Goal: Task Accomplishment & Management: Manage account settings

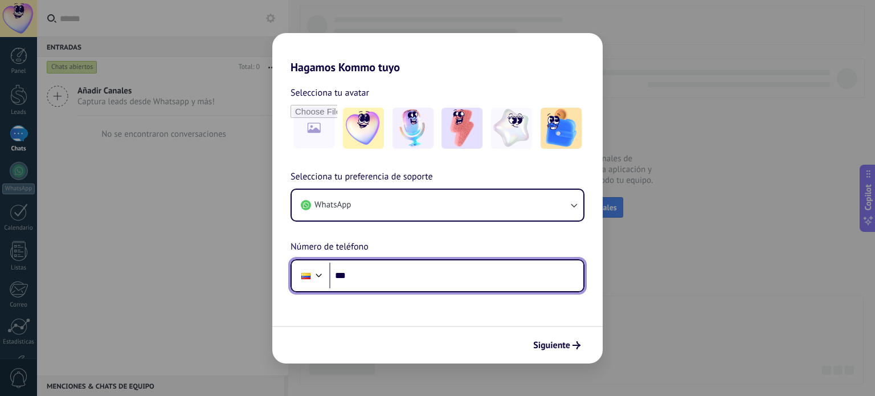
click at [389, 278] on input "***" at bounding box center [456, 276] width 254 height 26
type input "**********"
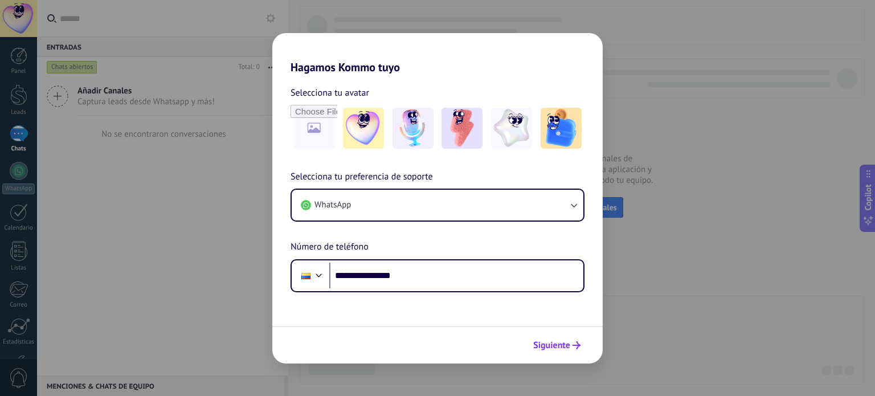
click at [554, 352] on button "Siguiente" at bounding box center [557, 345] width 58 height 19
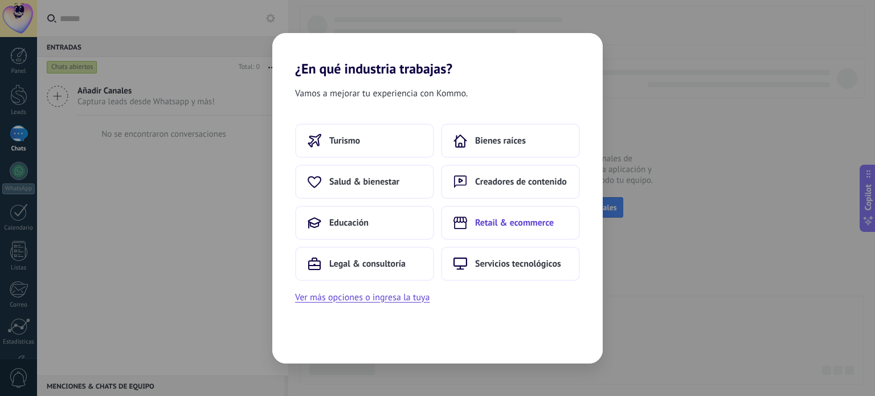
click at [545, 223] on span "Retail & ecommerce" at bounding box center [514, 222] width 79 height 11
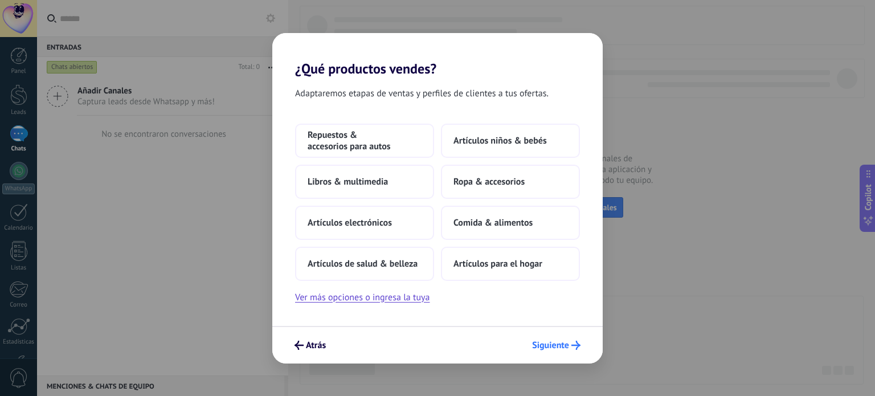
click at [558, 348] on span "Siguiente" at bounding box center [550, 345] width 37 height 8
click at [503, 135] on span "Artículos niños & bebés" at bounding box center [500, 140] width 93 height 11
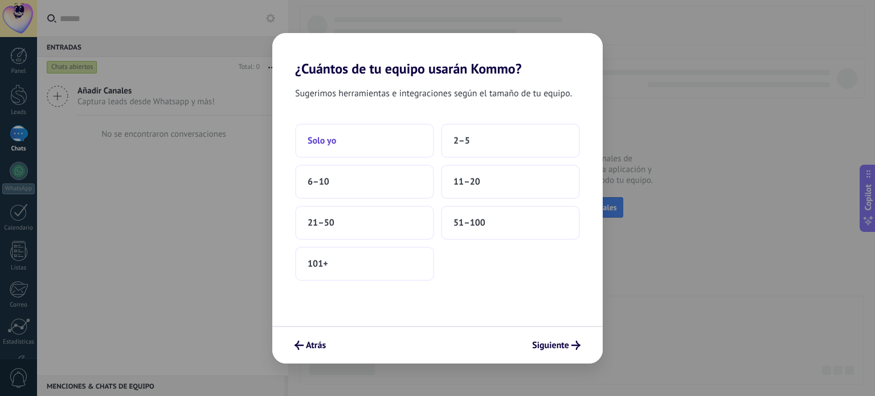
click at [347, 141] on button "Solo yo" at bounding box center [364, 141] width 139 height 34
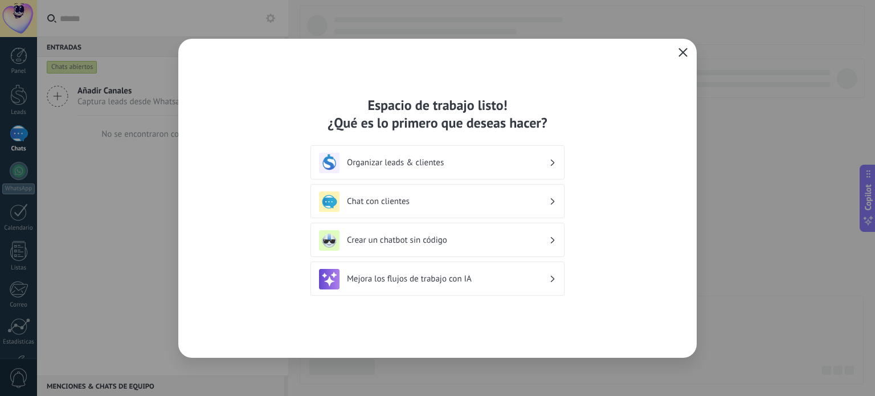
click at [678, 58] on button "button" at bounding box center [683, 53] width 15 height 16
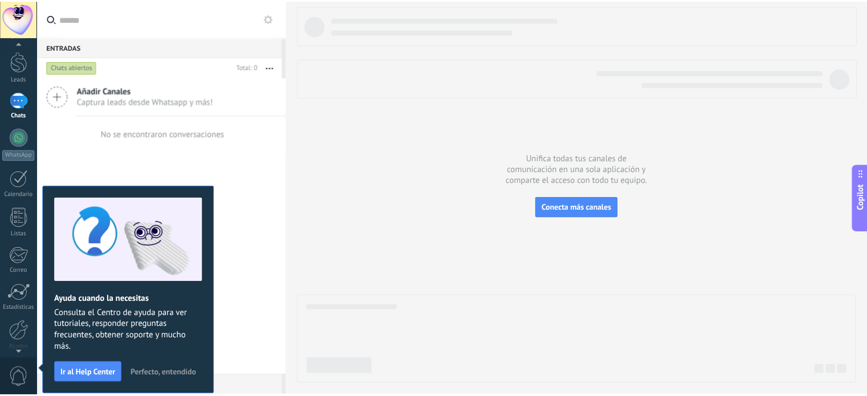
scroll to position [26, 0]
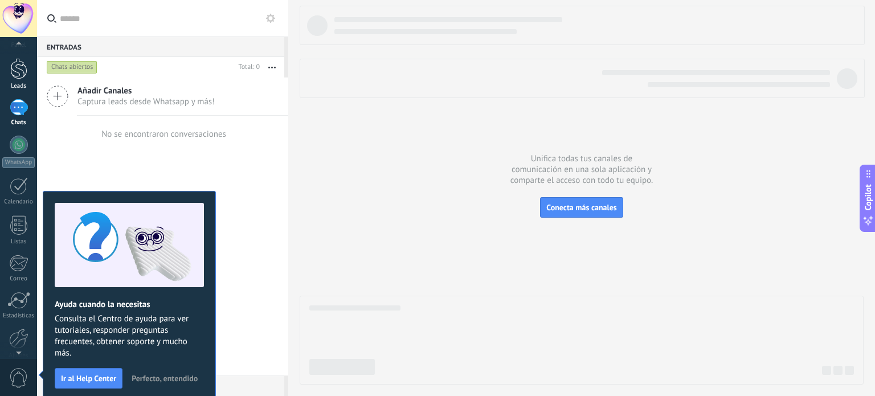
click at [16, 75] on div at bounding box center [18, 68] width 17 height 21
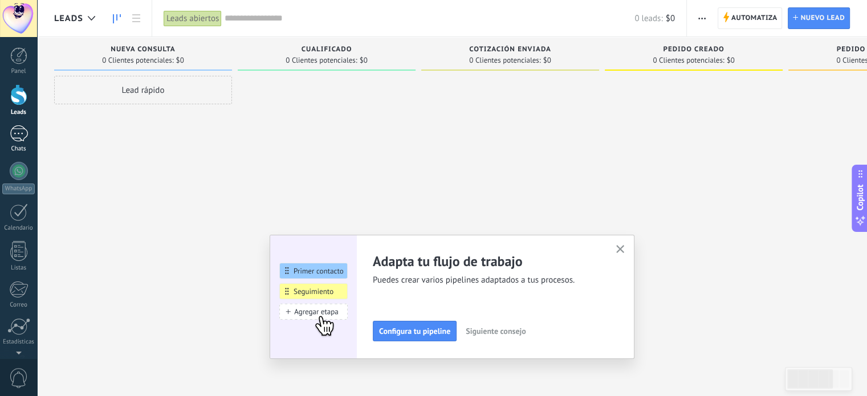
click at [21, 134] on div at bounding box center [19, 133] width 18 height 17
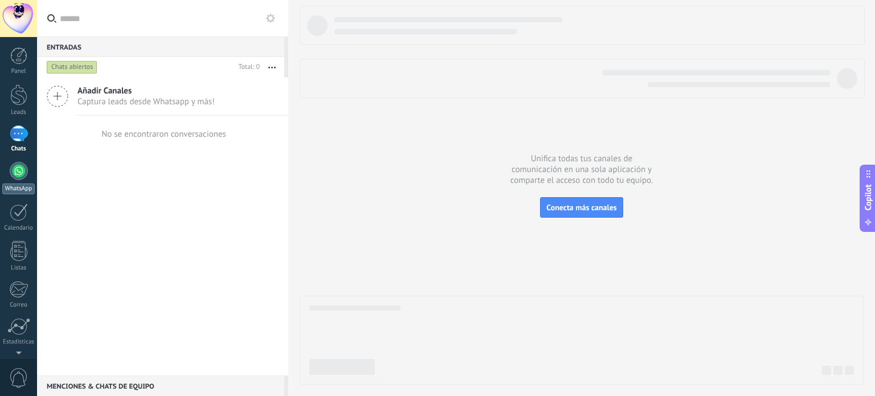
click at [16, 180] on link "WhatsApp" at bounding box center [18, 178] width 37 height 32
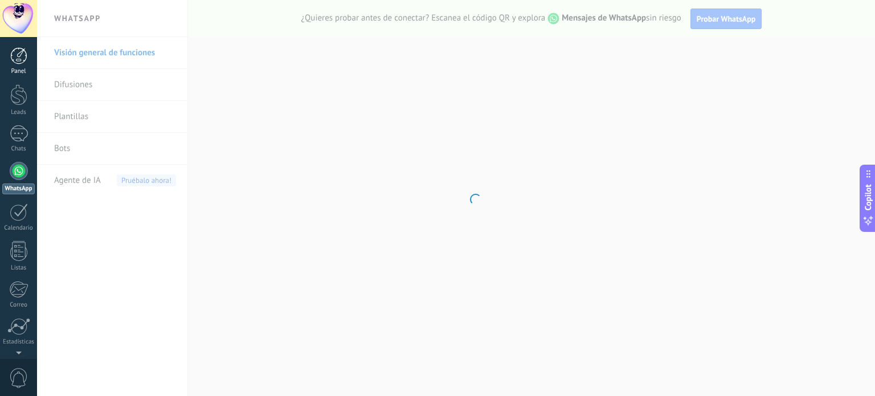
click at [24, 59] on div at bounding box center [18, 55] width 17 height 17
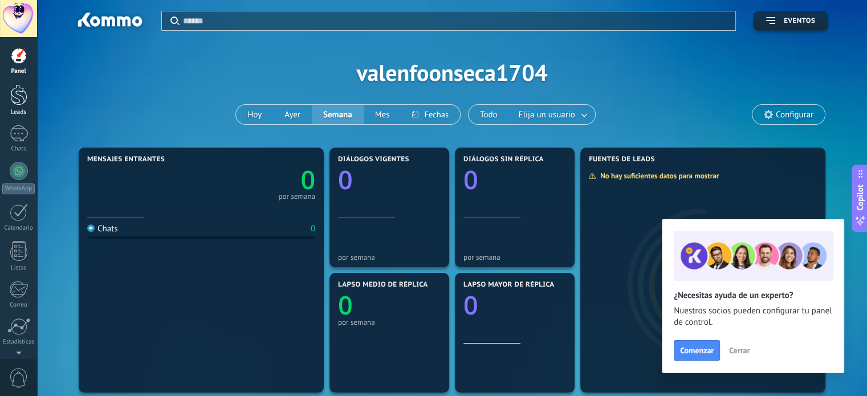
click at [21, 91] on div at bounding box center [18, 94] width 17 height 21
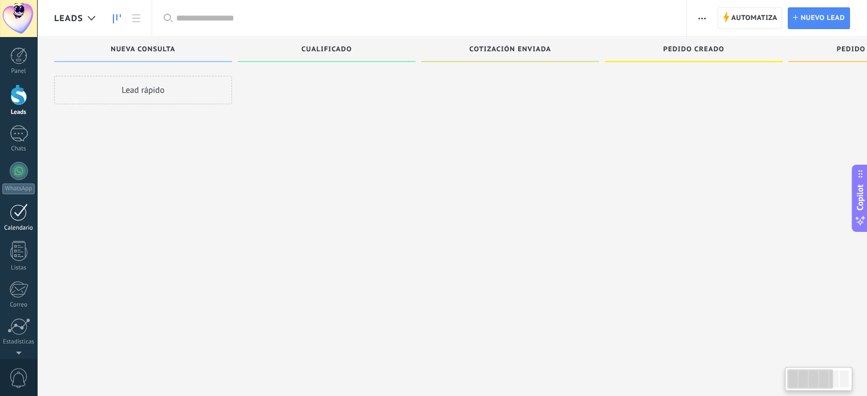
click at [21, 216] on div at bounding box center [19, 212] width 18 height 18
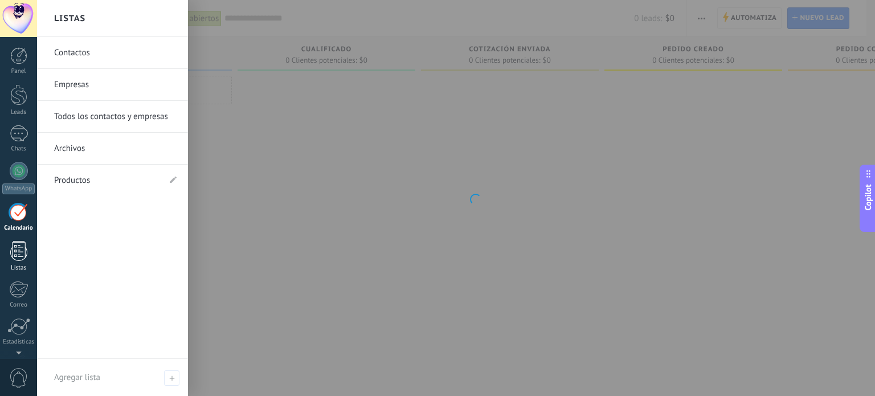
click at [23, 250] on div at bounding box center [18, 251] width 17 height 20
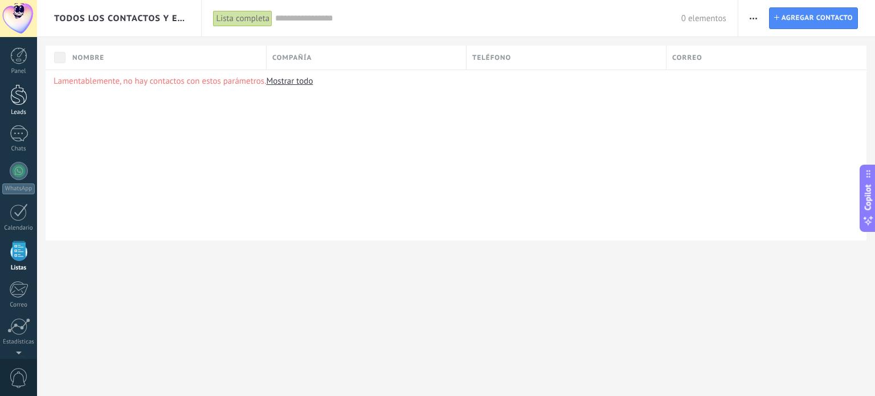
click at [11, 105] on link "Leads" at bounding box center [18, 100] width 37 height 32
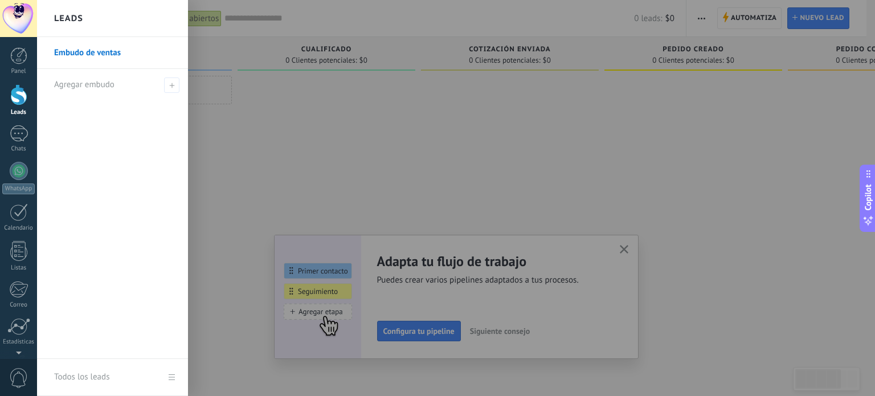
click at [11, 95] on div at bounding box center [18, 94] width 17 height 21
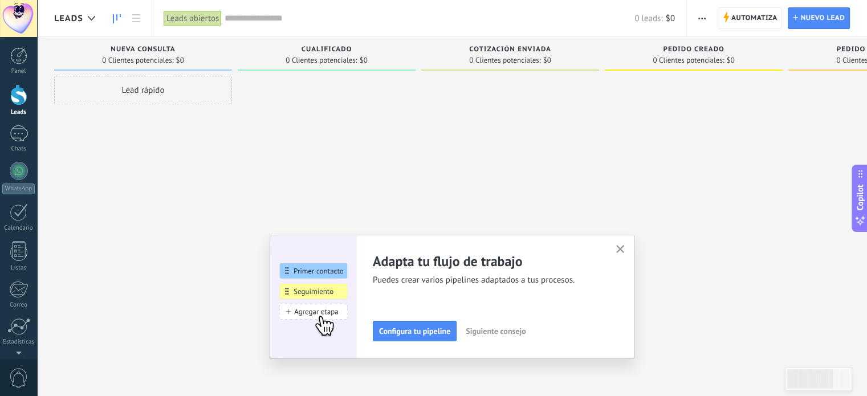
click at [210, 91] on div "Lead rápido" at bounding box center [143, 90] width 178 height 28
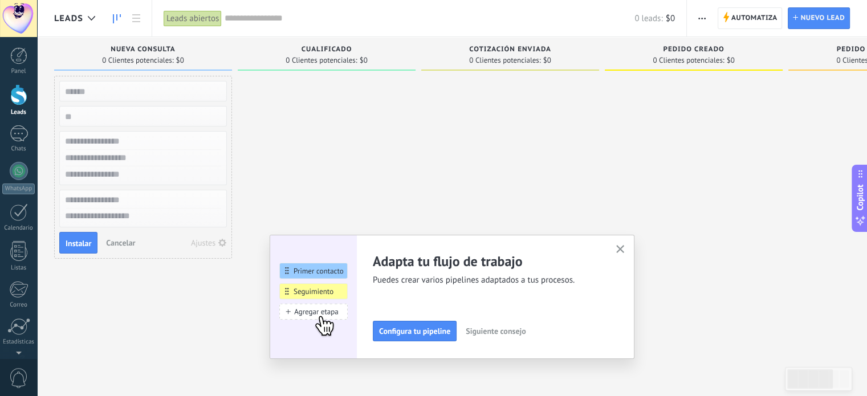
click at [350, 175] on div at bounding box center [327, 199] width 178 height 247
click at [123, 240] on span "Cancelar" at bounding box center [120, 243] width 29 height 10
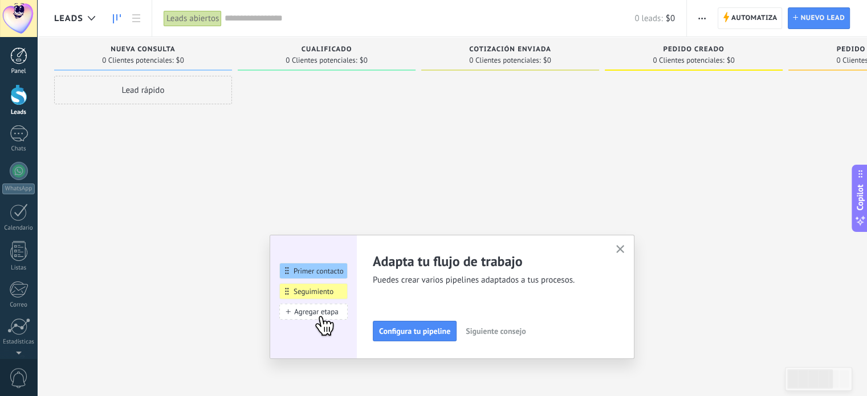
click at [11, 72] on div "Panel" at bounding box center [18, 71] width 33 height 7
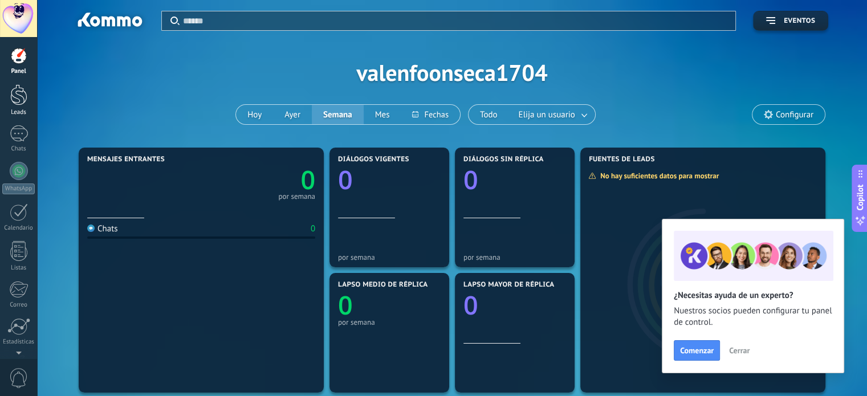
click at [10, 102] on div at bounding box center [18, 94] width 17 height 21
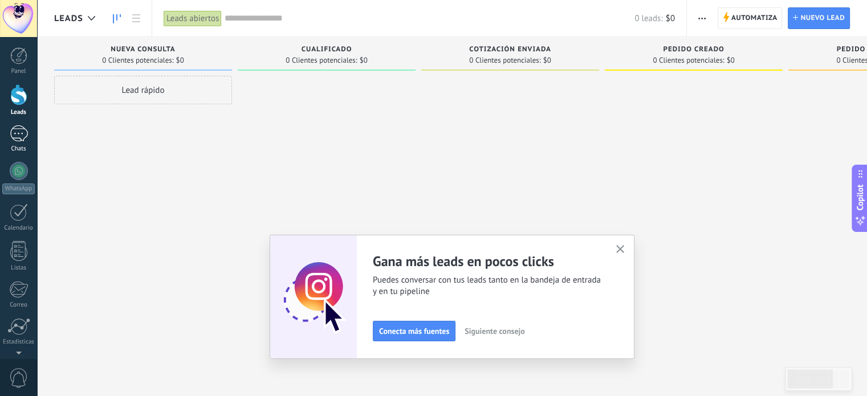
click at [26, 136] on div at bounding box center [19, 133] width 18 height 17
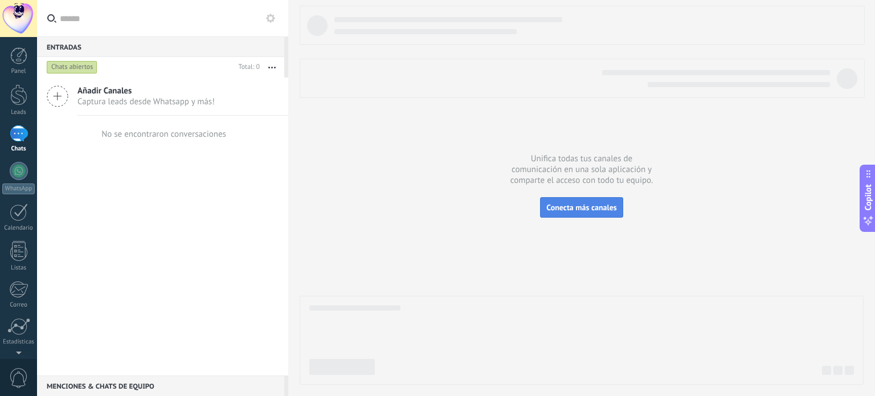
click at [621, 202] on button "Conecta más canales" at bounding box center [581, 207] width 83 height 21
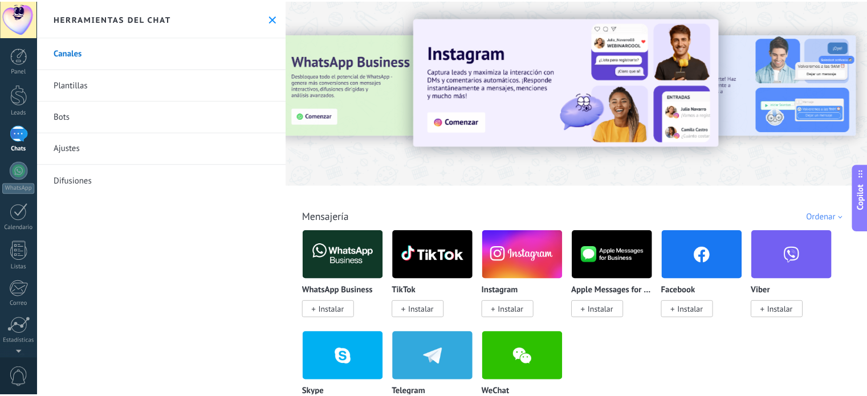
scroll to position [2660, 0]
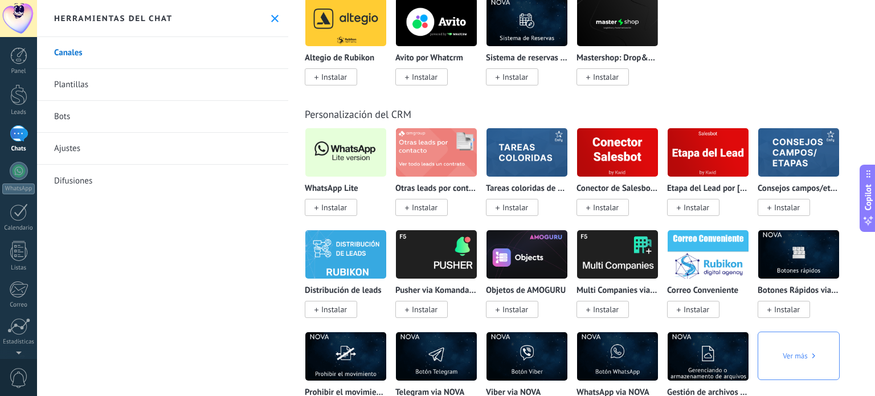
click at [342, 213] on span "Instalar" at bounding box center [334, 207] width 26 height 10
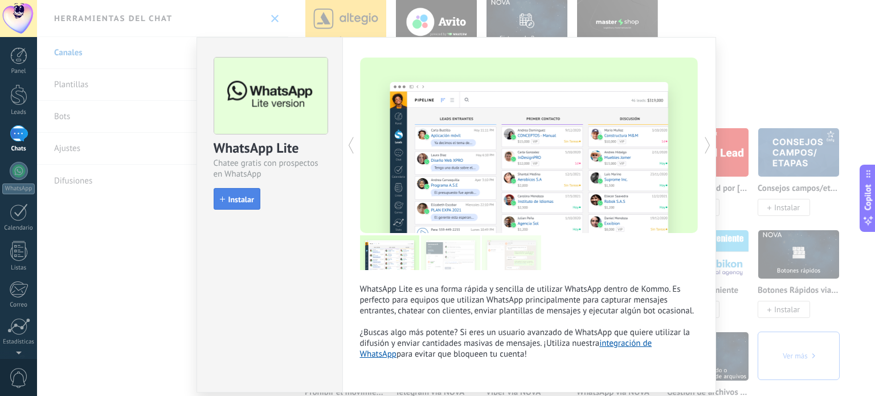
click at [240, 197] on span "Instalar" at bounding box center [242, 199] width 26 height 8
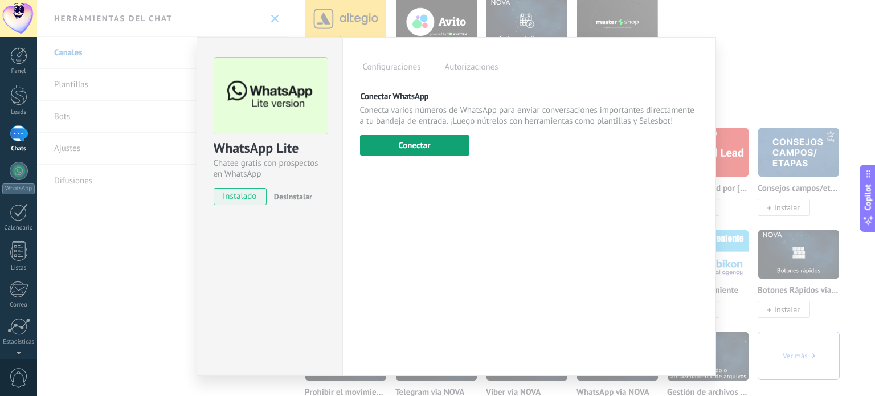
click at [402, 148] on button "Conectar" at bounding box center [414, 145] width 109 height 21
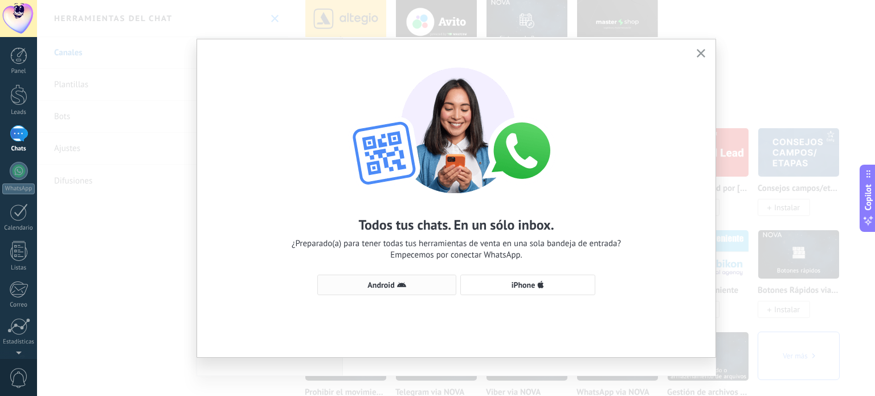
click at [434, 293] on button "Android" at bounding box center [386, 285] width 139 height 21
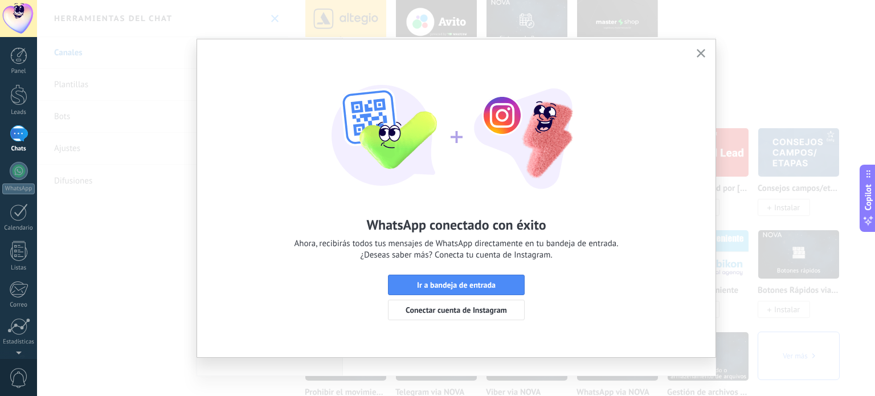
click at [694, 56] on button "button" at bounding box center [701, 53] width 14 height 15
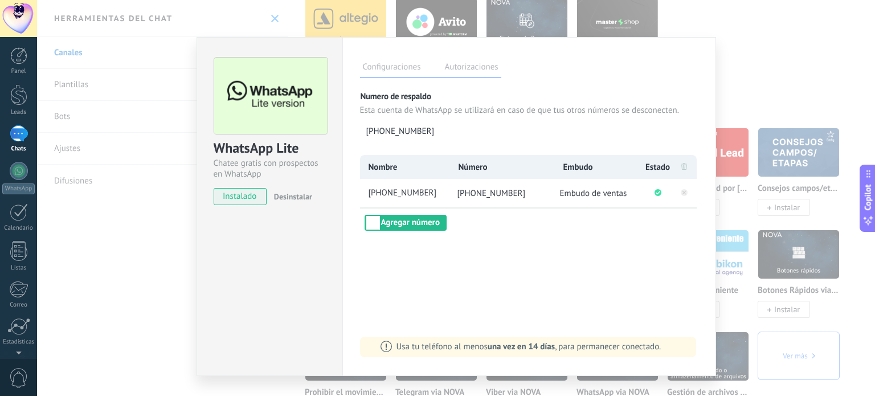
click at [793, 60] on div "WhatsApp Lite Chatee gratis con prospectos en WhatsApp instalado Desinstalar Co…" at bounding box center [456, 198] width 838 height 396
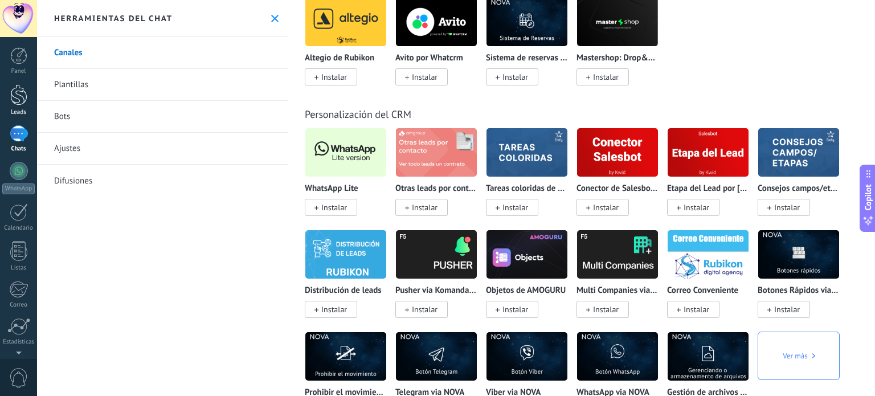
click at [11, 88] on div at bounding box center [18, 94] width 17 height 21
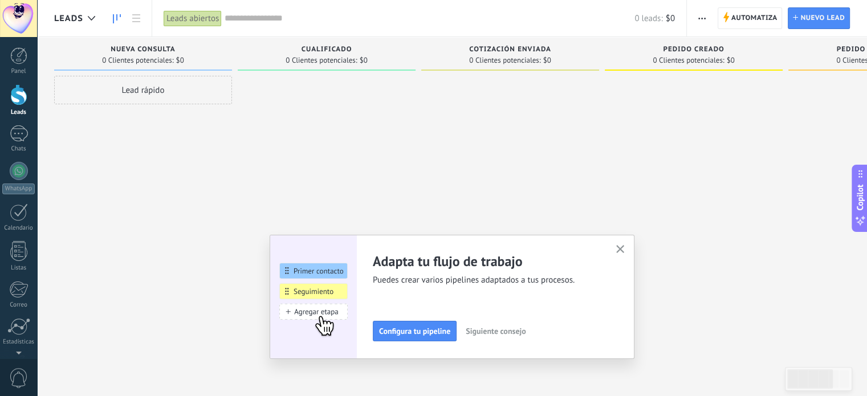
click at [172, 86] on div "Lead rápido" at bounding box center [143, 90] width 178 height 28
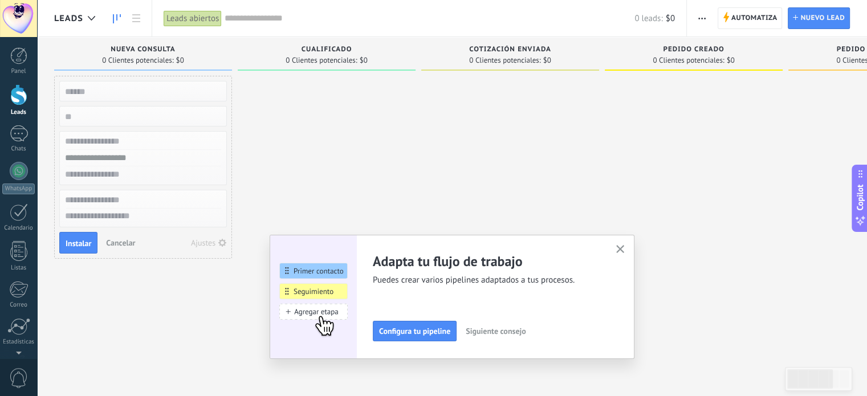
click at [463, 170] on div at bounding box center [510, 199] width 178 height 247
click at [444, 322] on button "Configura tu pipeline" at bounding box center [415, 331] width 84 height 21
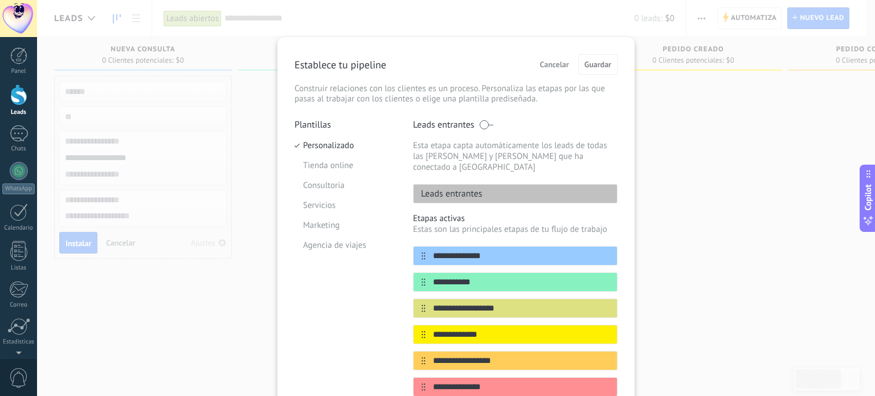
click at [743, 170] on div "**********" at bounding box center [456, 198] width 838 height 396
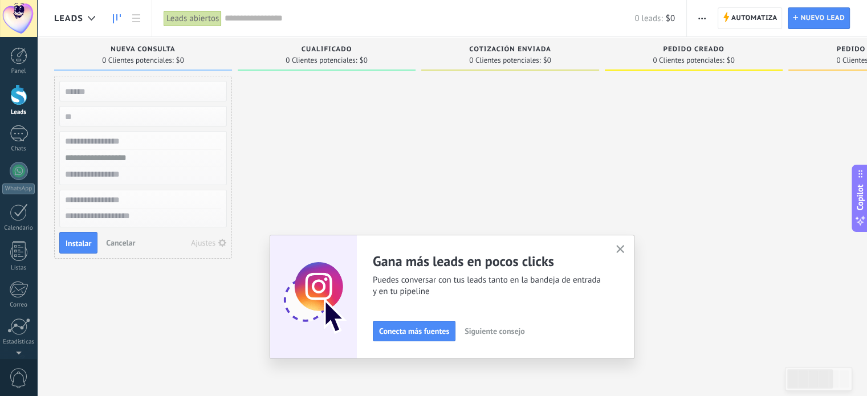
click at [371, 191] on div at bounding box center [327, 199] width 178 height 247
click at [112, 243] on span "Cancelar" at bounding box center [120, 243] width 29 height 10
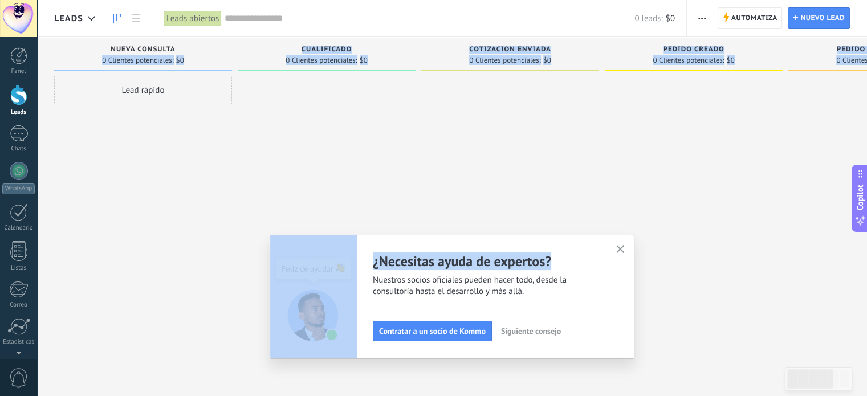
drag, startPoint x: 631, startPoint y: 257, endPoint x: 75, endPoint y: 74, distance: 586.0
click at [75, 74] on div "Leads Leads abiertos Aplicar 0 leads: $0 Leads abiertos Mis leads Leads ganados…" at bounding box center [452, 207] width 830 height 415
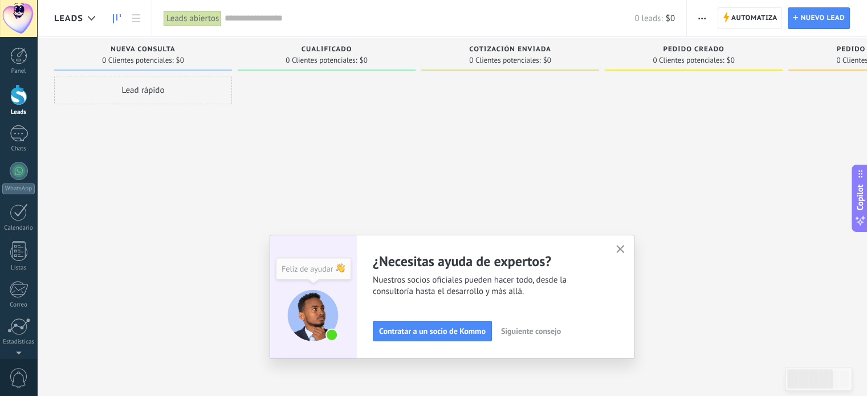
click at [178, 180] on div "Lead rápido" at bounding box center [143, 199] width 178 height 247
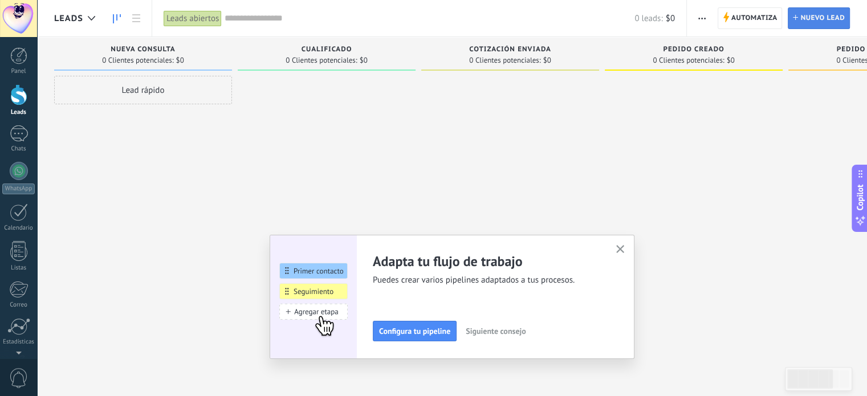
click at [833, 18] on span "Nuevo lead" at bounding box center [822, 18] width 44 height 21
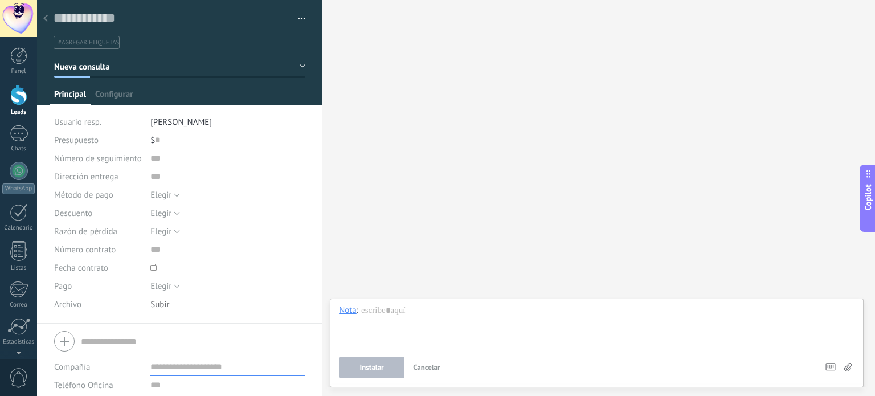
click at [446, 119] on div "Buscar Carga más Participantes: 0 Agregar usuario Bots: 0" at bounding box center [598, 198] width 553 height 396
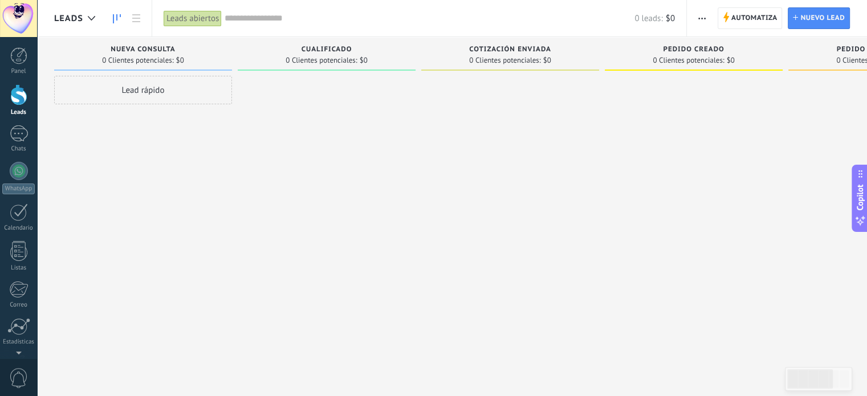
click at [152, 91] on div "Lead rápido" at bounding box center [143, 90] width 178 height 28
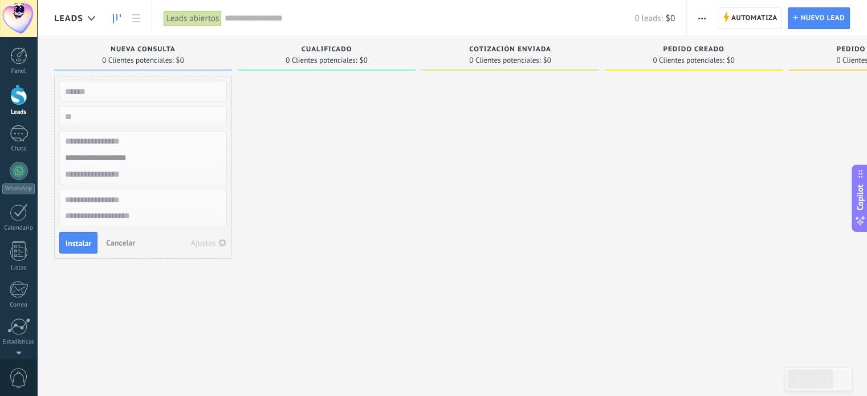
click at [161, 94] on input "text" at bounding box center [142, 91] width 166 height 16
click at [486, 178] on div at bounding box center [510, 199] width 178 height 247
click at [127, 248] on button "Cancelar" at bounding box center [120, 242] width 38 height 17
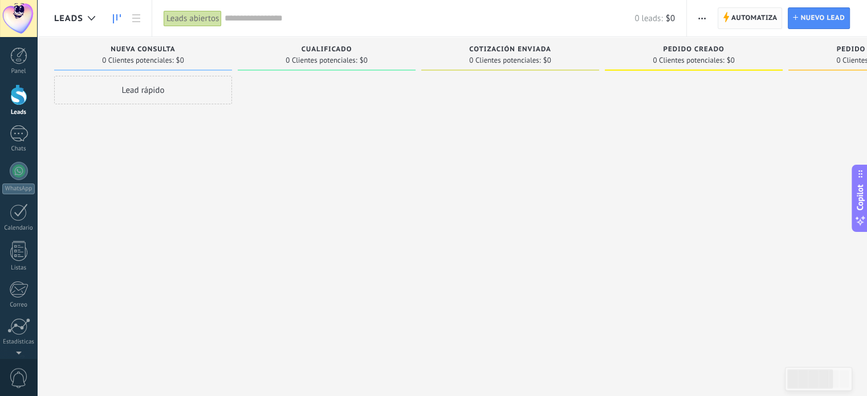
click at [768, 27] on span "Automatiza" at bounding box center [754, 18] width 46 height 21
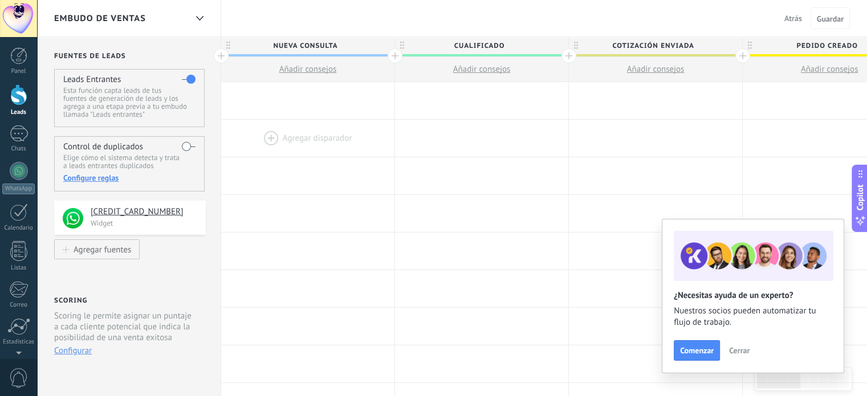
click at [313, 145] on div at bounding box center [307, 138] width 173 height 37
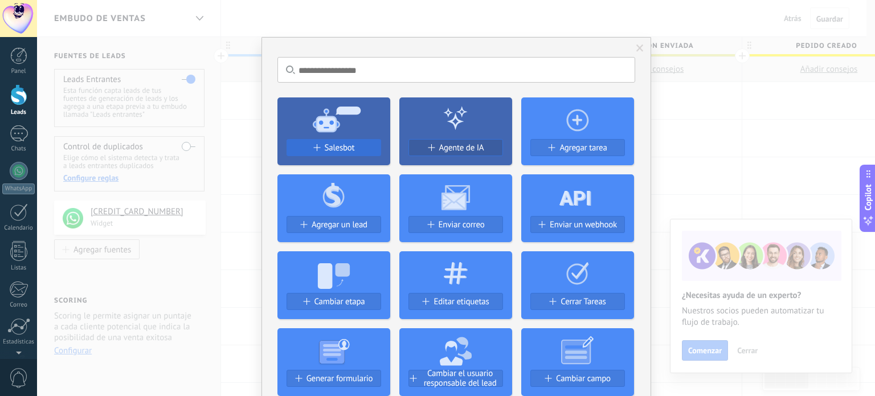
click at [327, 148] on span "Salesbot" at bounding box center [340, 148] width 30 height 10
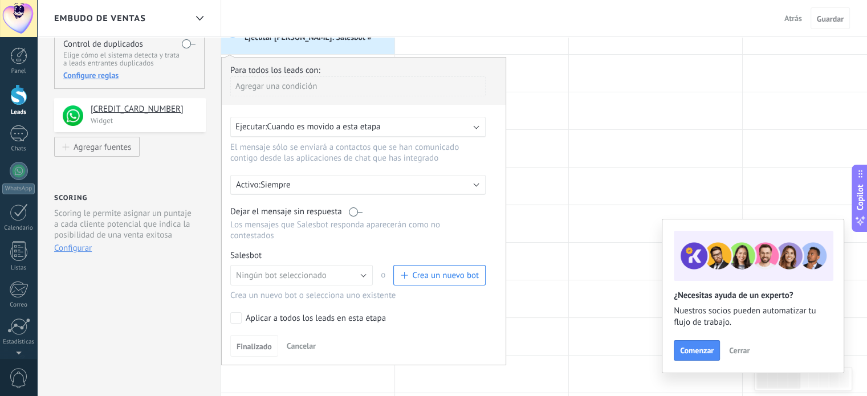
scroll to position [74, 0]
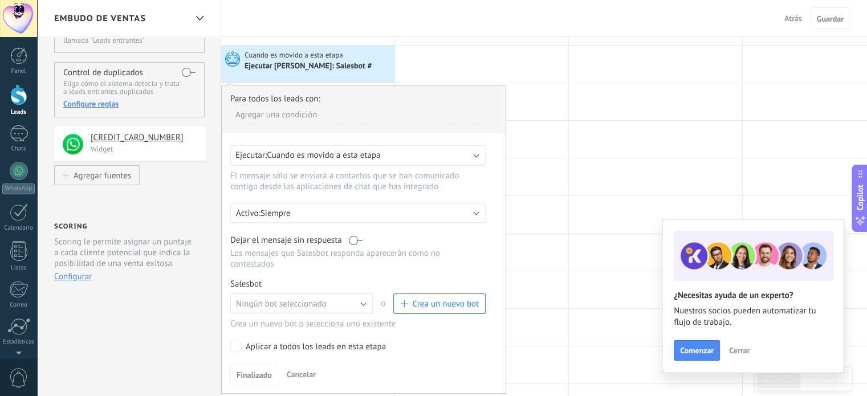
click at [446, 159] on div "Ejecutar: Cuando es movido a esta etapa" at bounding box center [353, 155] width 236 height 11
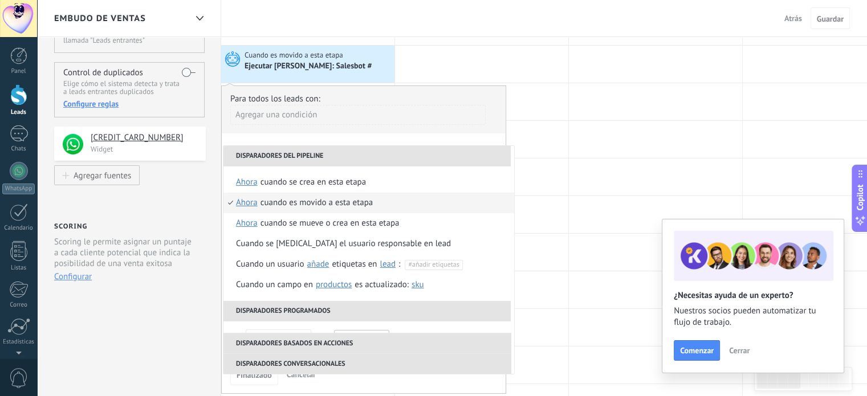
click at [448, 121] on div "Agregar una condición" at bounding box center [357, 115] width 255 height 20
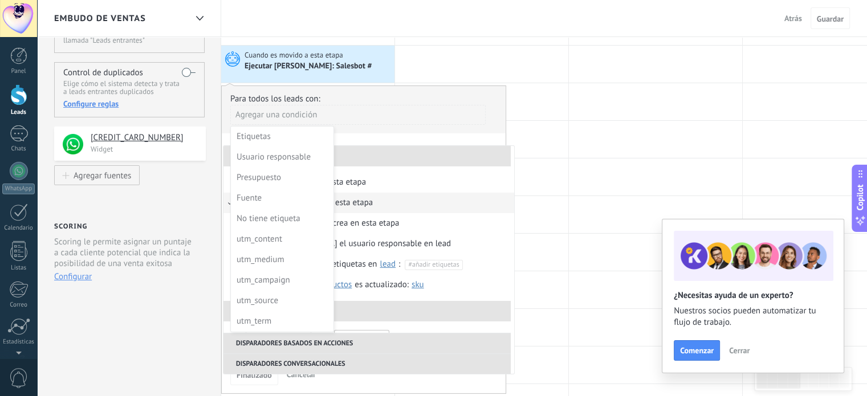
click at [503, 123] on div at bounding box center [364, 234] width 284 height 296
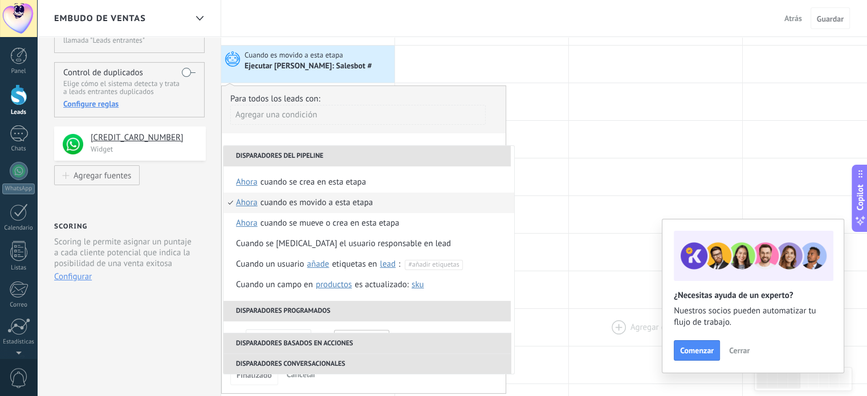
click at [628, 336] on div at bounding box center [655, 327] width 173 height 37
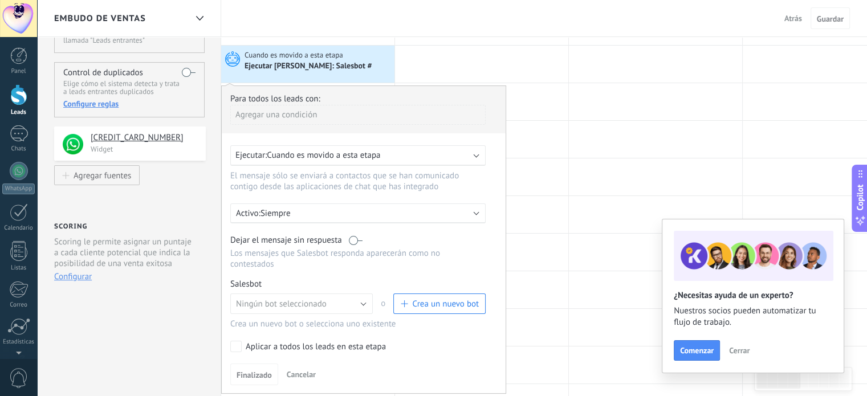
click at [432, 299] on span "Crea un nuevo bot" at bounding box center [445, 304] width 67 height 11
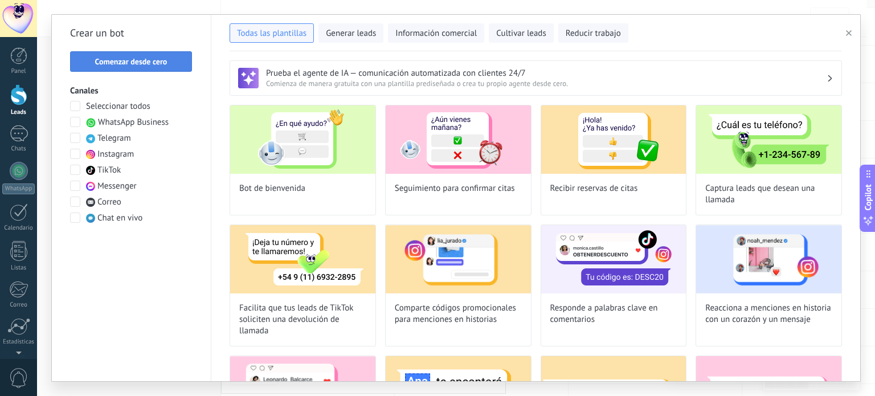
click at [123, 67] on button "Comenzar desde cero" at bounding box center [131, 61] width 122 height 21
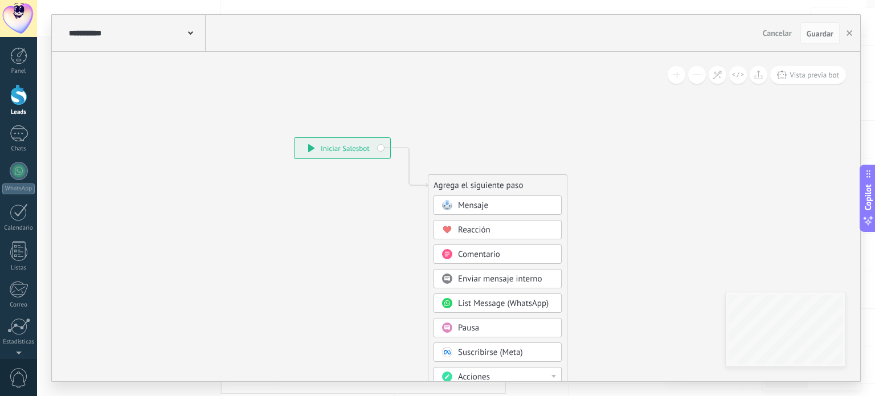
click at [476, 204] on span "Mensaje" at bounding box center [473, 205] width 30 height 11
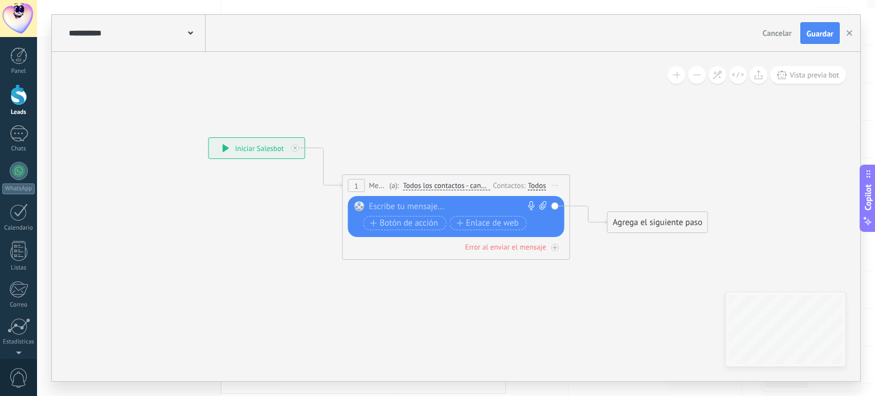
click at [425, 196] on div "Reemplazar Quitar Convertir a mensaje de voz Arrastre la imagen aquí para adjun…" at bounding box center [456, 216] width 217 height 41
click at [442, 211] on div at bounding box center [453, 206] width 169 height 11
paste div
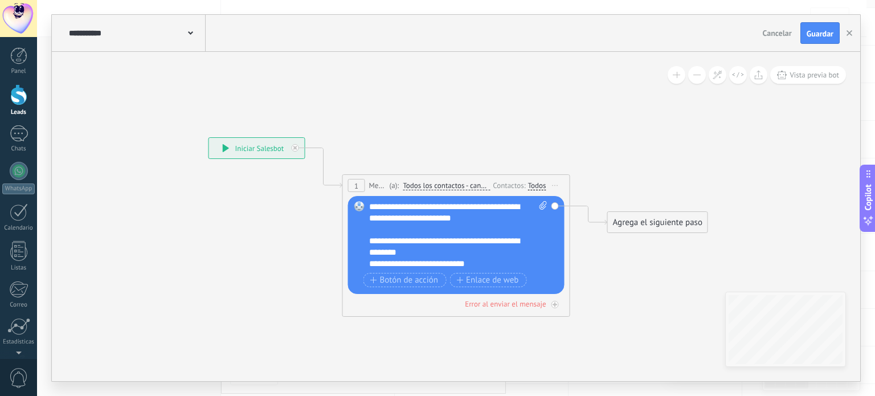
click at [632, 219] on div "Agrega el siguiente paso" at bounding box center [658, 222] width 100 height 19
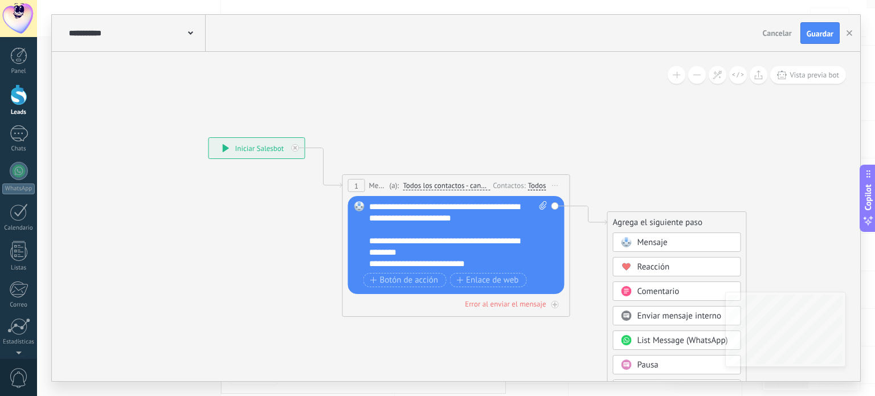
click at [639, 248] on div "Mensaje" at bounding box center [677, 242] width 128 height 19
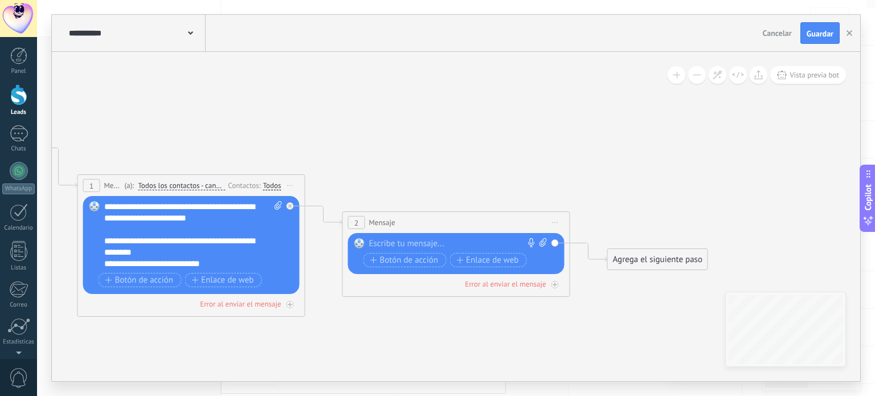
click at [505, 241] on div at bounding box center [453, 243] width 169 height 11
paste div
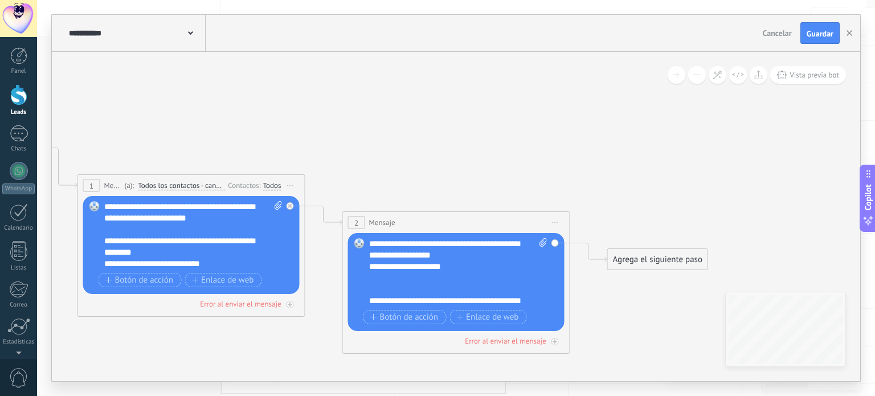
click at [543, 243] on icon at bounding box center [543, 242] width 7 height 9
click input "Subir" at bounding box center [0, 0] width 0 height 0
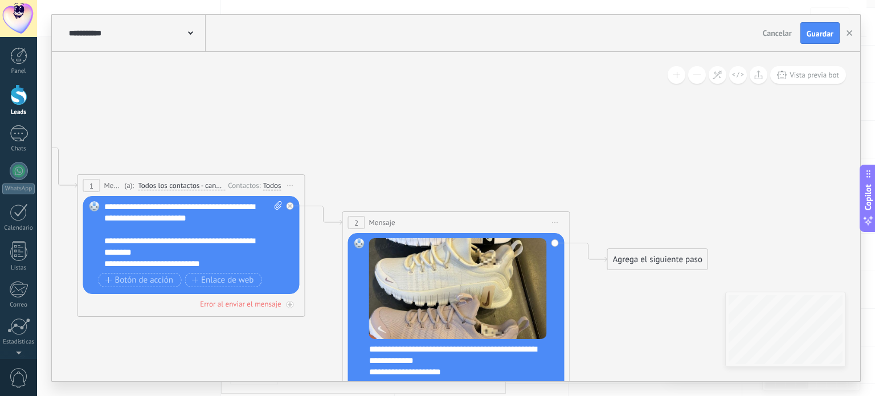
click at [686, 263] on div "Agrega el siguiente paso" at bounding box center [658, 259] width 100 height 19
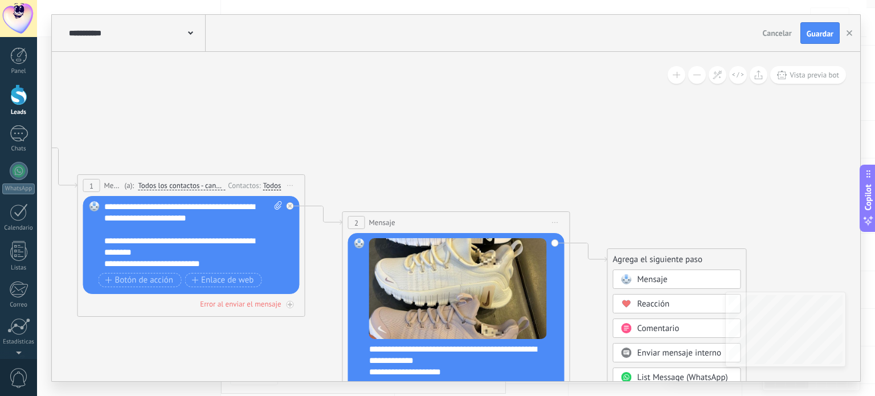
click at [668, 282] on div "Mensaje" at bounding box center [686, 279] width 96 height 11
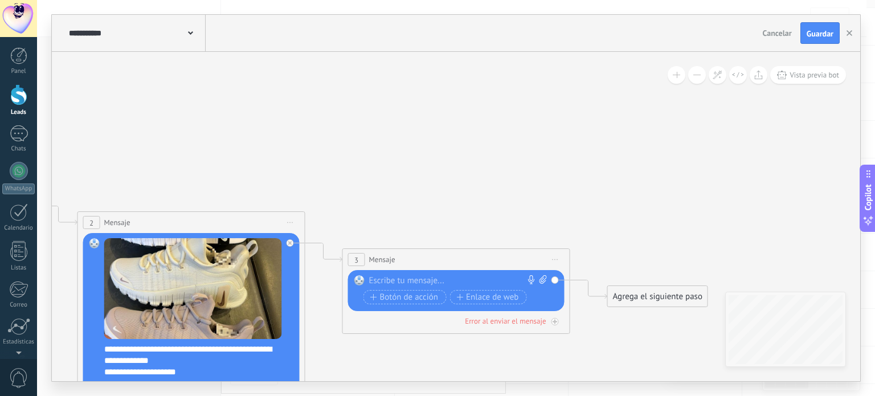
click at [544, 279] on icon at bounding box center [543, 279] width 7 height 9
click input "Subir" at bounding box center [0, 0] width 0 height 0
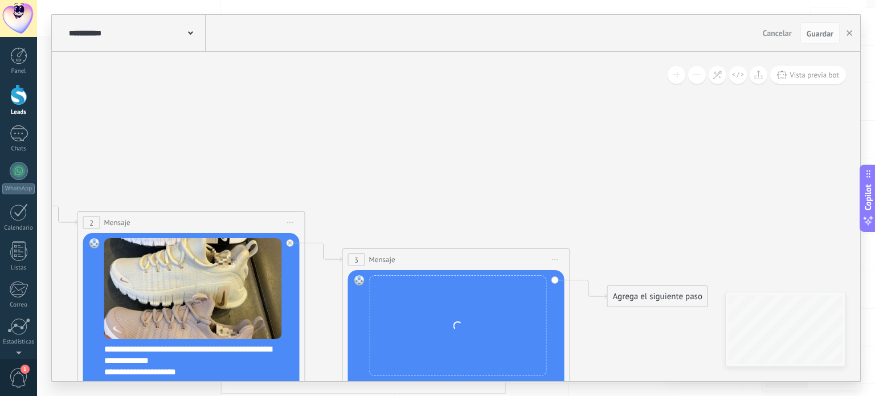
click at [635, 301] on div "Agrega el siguiente paso" at bounding box center [658, 296] width 100 height 19
click at [641, 316] on span "Mensaje" at bounding box center [653, 316] width 30 height 11
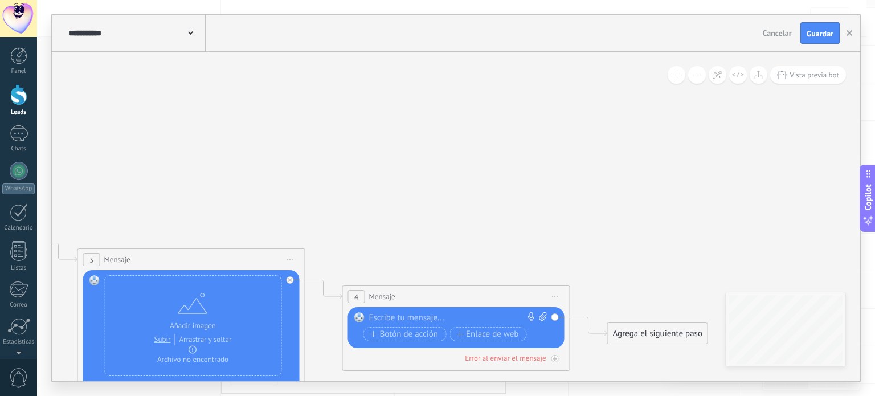
click at [544, 313] on icon at bounding box center [542, 316] width 7 height 9
click input "Subir" at bounding box center [0, 0] width 0 height 0
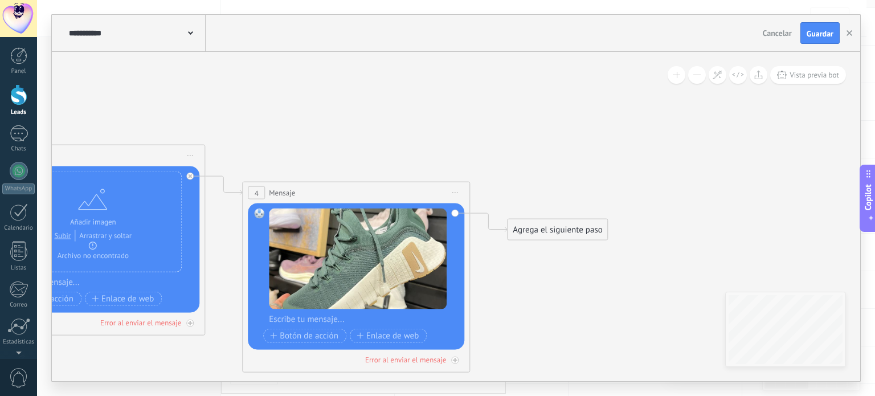
drag, startPoint x: 652, startPoint y: 222, endPoint x: 552, endPoint y: 118, distance: 145.1
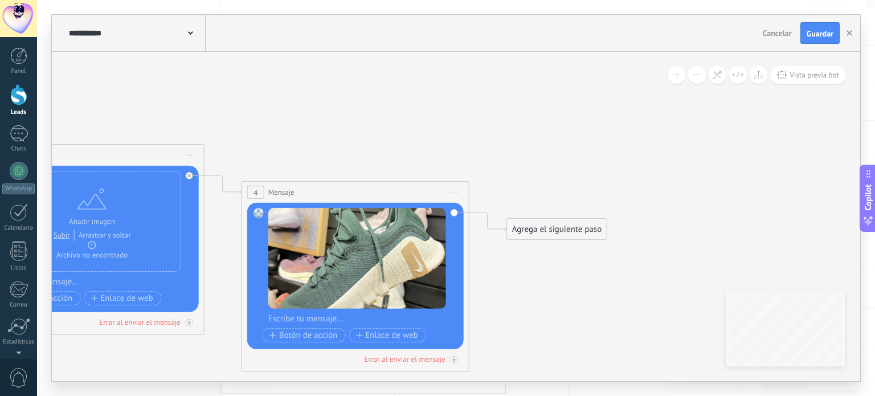
click at [566, 230] on div "Agrega el siguiente paso" at bounding box center [557, 229] width 100 height 19
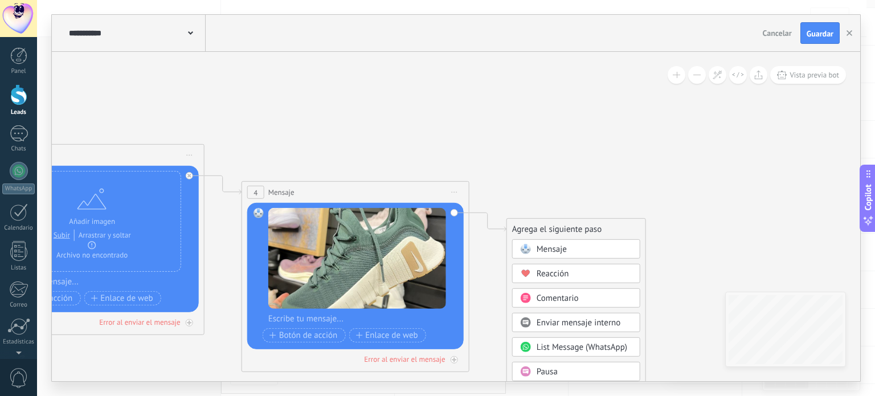
click at [572, 247] on div "Mensaje" at bounding box center [585, 249] width 96 height 11
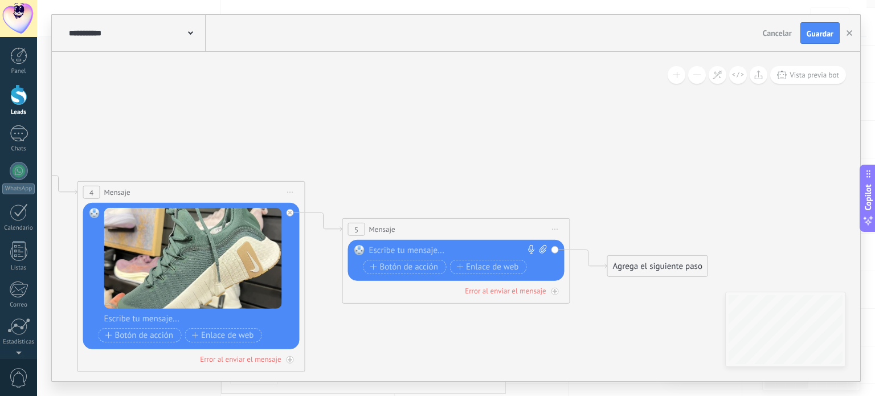
click at [540, 246] on icon at bounding box center [543, 249] width 7 height 9
click input "Subir" at bounding box center [0, 0] width 0 height 0
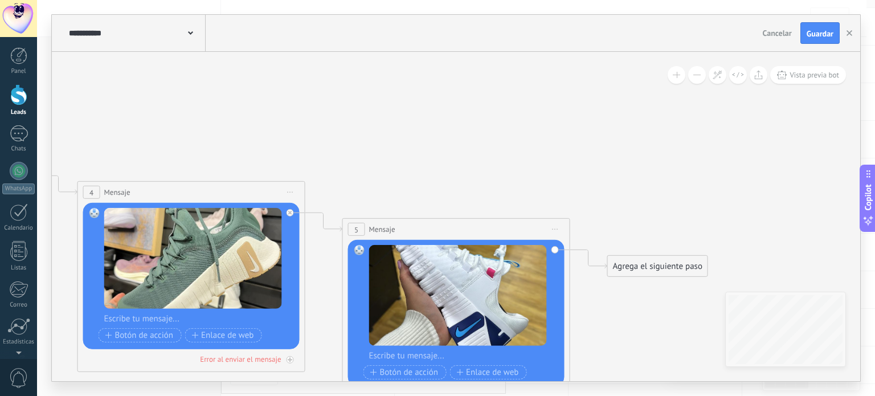
click at [659, 268] on div "Agrega el siguiente paso" at bounding box center [658, 266] width 100 height 19
click at [658, 278] on div "Mensaje" at bounding box center [677, 285] width 128 height 19
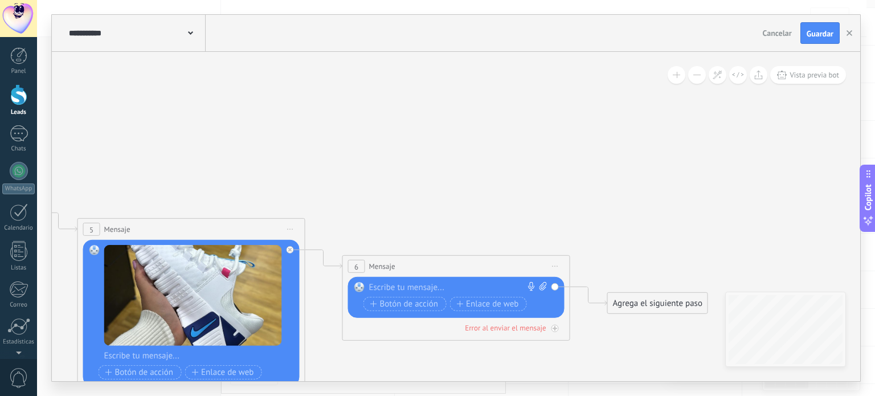
click at [545, 284] on icon at bounding box center [543, 286] width 7 height 9
click input "Subir" at bounding box center [0, 0] width 0 height 0
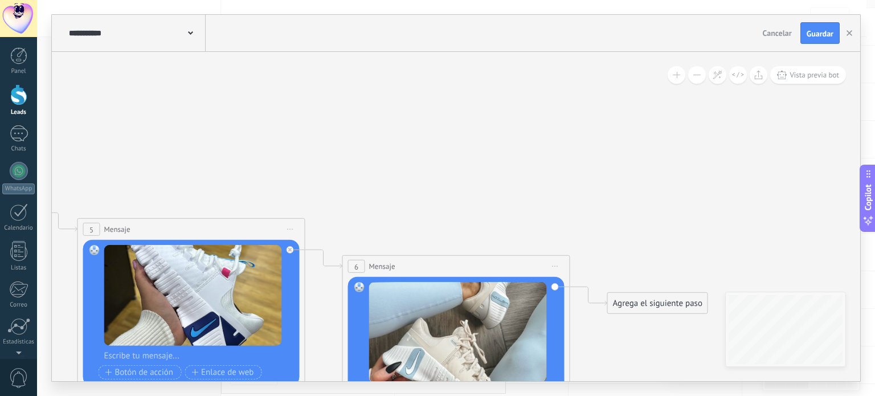
click at [653, 304] on div "Agrega el siguiente paso" at bounding box center [658, 303] width 100 height 19
click at [654, 325] on span "Mensaje" at bounding box center [653, 323] width 30 height 11
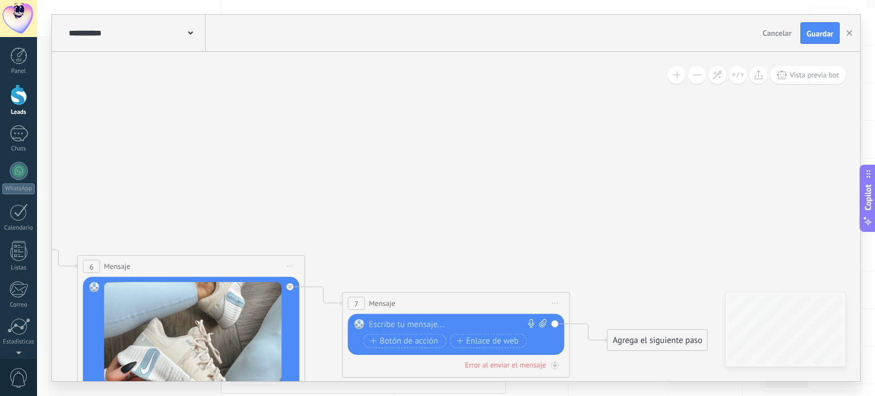
click at [544, 324] on icon at bounding box center [543, 323] width 7 height 9
click input "Subir" at bounding box center [0, 0] width 0 height 0
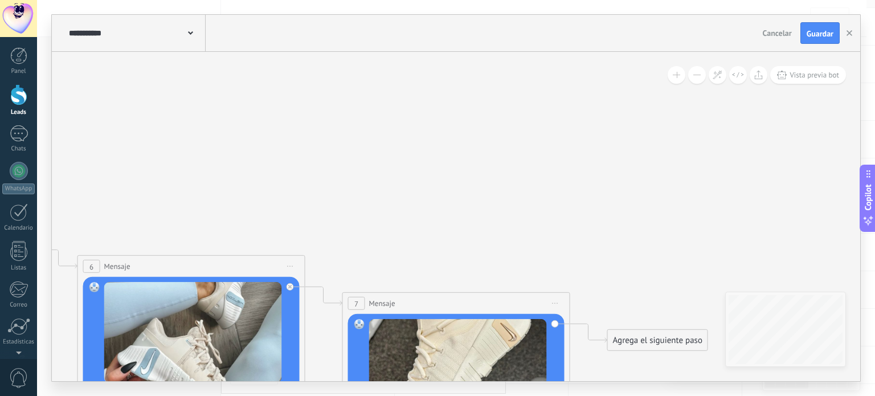
click at [628, 336] on div "Agrega el siguiente paso" at bounding box center [658, 340] width 100 height 19
click at [632, 353] on div "Mensaje" at bounding box center [677, 359] width 128 height 19
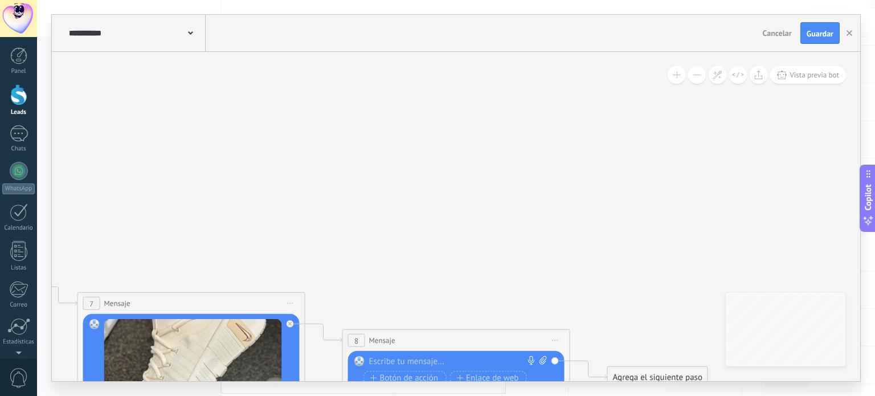
click at [543, 355] on div "Reemplazar Quitar Convertir a mensaje de voz Arrastre la imagen aquí para adjun…" at bounding box center [456, 371] width 217 height 41
click at [544, 362] on icon at bounding box center [543, 360] width 7 height 9
click input "Subir" at bounding box center [0, 0] width 0 height 0
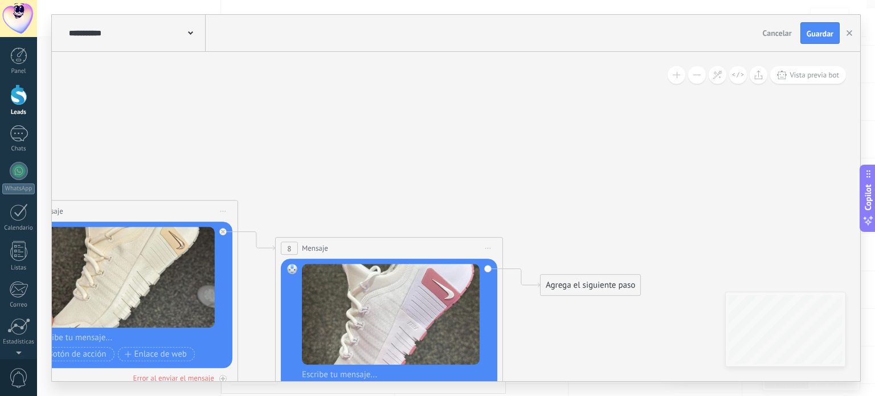
drag, startPoint x: 639, startPoint y: 246, endPoint x: 572, endPoint y: 152, distance: 115.1
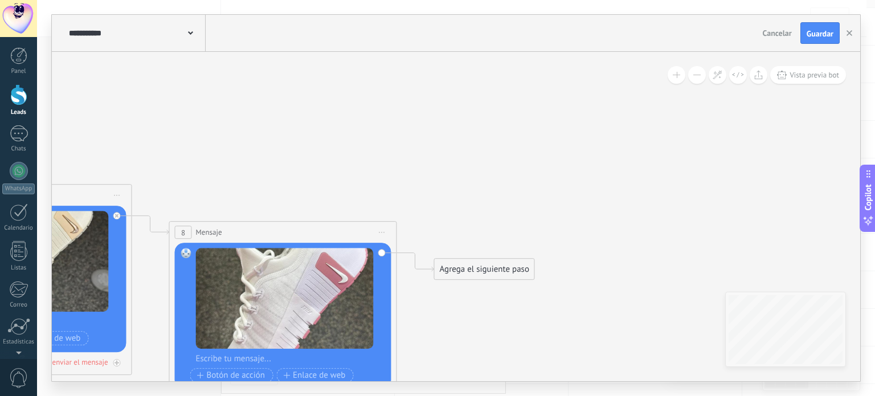
drag, startPoint x: 643, startPoint y: 244, endPoint x: 537, endPoint y: 229, distance: 107.1
click at [475, 274] on div "Agrega el siguiente paso" at bounding box center [484, 269] width 100 height 19
click at [480, 287] on span "Mensaje" at bounding box center [479, 289] width 30 height 11
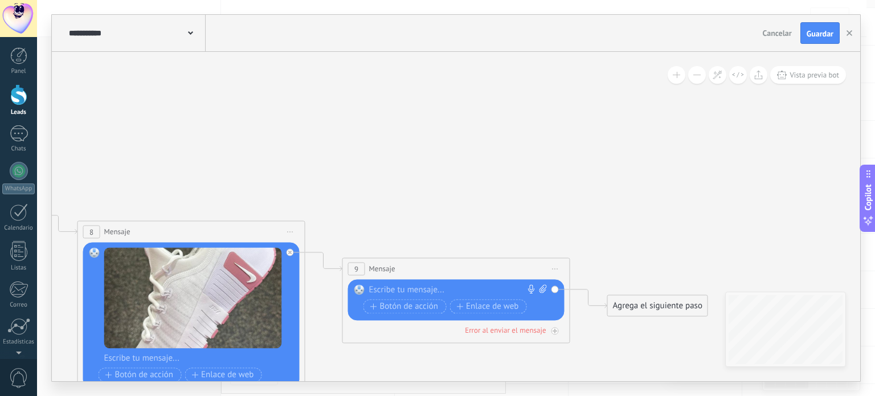
click at [545, 292] on icon at bounding box center [543, 289] width 7 height 9
click input "Subir" at bounding box center [0, 0] width 0 height 0
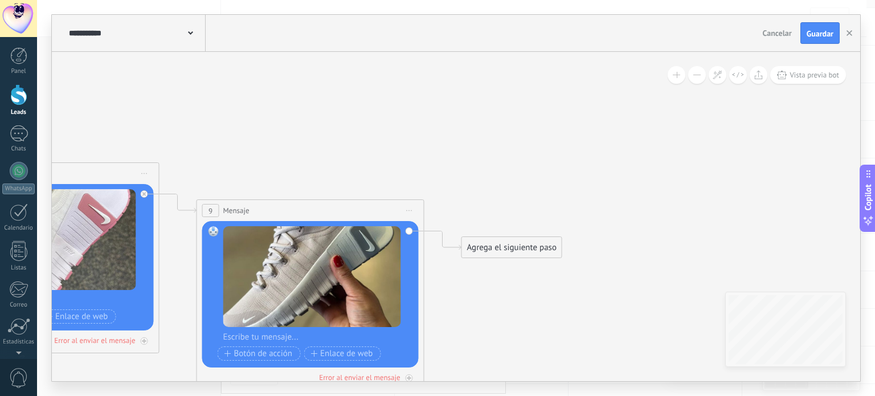
drag, startPoint x: 687, startPoint y: 234, endPoint x: 513, endPoint y: 162, distance: 188.4
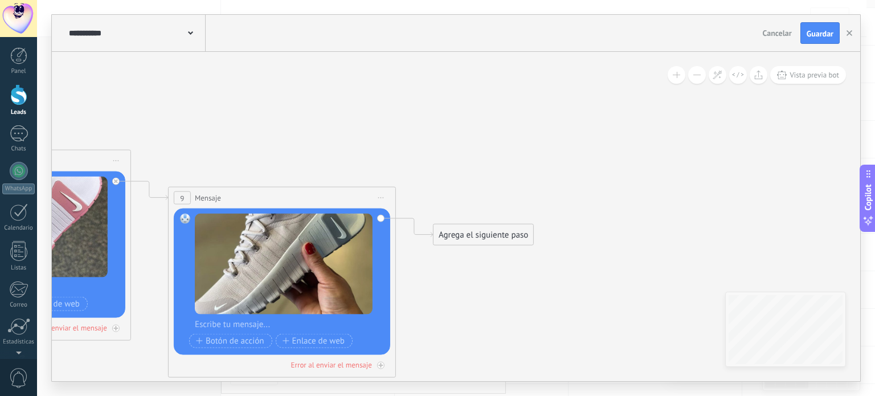
click at [491, 231] on div "Agrega el siguiente paso" at bounding box center [484, 235] width 100 height 19
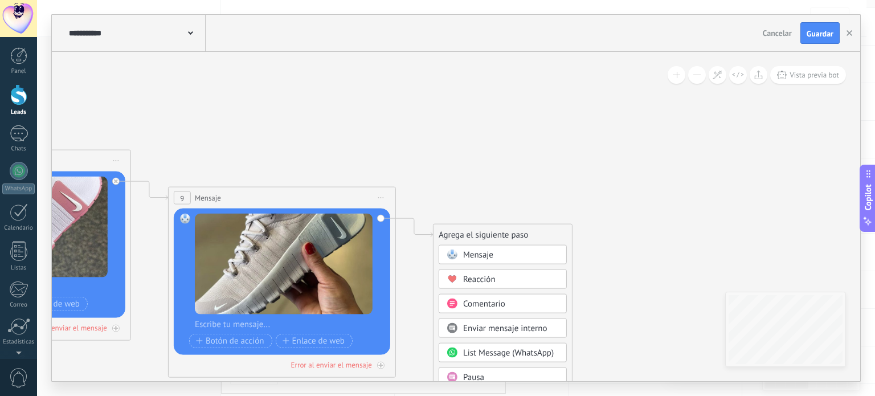
click at [503, 248] on div "Mensaje" at bounding box center [503, 254] width 128 height 19
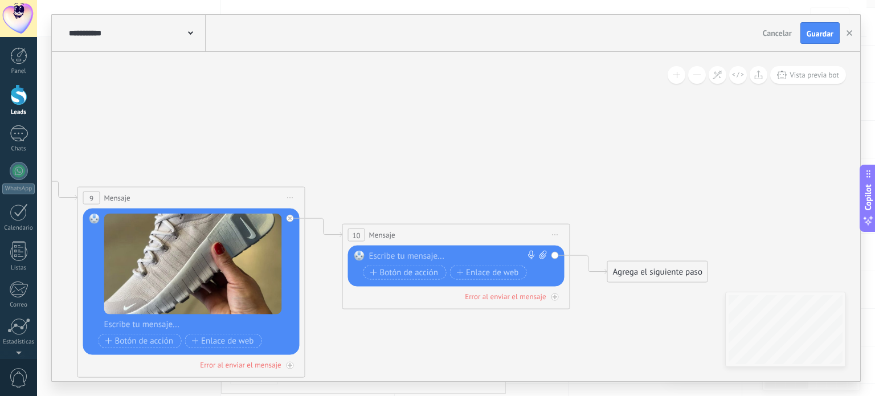
click at [541, 249] on div "Reemplazar Quitar Convertir a mensaje de voz Arrastre la imagen aquí para adjun…" at bounding box center [456, 266] width 217 height 41
click at [544, 255] on icon at bounding box center [543, 255] width 7 height 9
click input "Subir" at bounding box center [0, 0] width 0 height 0
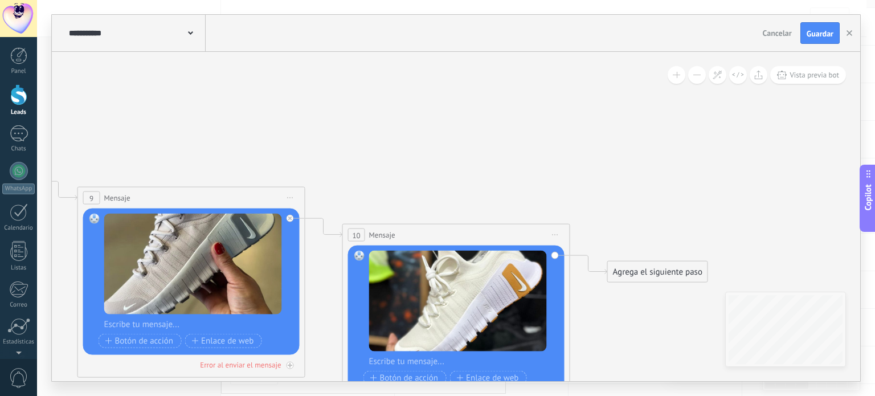
click at [659, 276] on div "Agrega el siguiente paso" at bounding box center [658, 272] width 100 height 19
click at [662, 289] on span "Mensaje" at bounding box center [653, 292] width 30 height 11
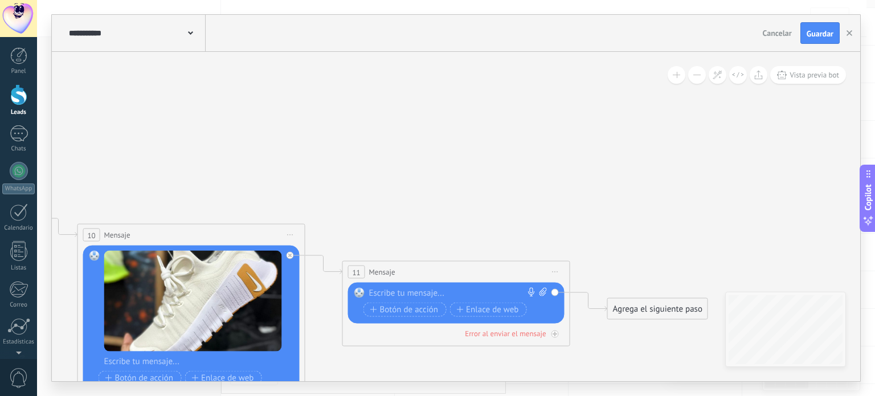
click at [538, 291] on span at bounding box center [541, 293] width 11 height 11
click input "Subir" at bounding box center [0, 0] width 0 height 0
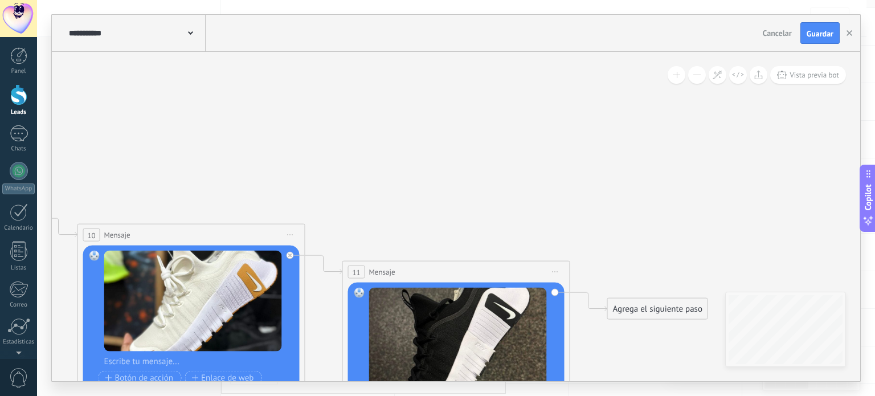
click at [654, 316] on div "Agrega el siguiente paso" at bounding box center [658, 309] width 100 height 19
click at [654, 328] on span "Mensaje" at bounding box center [653, 329] width 30 height 11
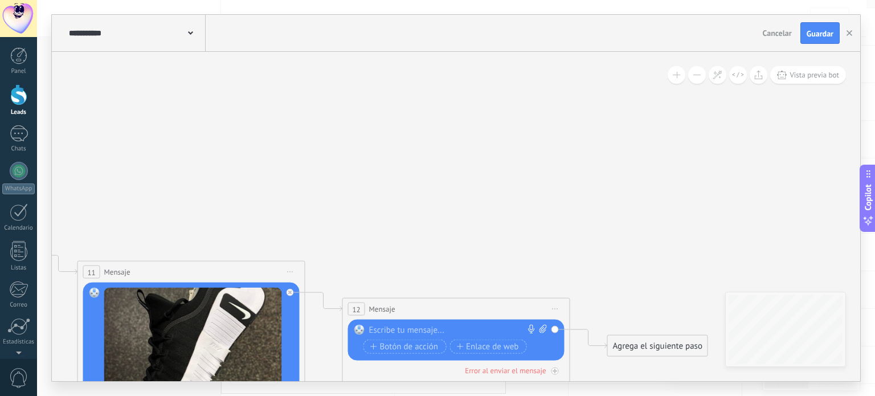
click at [542, 321] on div "Reemplazar Quitar Convertir a mensaje de voz Arrastre la imagen aquí para adjun…" at bounding box center [456, 340] width 217 height 41
click at [541, 325] on icon at bounding box center [543, 329] width 7 height 9
click input "Subir" at bounding box center [0, 0] width 0 height 0
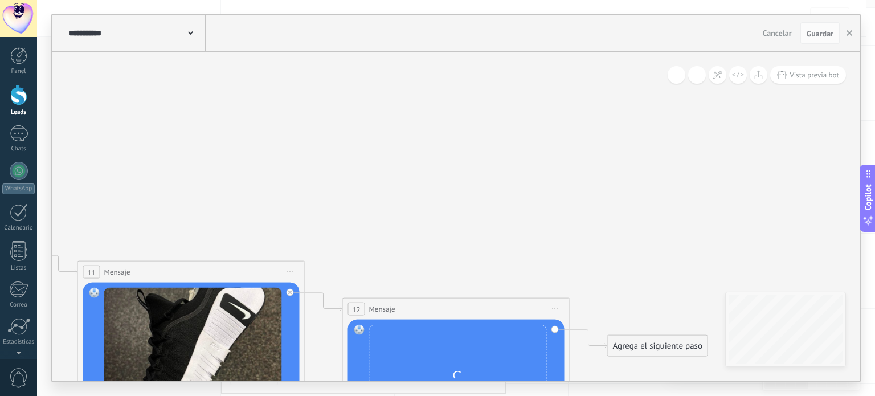
click at [618, 344] on div "Agrega el siguiente paso" at bounding box center [658, 346] width 100 height 19
click at [659, 365] on span "Mensaje" at bounding box center [653, 366] width 30 height 11
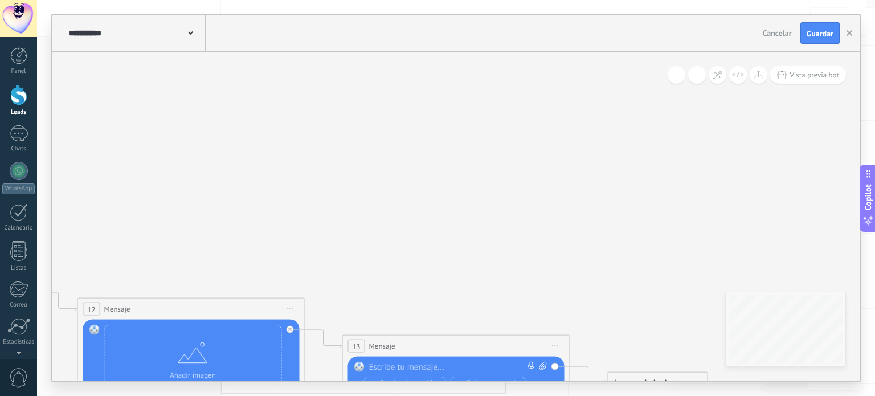
click at [543, 367] on icon at bounding box center [543, 366] width 7 height 9
click input "Subir" at bounding box center [0, 0] width 0 height 0
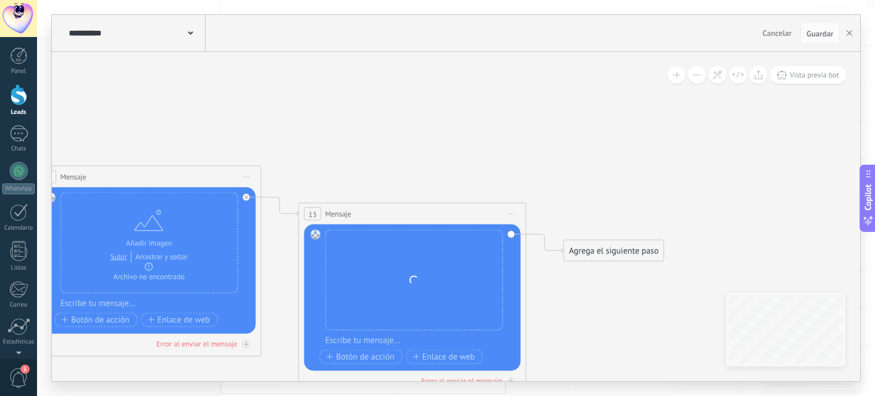
drag, startPoint x: 695, startPoint y: 277, endPoint x: 654, endPoint y: 143, distance: 140.1
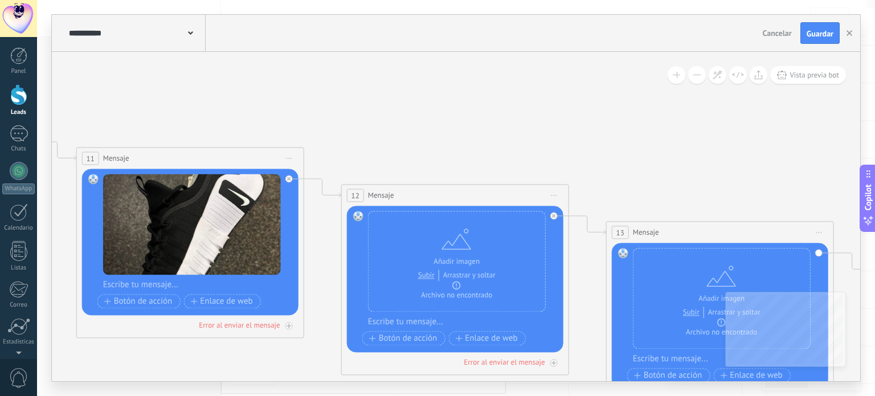
drag, startPoint x: 517, startPoint y: 168, endPoint x: 875, endPoint y: 211, distance: 359.8
click at [875, 211] on body ".abccls-1,.abccls-2{fill-rule:evenodd}.abccls-2{fill:#fff} .abfcls-1{fill:none}…" at bounding box center [437, 124] width 875 height 396
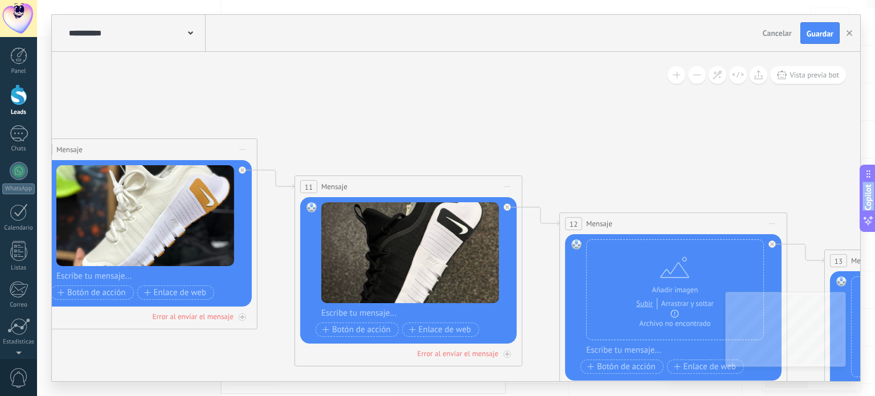
drag, startPoint x: 656, startPoint y: 193, endPoint x: 875, endPoint y: 214, distance: 219.3
click at [875, 214] on body ".abccls-1,.abccls-2{fill-rule:evenodd}.abccls-2{fill:#fff} .abfcls-1{fill:none}…" at bounding box center [437, 124] width 875 height 396
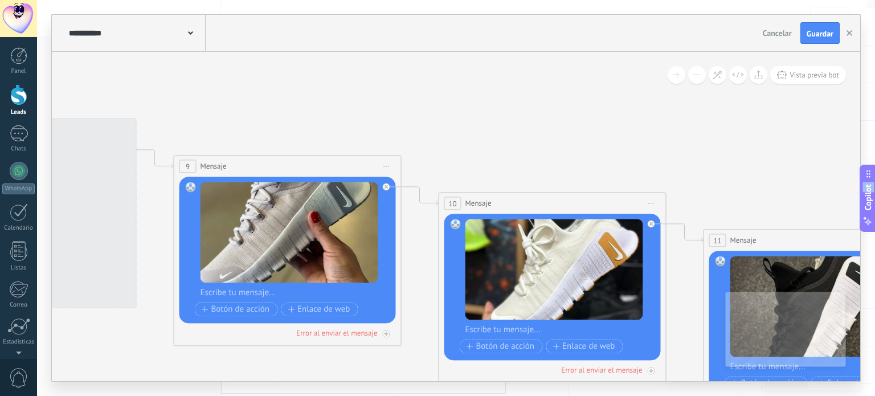
drag, startPoint x: 512, startPoint y: 149, endPoint x: 868, endPoint y: 186, distance: 358.1
click at [868, 186] on body ".abccls-1,.abccls-2{fill-rule:evenodd}.abccls-2{fill:#fff} .abfcls-1{fill:none}…" at bounding box center [437, 124] width 875 height 396
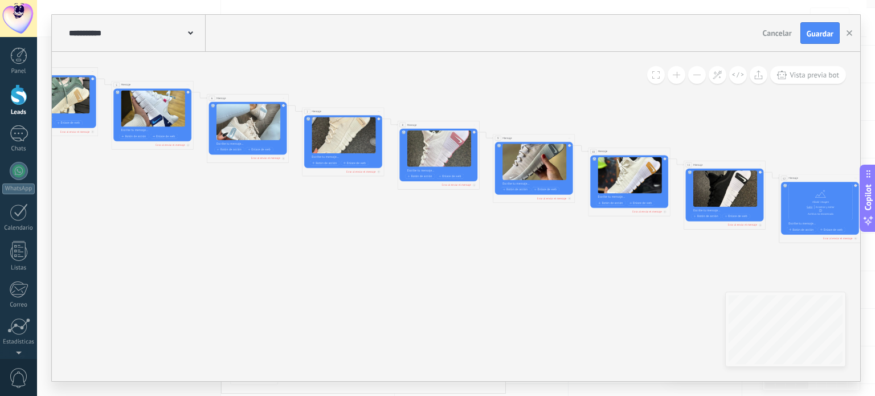
drag, startPoint x: 549, startPoint y: 113, endPoint x: 749, endPoint y: 109, distance: 199.5
click at [749, 109] on icon at bounding box center [337, 129] width 1516 height 434
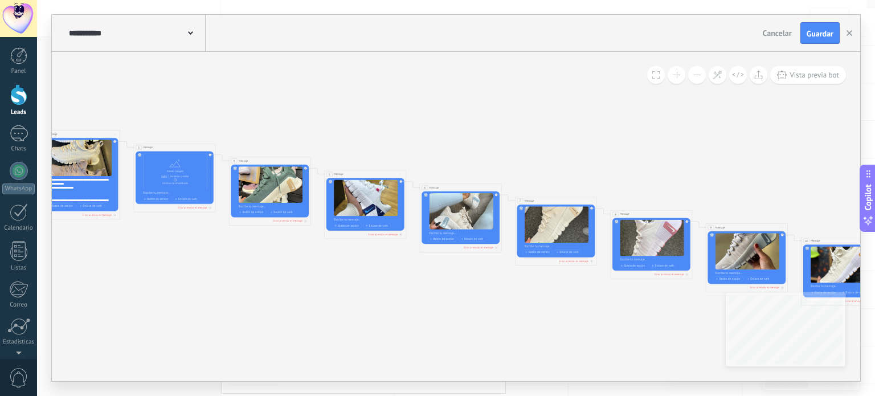
drag, startPoint x: 489, startPoint y: 79, endPoint x: 503, endPoint y: 150, distance: 72.5
click at [503, 150] on icon at bounding box center [550, 218] width 1516 height 434
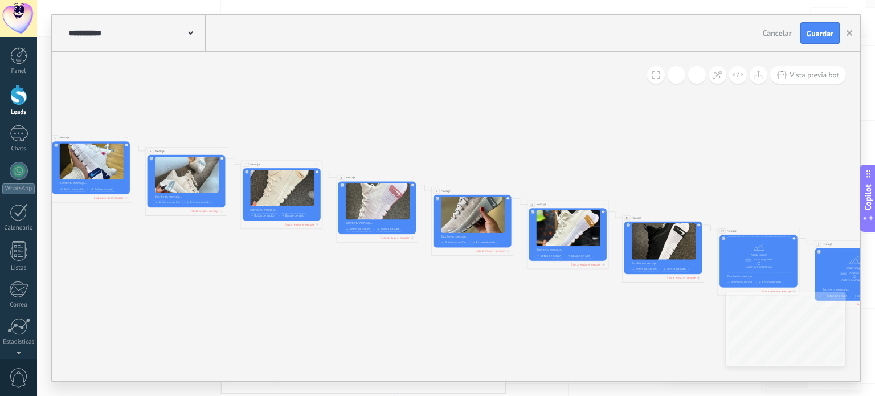
drag, startPoint x: 694, startPoint y: 174, endPoint x: 506, endPoint y: 159, distance: 188.7
click at [506, 159] on icon at bounding box center [275, 182] width 1516 height 434
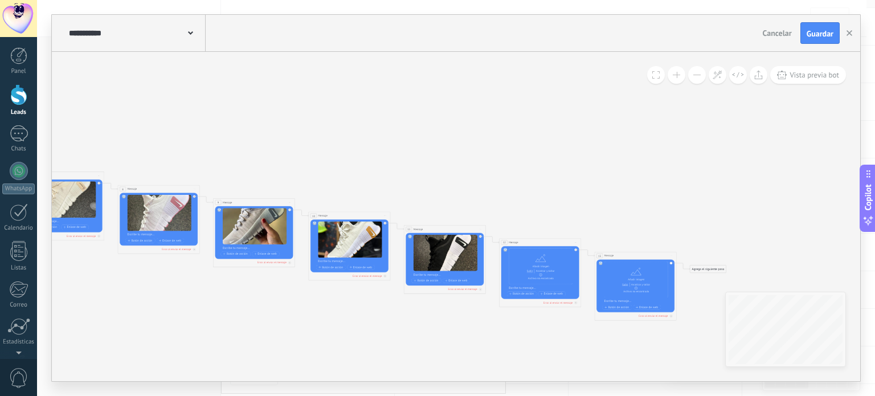
drag, startPoint x: 667, startPoint y: 154, endPoint x: 415, endPoint y: 157, distance: 252.5
click at [415, 157] on icon at bounding box center [57, 193] width 1516 height 434
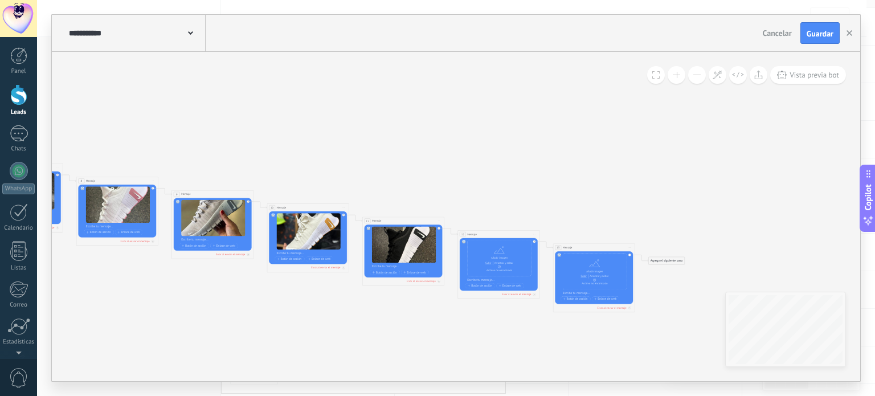
click at [666, 259] on div "Agrega el siguiente paso" at bounding box center [667, 261] width 36 height 7
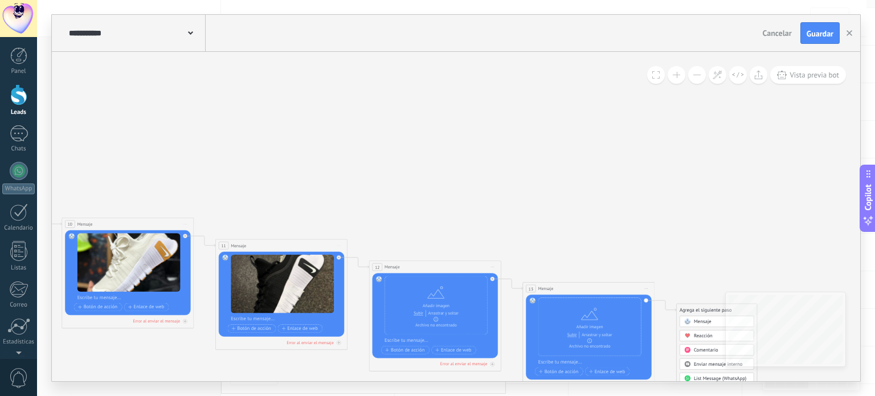
click at [717, 324] on div "Mensaje" at bounding box center [721, 322] width 55 height 7
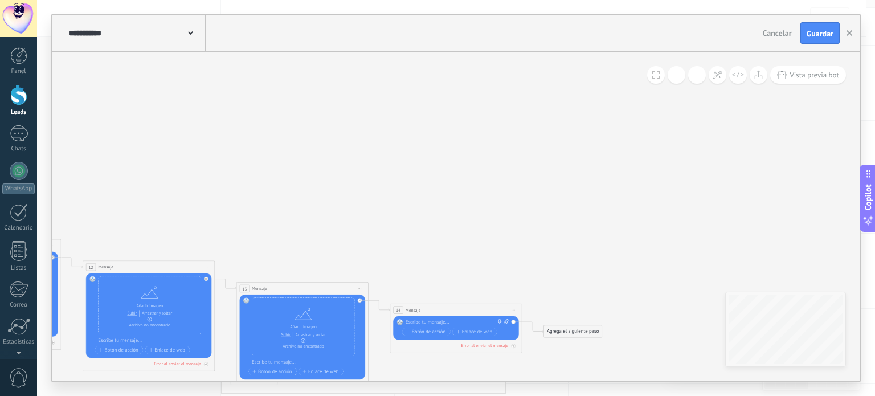
click at [563, 332] on div "Agrega el siguiente paso" at bounding box center [573, 331] width 58 height 11
click at [506, 321] on icon at bounding box center [506, 321] width 5 height 5
click input "Subir" at bounding box center [0, 0] width 0 height 0
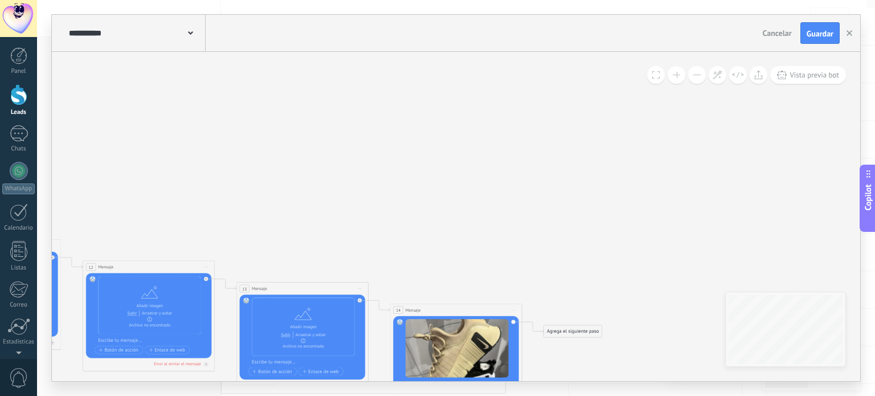
click at [590, 333] on div "Agrega el siguiente paso" at bounding box center [573, 331] width 58 height 11
click at [569, 341] on span "Mensaje" at bounding box center [570, 343] width 18 height 6
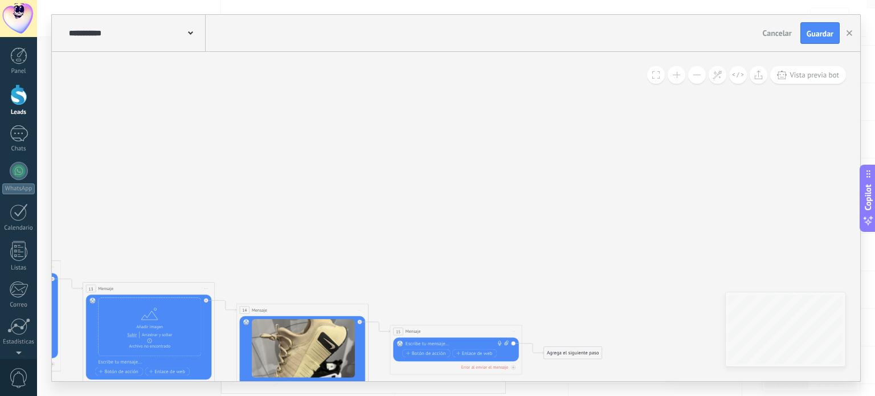
click at [505, 338] on div "Reemplazar Quitar Convertir a mensaje de voz Arrastre la imagen aquí para adjun…" at bounding box center [455, 350] width 125 height 24
click at [508, 341] on icon at bounding box center [506, 343] width 5 height 5
click input "Subir" at bounding box center [0, 0] width 0 height 0
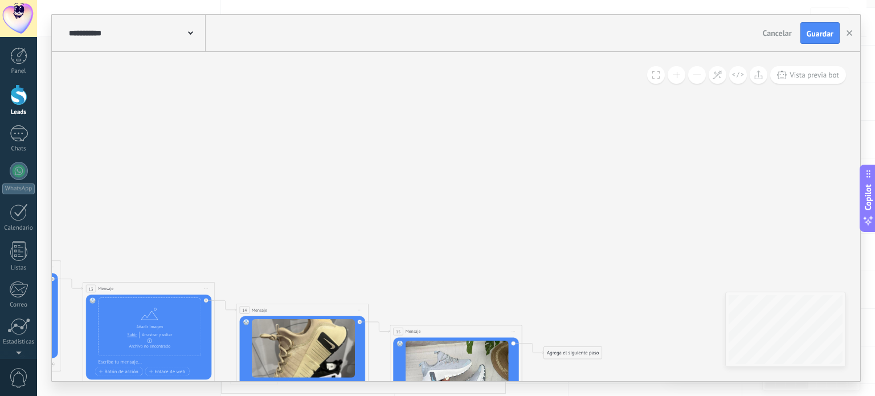
click at [586, 353] on div "Agrega el siguiente paso" at bounding box center [573, 353] width 58 height 11
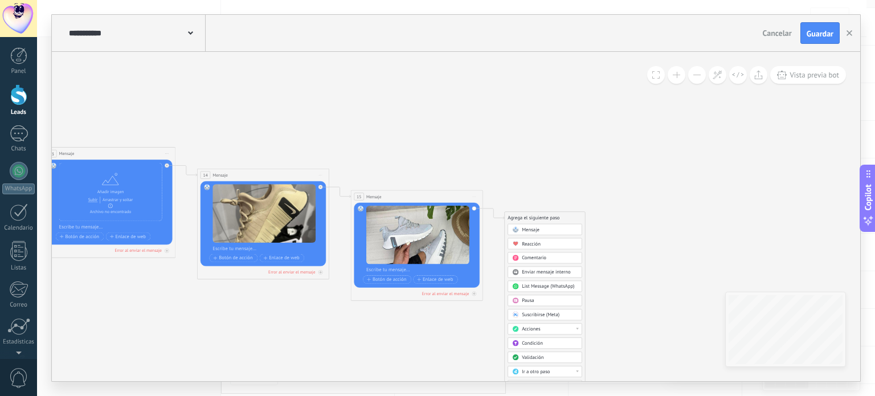
drag, startPoint x: 635, startPoint y: 286, endPoint x: 587, endPoint y: 118, distance: 174.9
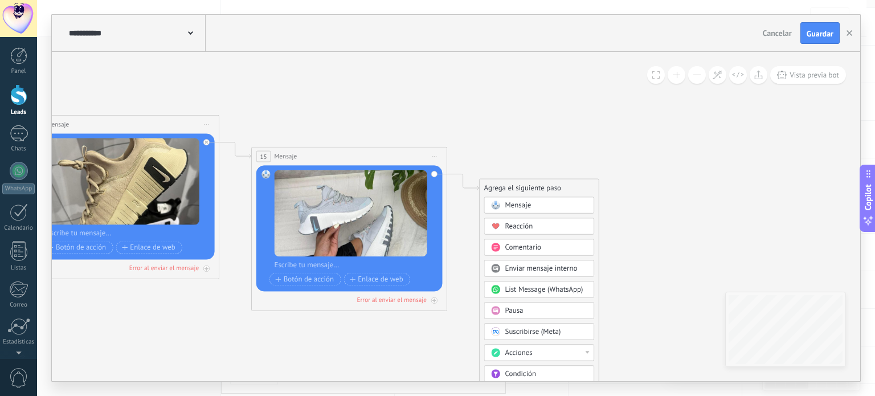
click at [533, 203] on div "Mensaje" at bounding box center [546, 206] width 82 height 10
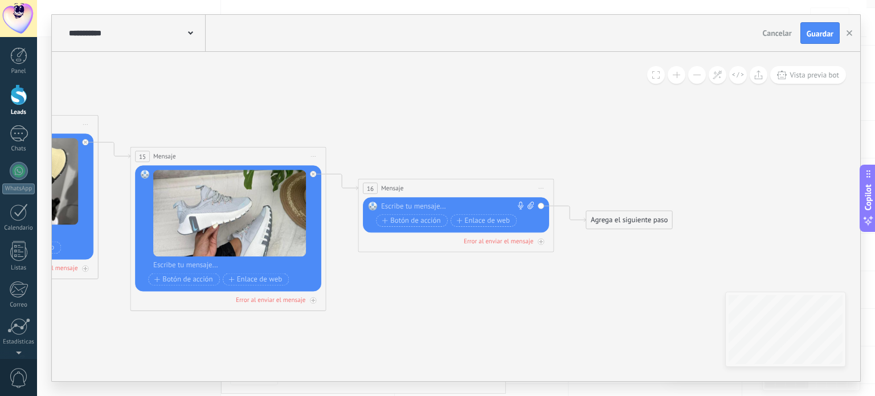
click at [450, 207] on div at bounding box center [453, 207] width 145 height 10
paste div
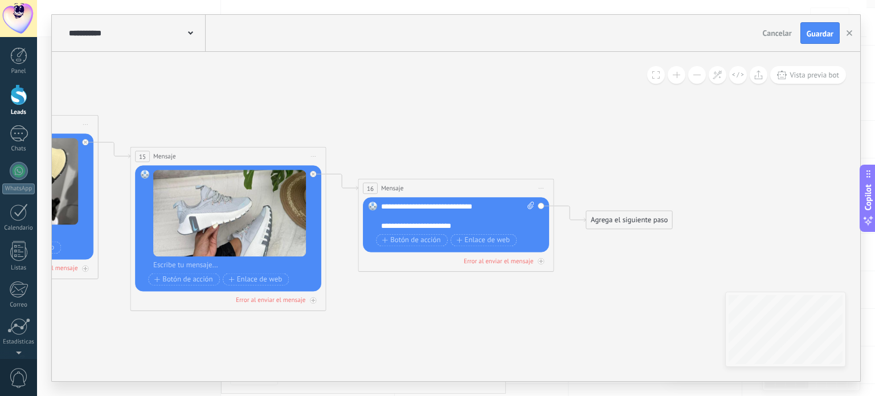
click at [531, 202] on icon at bounding box center [531, 205] width 6 height 7
click input "Subir" at bounding box center [0, 0] width 0 height 0
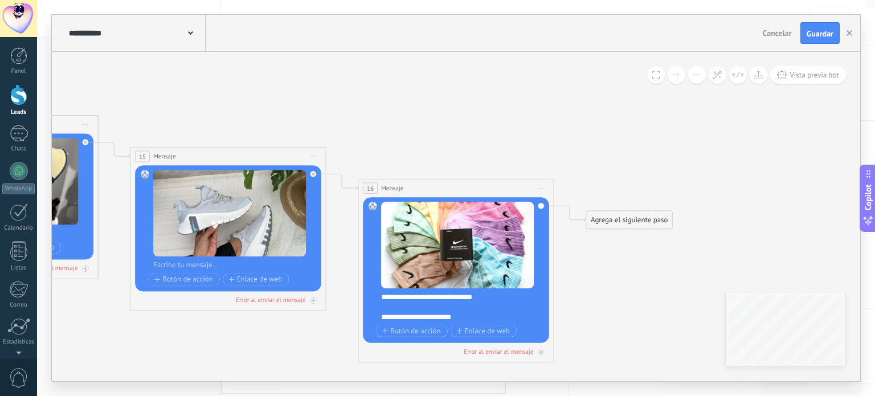
click at [618, 222] on div "Agrega el siguiente paso" at bounding box center [629, 220] width 86 height 16
click at [620, 235] on span "Mensaje" at bounding box center [625, 237] width 26 height 9
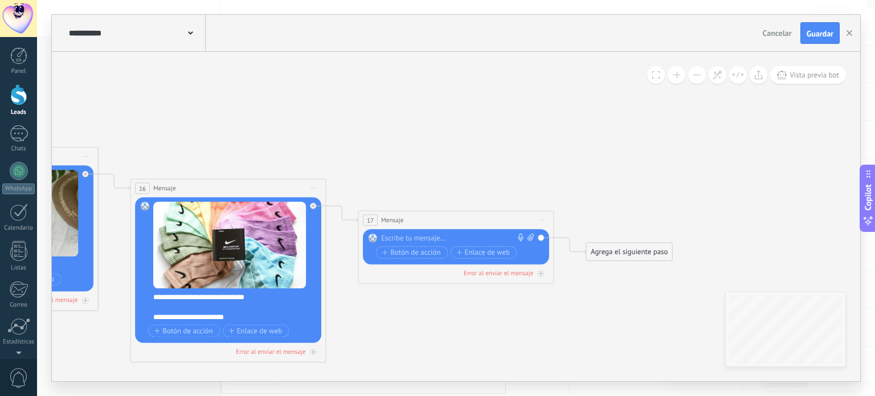
click at [459, 235] on div at bounding box center [453, 239] width 145 height 10
click at [426, 231] on div "Reemplazar Quitar Convertir a mensaje de voz Arrastre la imagen aquí para adjun…" at bounding box center [456, 246] width 186 height 35
click at [388, 234] on div at bounding box center [453, 239] width 145 height 10
paste div
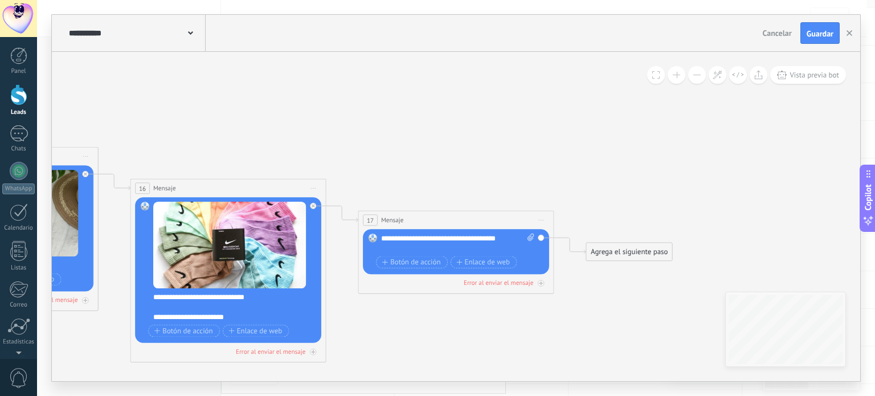
click at [527, 239] on span at bounding box center [529, 243] width 9 height 19
click input "Subir" at bounding box center [0, 0] width 0 height 0
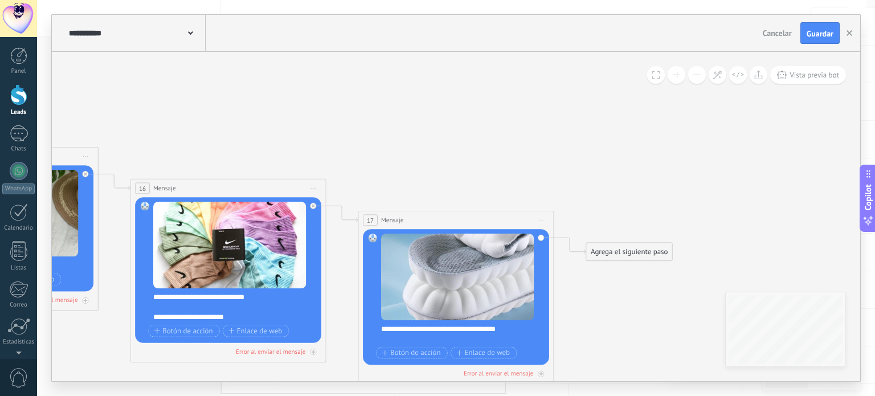
click at [615, 250] on div "Agrega el siguiente paso" at bounding box center [629, 252] width 86 height 16
click at [627, 267] on span "Mensaje" at bounding box center [625, 268] width 26 height 9
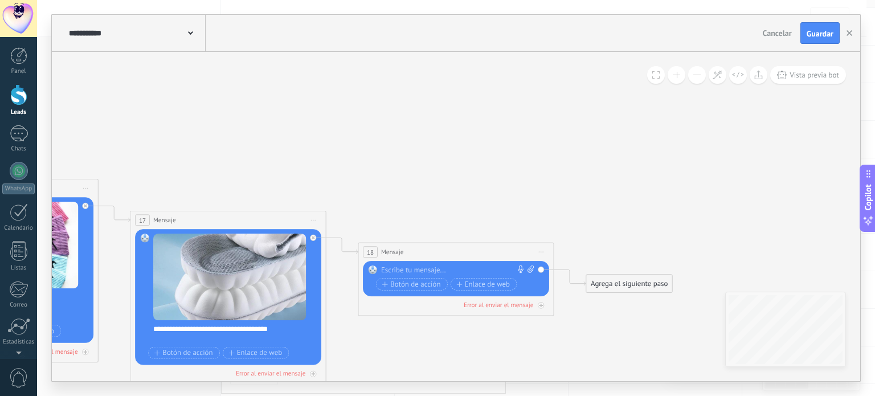
click at [532, 268] on icon at bounding box center [531, 269] width 6 height 7
click input "Subir" at bounding box center [0, 0] width 0 height 0
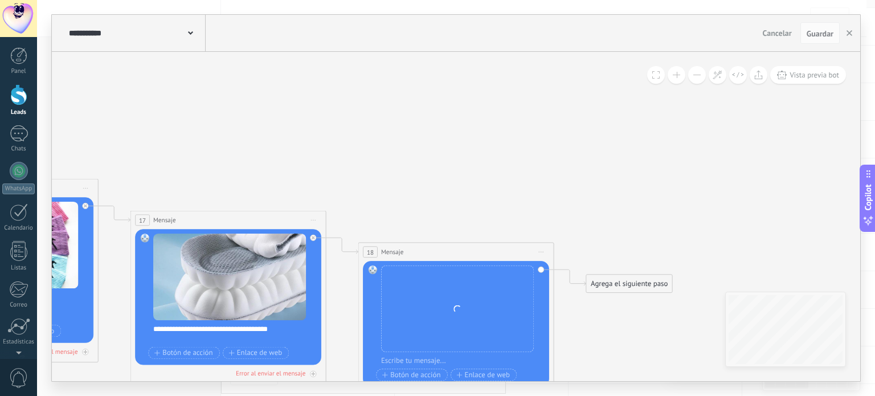
click at [650, 279] on div "Agrega el siguiente paso" at bounding box center [629, 284] width 86 height 16
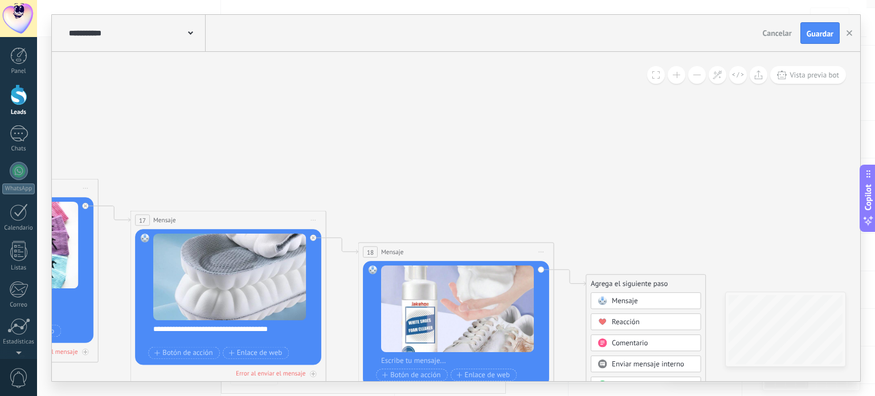
click at [640, 297] on div "Mensaje" at bounding box center [653, 301] width 82 height 10
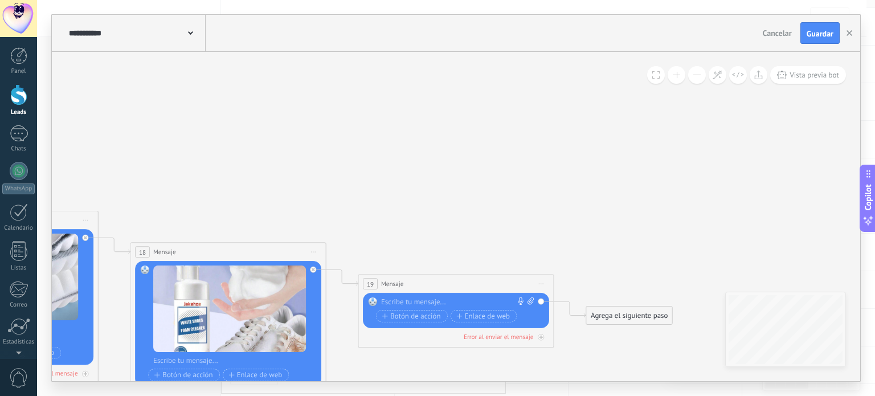
click at [528, 303] on icon at bounding box center [531, 300] width 6 height 7
click input "Subir" at bounding box center [0, 0] width 0 height 0
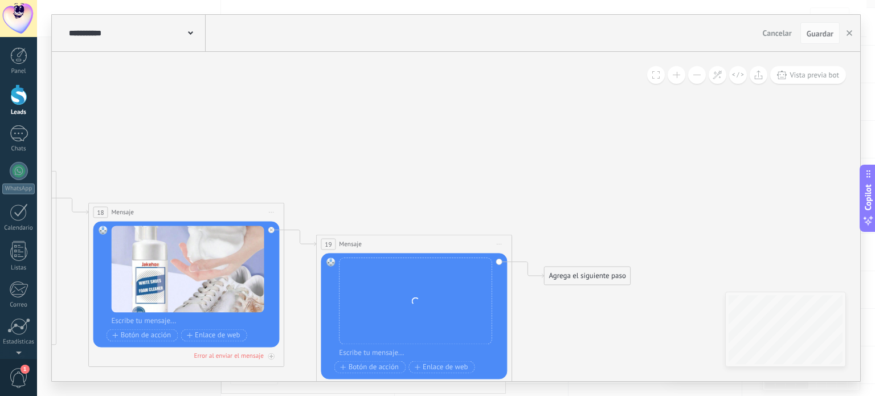
drag, startPoint x: 525, startPoint y: 235, endPoint x: 405, endPoint y: 75, distance: 199.9
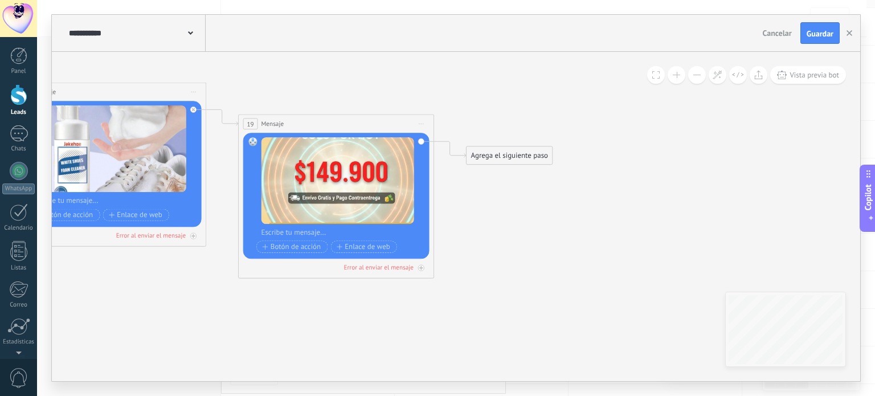
click at [501, 155] on div "Agrega el siguiente paso" at bounding box center [510, 156] width 86 height 16
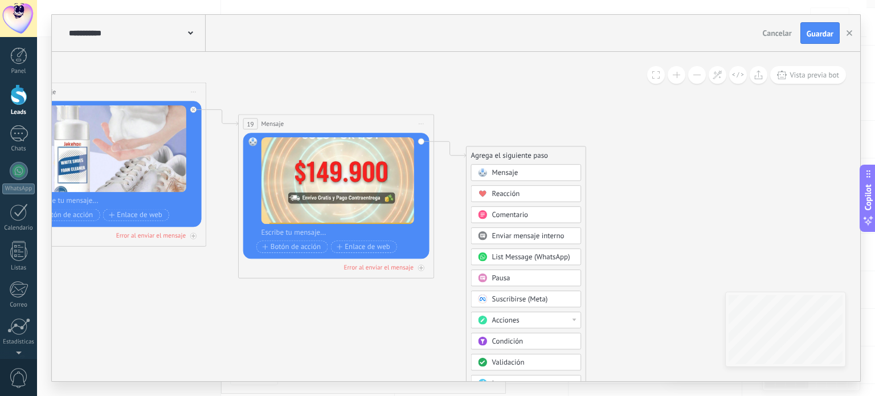
click at [505, 173] on span "Mensaje" at bounding box center [505, 172] width 26 height 9
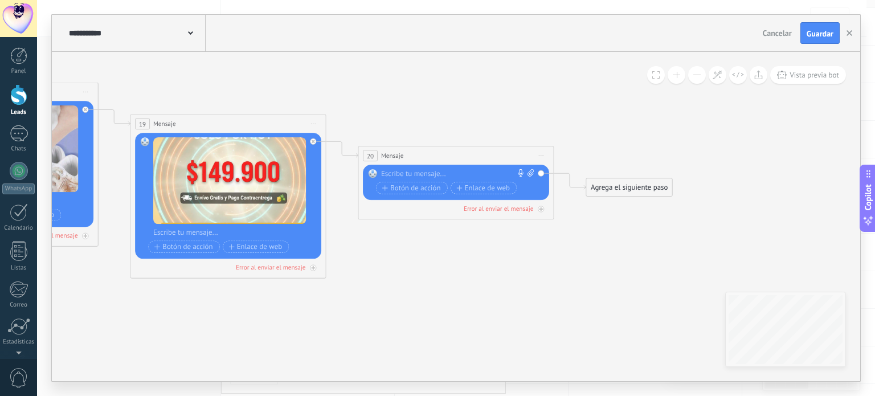
click at [535, 175] on div "Reemplazar Quitar Convertir a mensaje de voz Arrastre la imagen aquí para adjun…" at bounding box center [456, 182] width 186 height 35
click at [240, 229] on div at bounding box center [234, 233] width 163 height 10
paste div
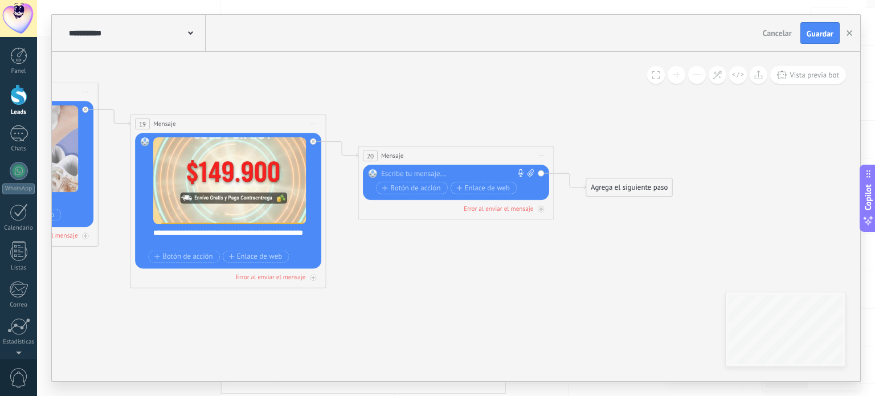
click at [401, 178] on div at bounding box center [453, 174] width 145 height 10
click at [425, 172] on div at bounding box center [453, 174] width 145 height 10
paste div
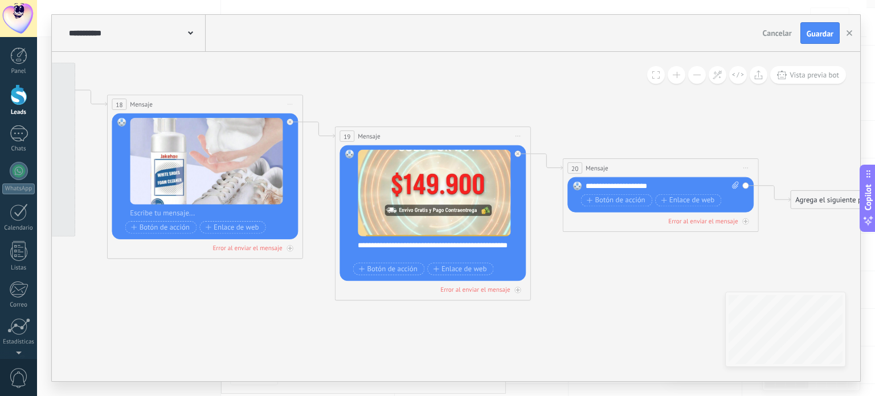
drag, startPoint x: 378, startPoint y: 77, endPoint x: 581, endPoint y: 89, distance: 203.2
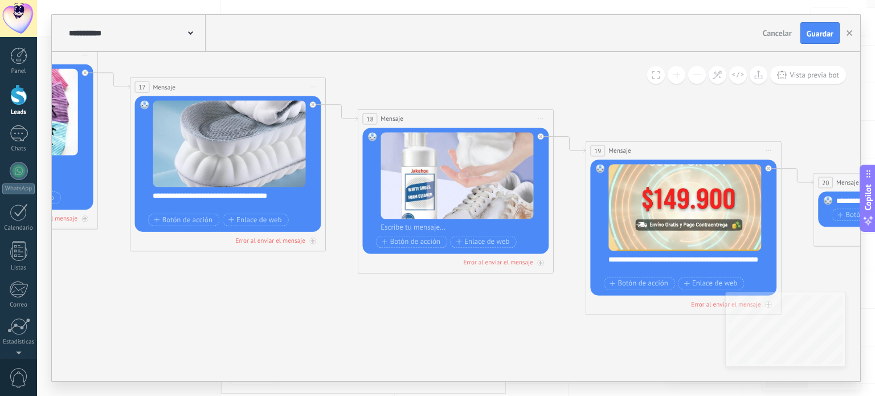
drag, startPoint x: 448, startPoint y: 83, endPoint x: 709, endPoint y: 97, distance: 261.4
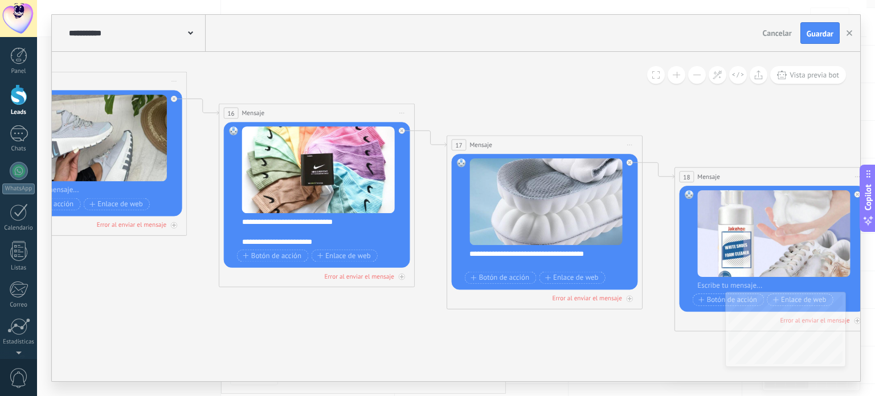
drag, startPoint x: 421, startPoint y: 95, endPoint x: 739, endPoint y: 155, distance: 323.1
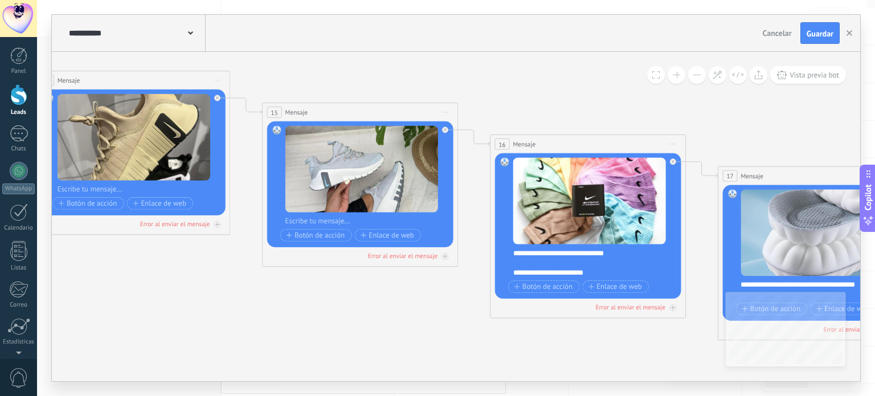
drag, startPoint x: 527, startPoint y: 103, endPoint x: 788, endPoint y: 129, distance: 262.3
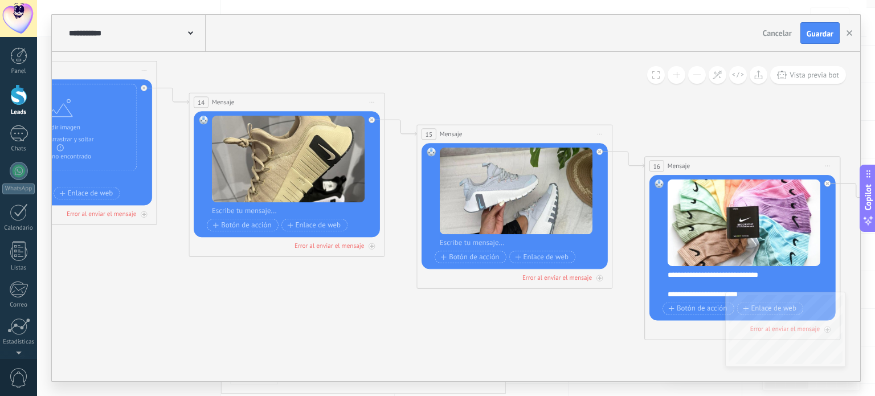
drag, startPoint x: 492, startPoint y: 97, endPoint x: 651, endPoint y: 123, distance: 161.0
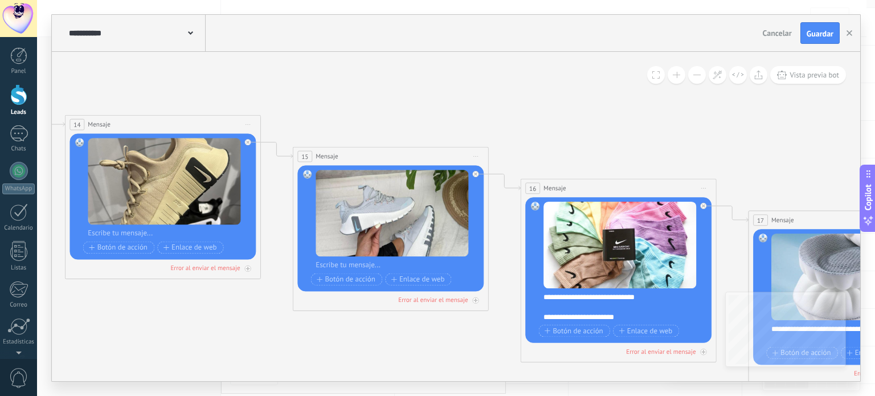
drag, startPoint x: 686, startPoint y: 123, endPoint x: 533, endPoint y: 152, distance: 155.4
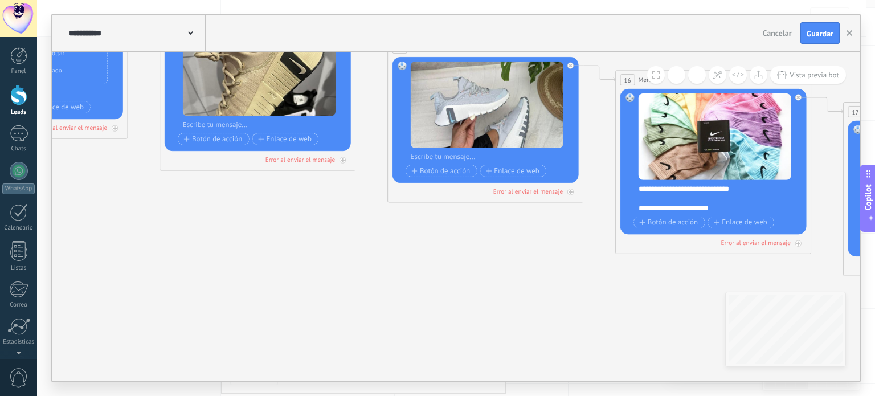
drag, startPoint x: 609, startPoint y: 152, endPoint x: 729, endPoint y: 36, distance: 166.9
click at [729, 36] on div "**********" at bounding box center [456, 198] width 809 height 366
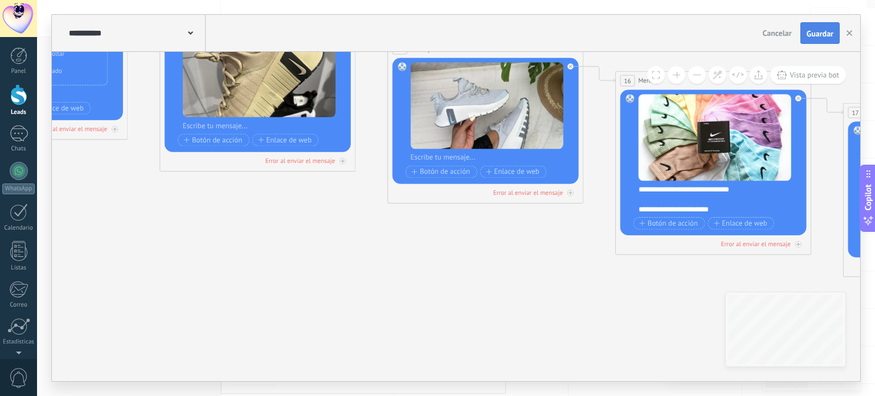
click at [809, 38] on span "Guardar" at bounding box center [820, 34] width 27 height 8
click at [854, 31] on button "button" at bounding box center [849, 33] width 17 height 22
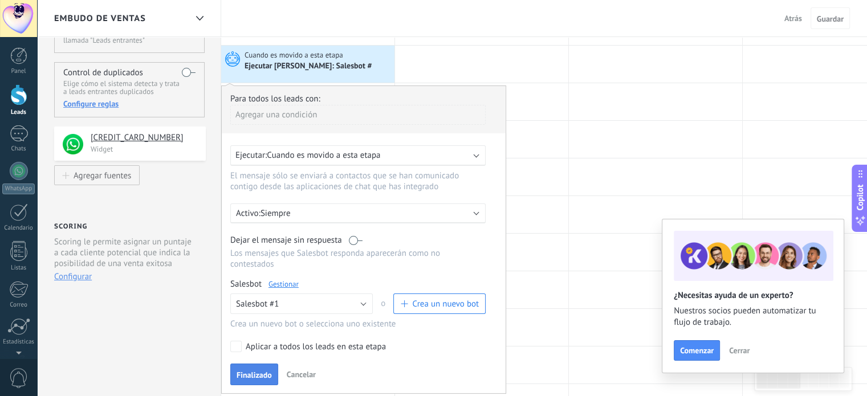
click at [254, 371] on span "Finalizado" at bounding box center [253, 375] width 35 height 8
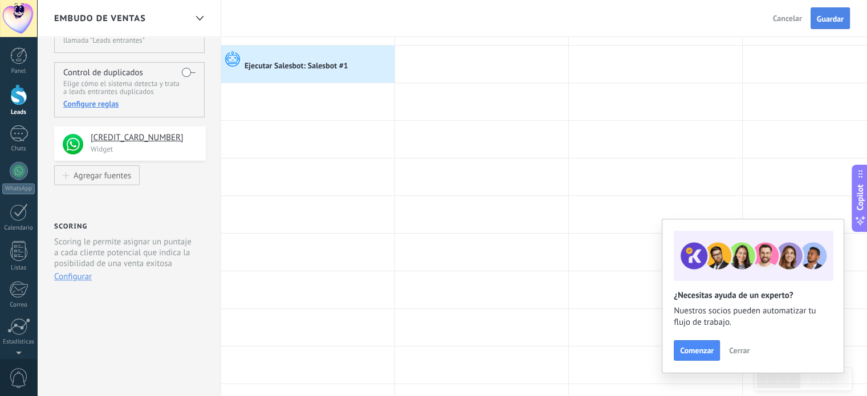
click at [837, 22] on span "Guardar" at bounding box center [830, 19] width 27 height 8
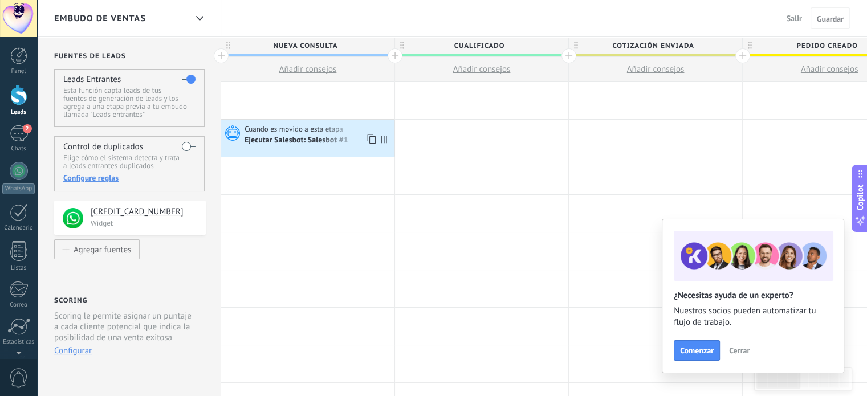
click at [308, 129] on span "Cuando es movido a esta etapa" at bounding box center [294, 129] width 100 height 10
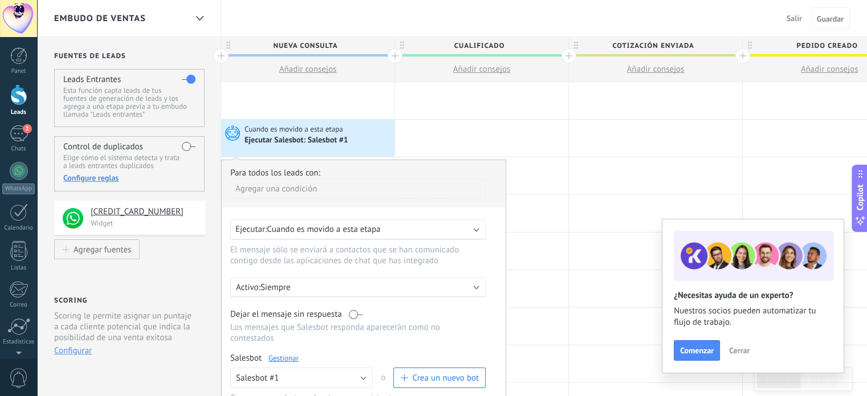
click at [283, 353] on link "Gestionar" at bounding box center [283, 358] width 30 height 10
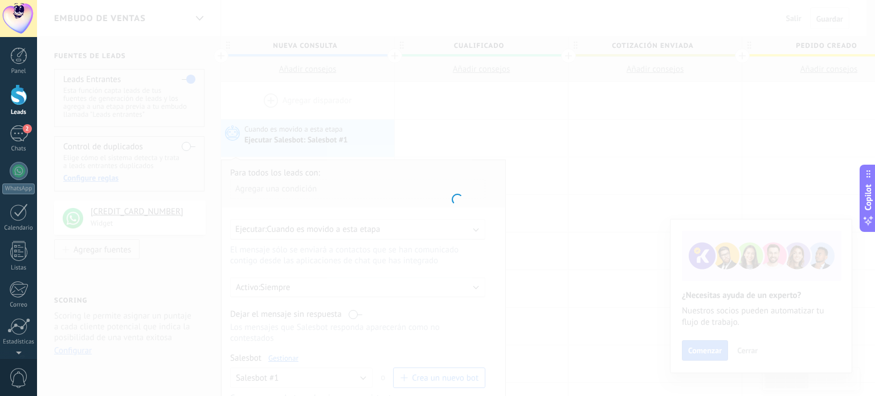
type input "**********"
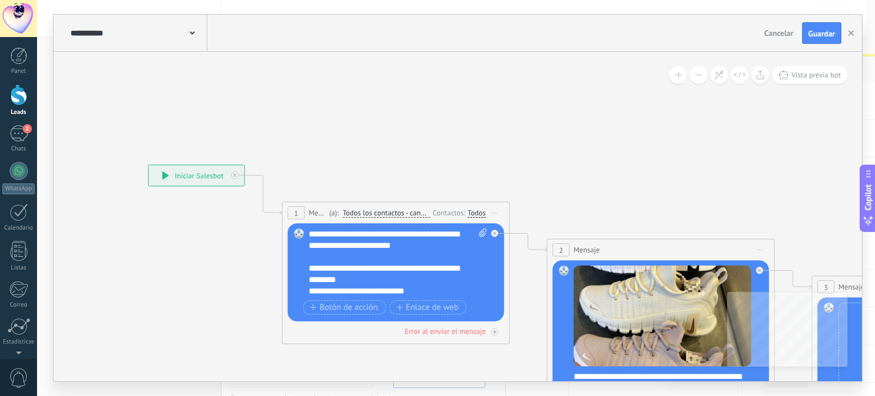
drag, startPoint x: 713, startPoint y: 110, endPoint x: 381, endPoint y: 169, distance: 337.9
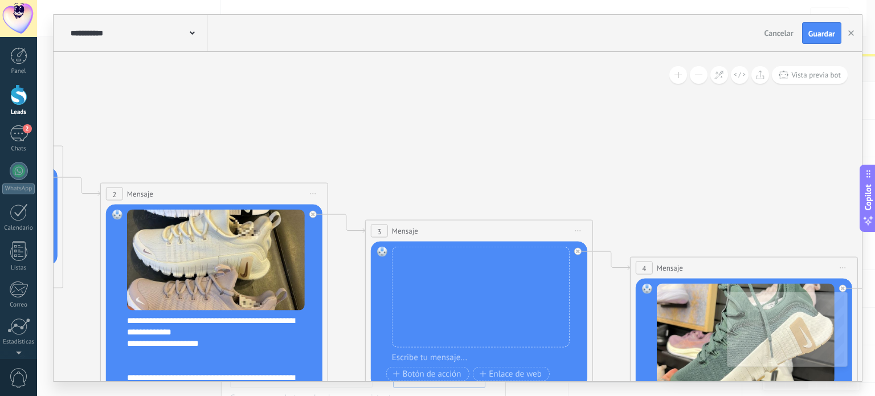
drag, startPoint x: 676, startPoint y: 157, endPoint x: 391, endPoint y: 65, distance: 299.9
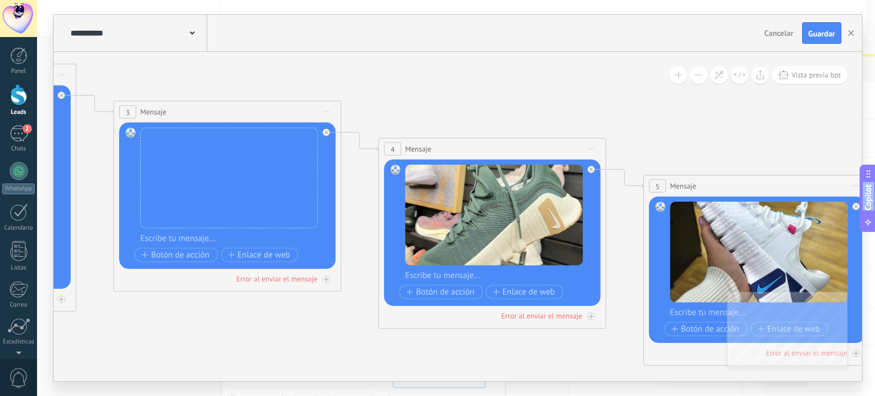
drag, startPoint x: 631, startPoint y: 113, endPoint x: 395, endPoint y: -3, distance: 263.3
click at [395, 0] on html ".abccls-1,.abccls-2{fill-rule:evenodd}.abccls-2{fill:#fff} .abfcls-1{fill:none}…" at bounding box center [437, 198] width 875 height 396
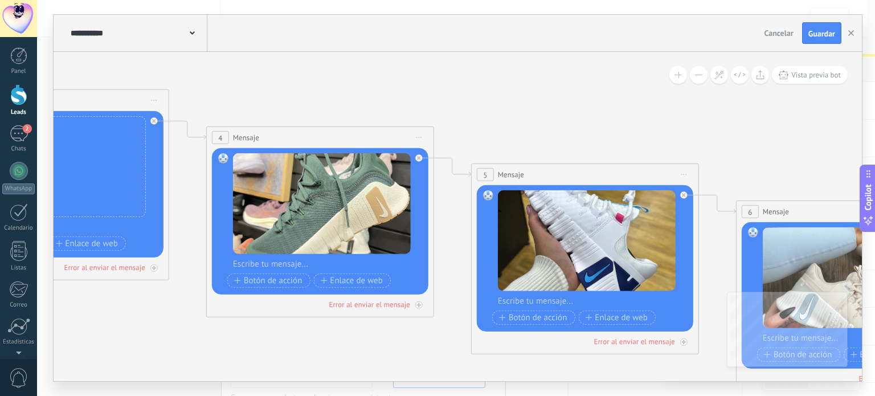
drag, startPoint x: 776, startPoint y: 119, endPoint x: 613, endPoint y: 108, distance: 163.3
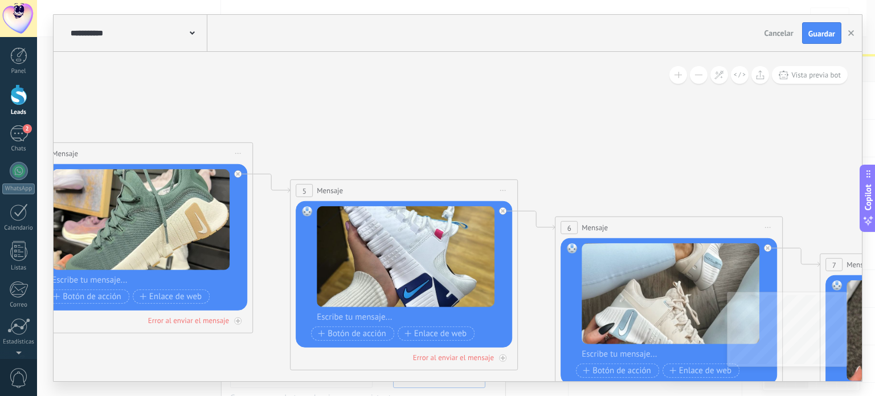
drag, startPoint x: 722, startPoint y: 124, endPoint x: 478, endPoint y: 138, distance: 244.9
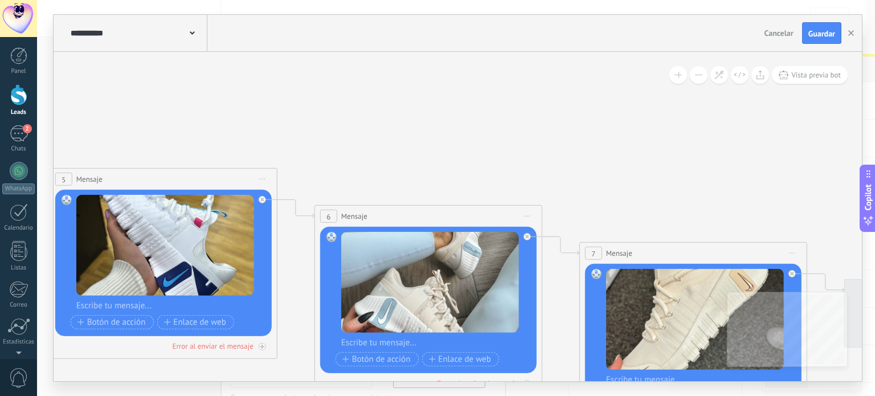
drag, startPoint x: 731, startPoint y: 167, endPoint x: 438, endPoint y: 137, distance: 294.4
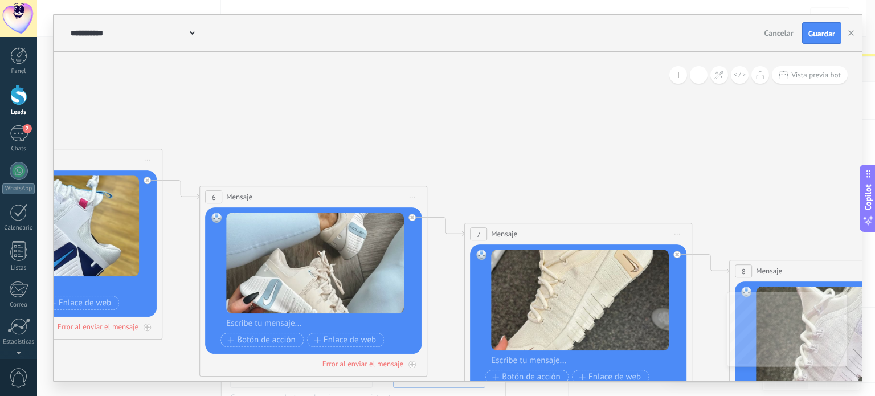
drag, startPoint x: 684, startPoint y: 149, endPoint x: 332, endPoint y: 149, distance: 351.6
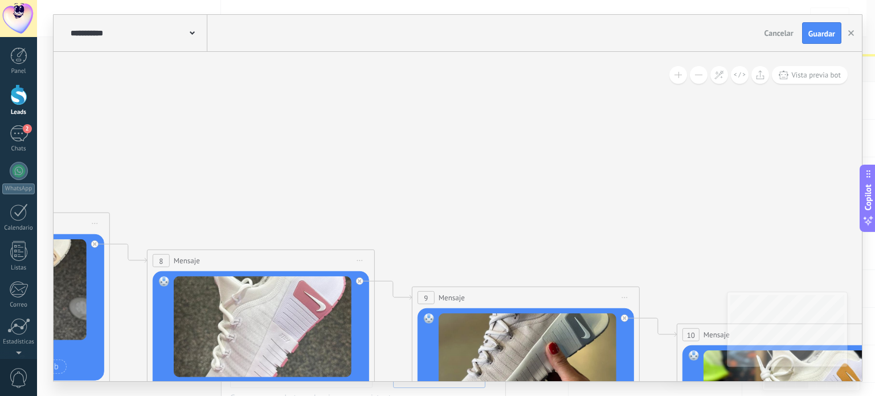
drag, startPoint x: 662, startPoint y: 170, endPoint x: 272, endPoint y: 122, distance: 392.8
click at [272, 122] on icon at bounding box center [856, 368] width 5966 height 1401
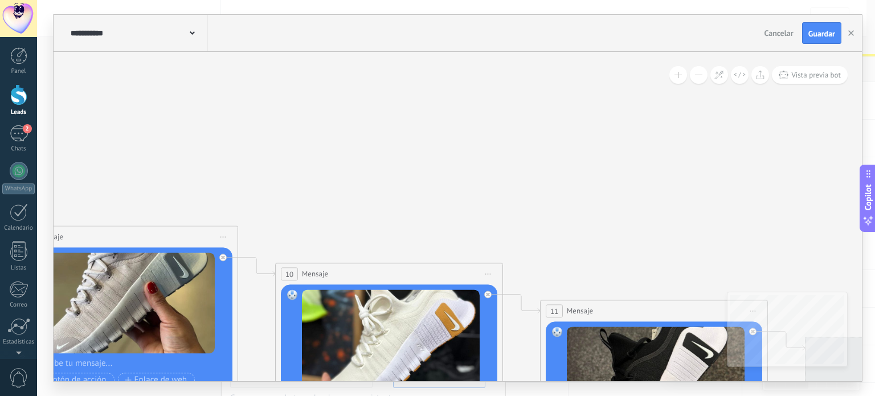
drag, startPoint x: 422, startPoint y: 186, endPoint x: 79, endPoint y: 172, distance: 343.4
click at [79, 172] on icon at bounding box center [455, 308] width 5966 height 1401
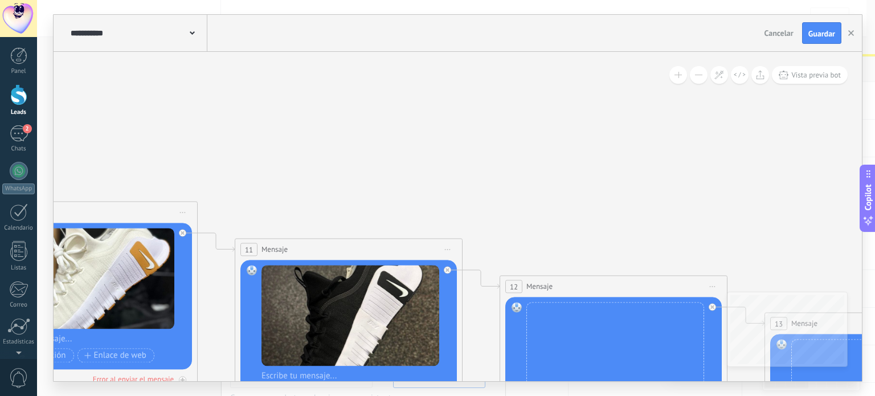
drag, startPoint x: 532, startPoint y: 185, endPoint x: 237, endPoint y: 59, distance: 320.4
click at [237, 59] on icon at bounding box center [149, 246] width 5966 height 1401
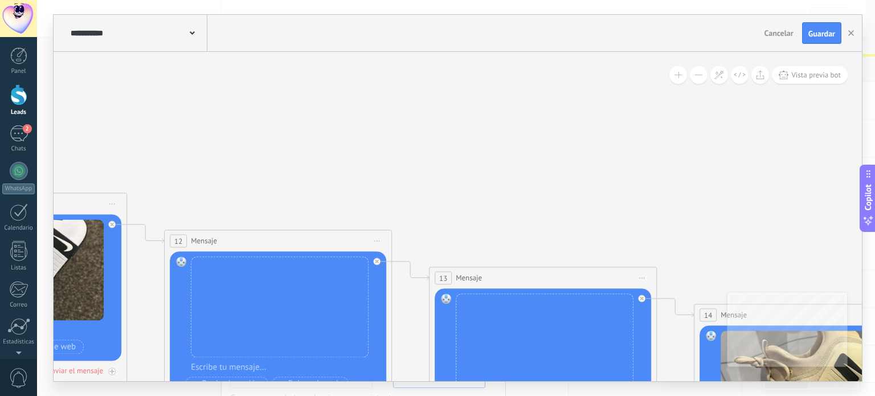
drag, startPoint x: 520, startPoint y: 100, endPoint x: 230, endPoint y: 123, distance: 290.4
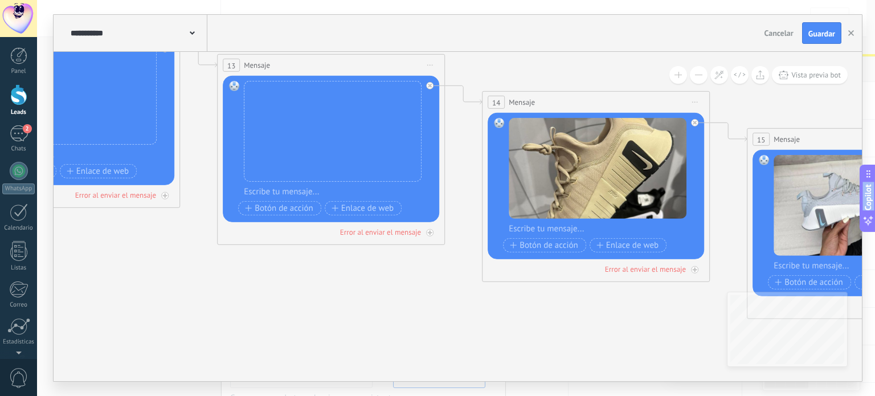
drag, startPoint x: 570, startPoint y: 155, endPoint x: 394, endPoint y: -69, distance: 285.2
click at [394, 0] on html ".abccls-1,.abccls-2{fill-rule:evenodd}.abccls-2{fill:#fff} .abfcls-1{fill:none}…" at bounding box center [437, 198] width 875 height 396
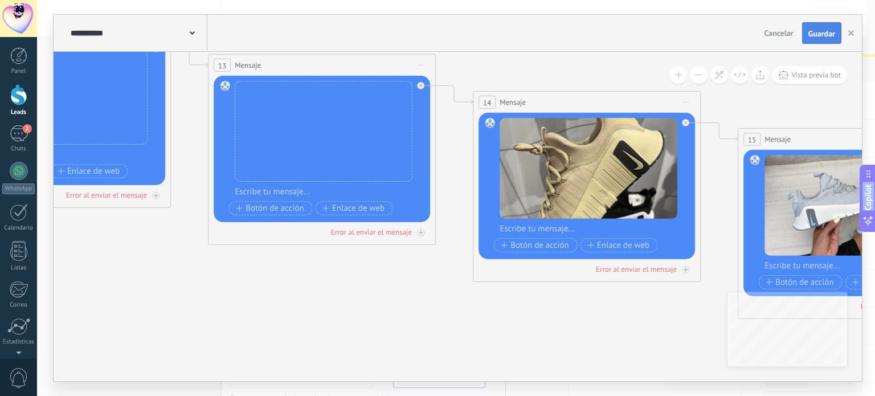
click at [827, 27] on button "Guardar" at bounding box center [821, 33] width 39 height 22
click at [847, 32] on button "button" at bounding box center [851, 33] width 17 height 21
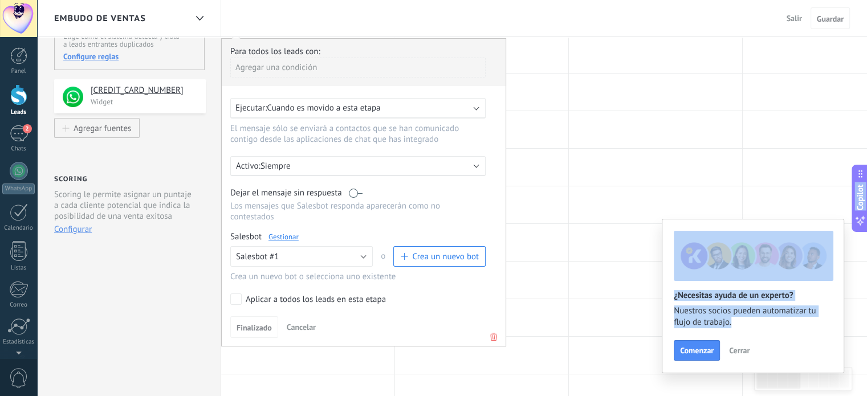
scroll to position [124, 0]
click at [341, 292] on div "Aplicar a todos los leads en esta etapa" at bounding box center [316, 297] width 140 height 11
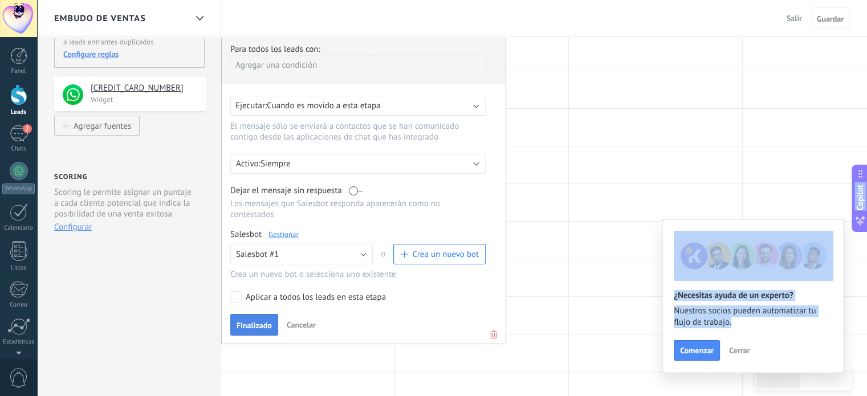
click at [270, 321] on span "Finalizado" at bounding box center [253, 325] width 35 height 8
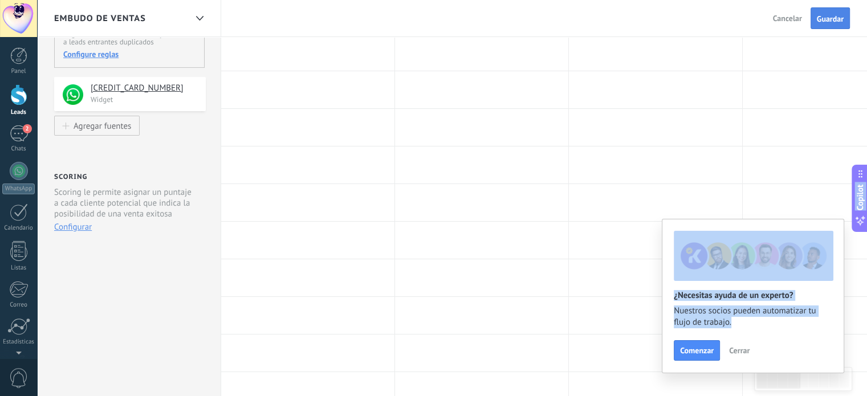
click at [837, 15] on span "Guardar" at bounding box center [830, 19] width 27 height 8
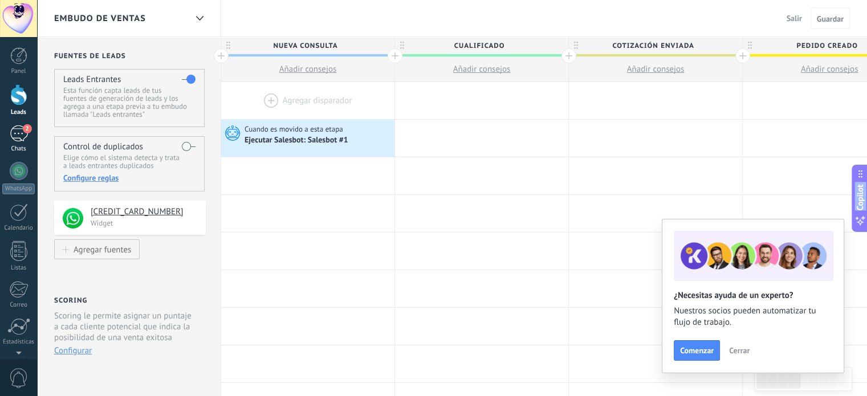
click at [30, 141] on link "2 Chats" at bounding box center [18, 138] width 37 height 27
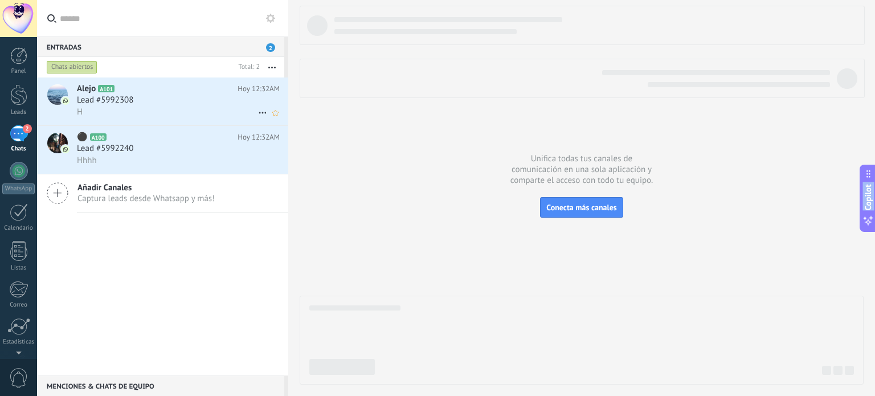
click at [260, 117] on icon at bounding box center [263, 113] width 14 height 14
click at [172, 115] on div at bounding box center [437, 198] width 875 height 396
click at [18, 98] on div at bounding box center [18, 94] width 17 height 21
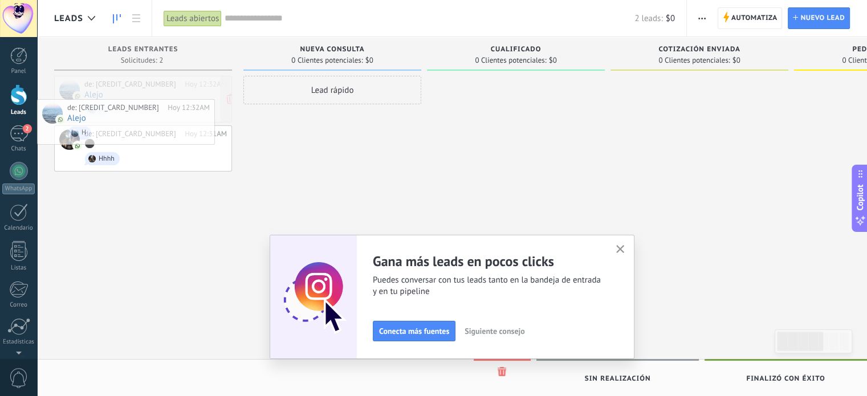
drag, startPoint x: 226, startPoint y: 95, endPoint x: 210, endPoint y: 104, distance: 18.9
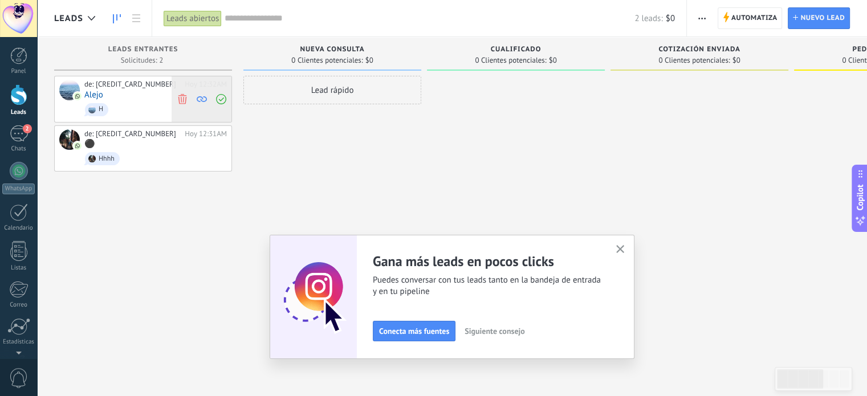
click at [187, 96] on icon at bounding box center [182, 98] width 10 height 10
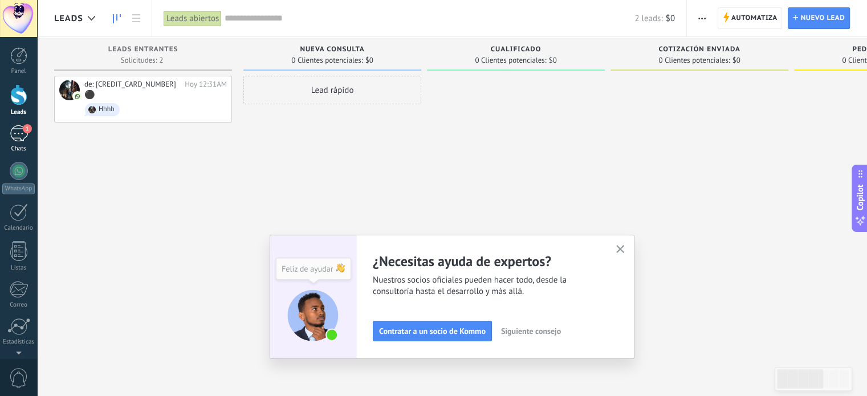
click at [27, 139] on div "1" at bounding box center [19, 133] width 18 height 17
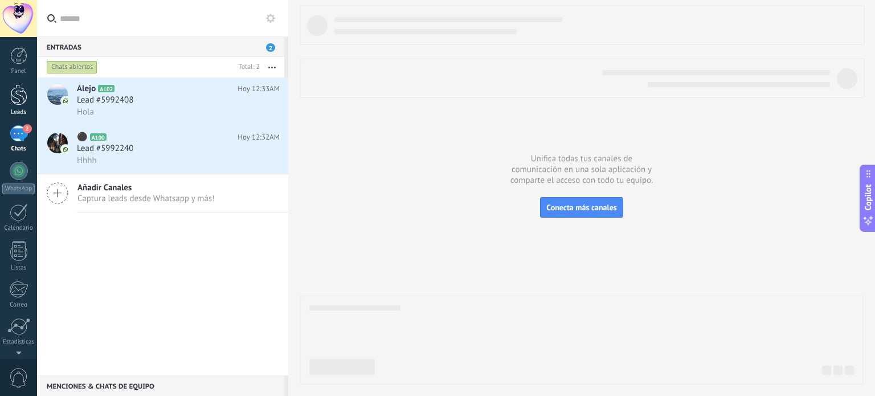
click at [20, 115] on div "Leads" at bounding box center [18, 112] width 33 height 7
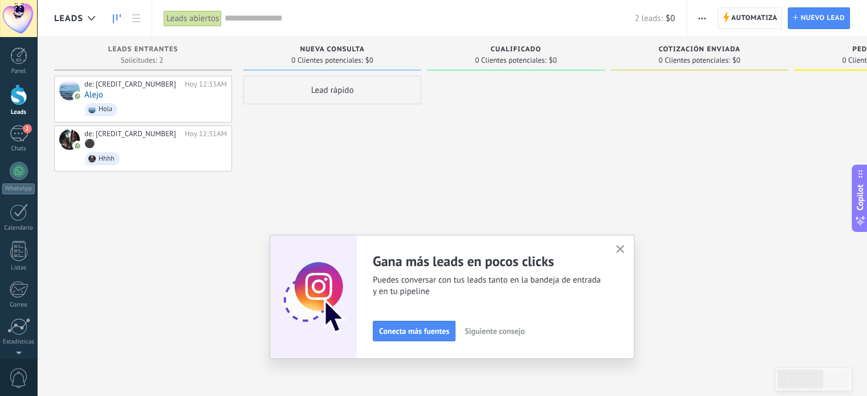
click at [732, 18] on span "Automatiza" at bounding box center [754, 18] width 46 height 21
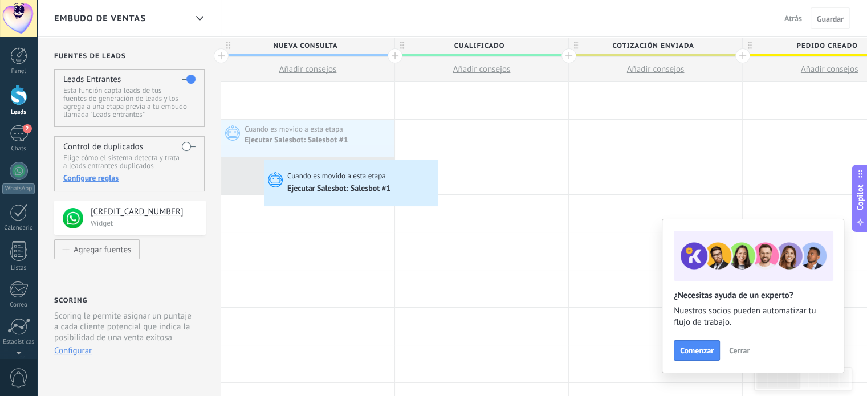
drag, startPoint x: 336, startPoint y: 129, endPoint x: 267, endPoint y: 162, distance: 77.0
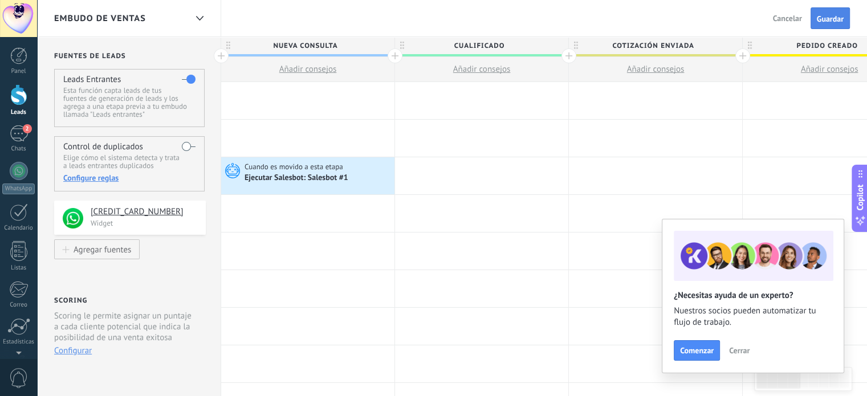
click at [821, 23] on span "Guardar" at bounding box center [830, 19] width 27 height 8
click at [342, 186] on div "Cuando es movido a esta etapa Ejecutar Salesbot: Salesbot #1" at bounding box center [307, 175] width 173 height 37
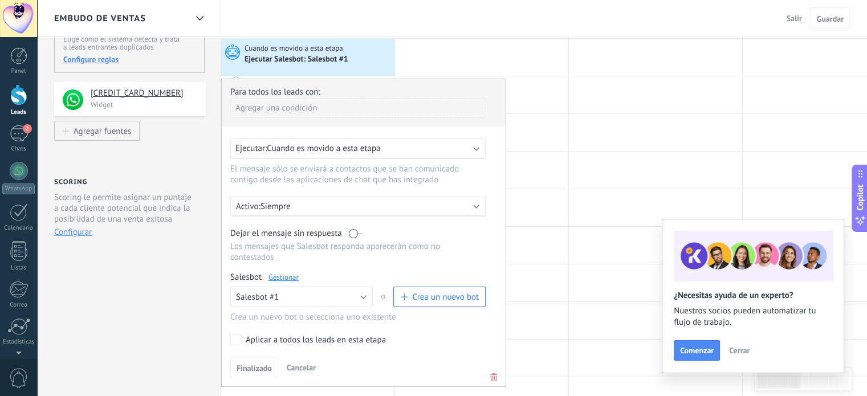
scroll to position [128, 0]
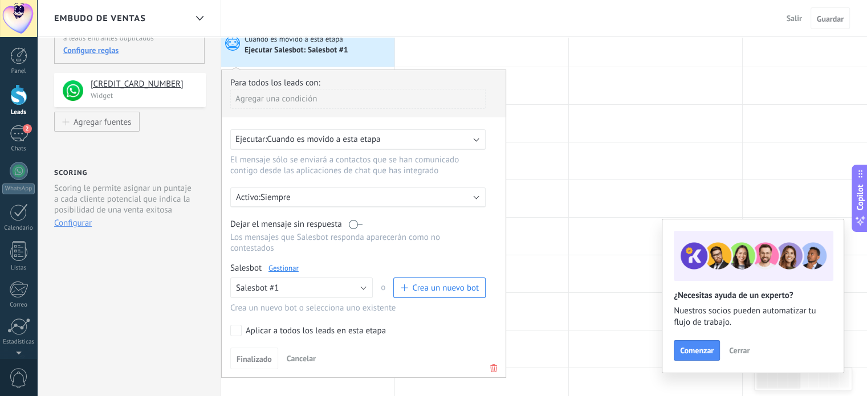
click at [292, 263] on link "Gestionar" at bounding box center [283, 268] width 30 height 10
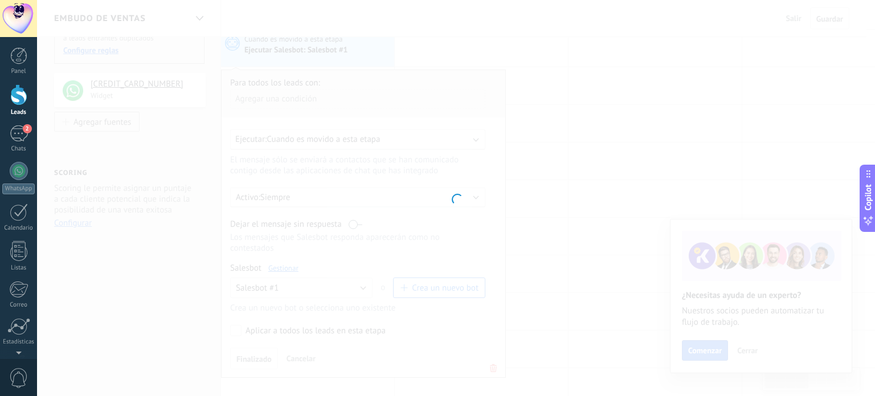
type input "**********"
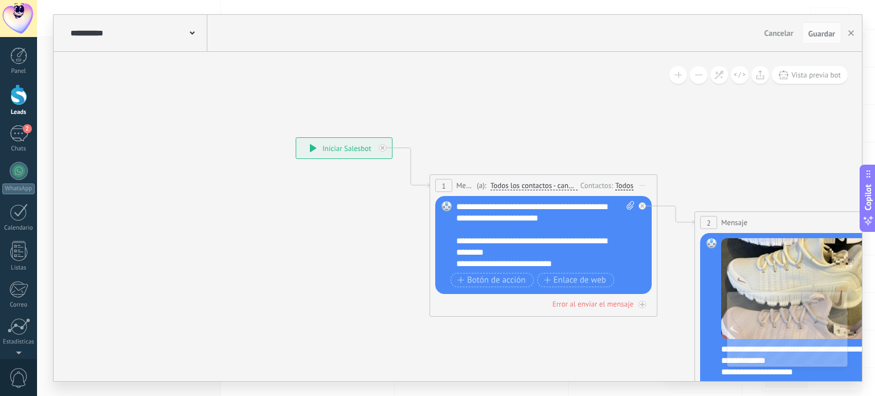
click at [581, 211] on div "**********" at bounding box center [545, 235] width 179 height 68
click at [586, 218] on div "**********" at bounding box center [545, 235] width 179 height 68
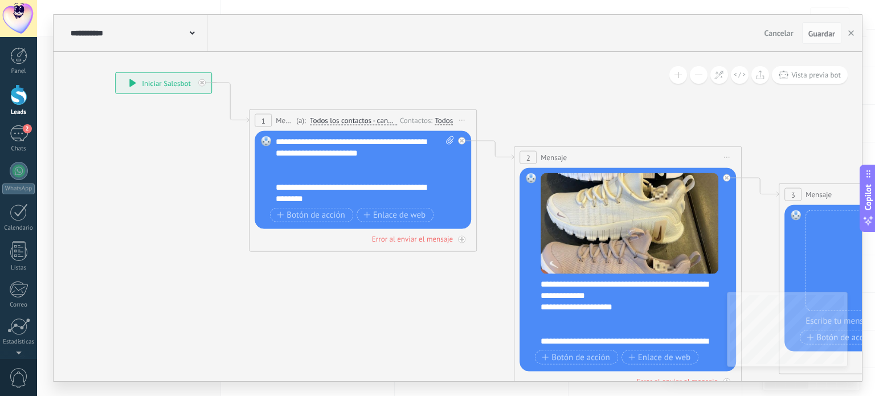
drag, startPoint x: 736, startPoint y: 170, endPoint x: 554, endPoint y: 103, distance: 194.2
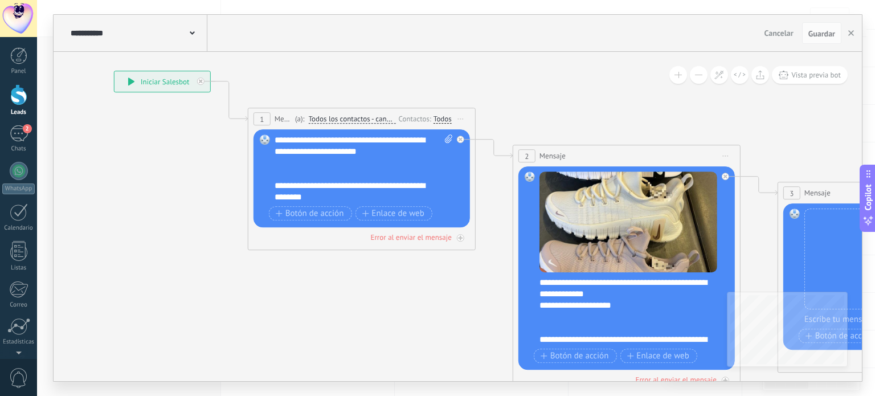
click at [639, 304] on div "**********" at bounding box center [635, 311] width 190 height 68
click at [819, 30] on span "Guardar" at bounding box center [822, 34] width 27 height 8
click at [825, 39] on button "Guardar" at bounding box center [821, 33] width 39 height 22
click at [848, 32] on button "button" at bounding box center [851, 33] width 17 height 22
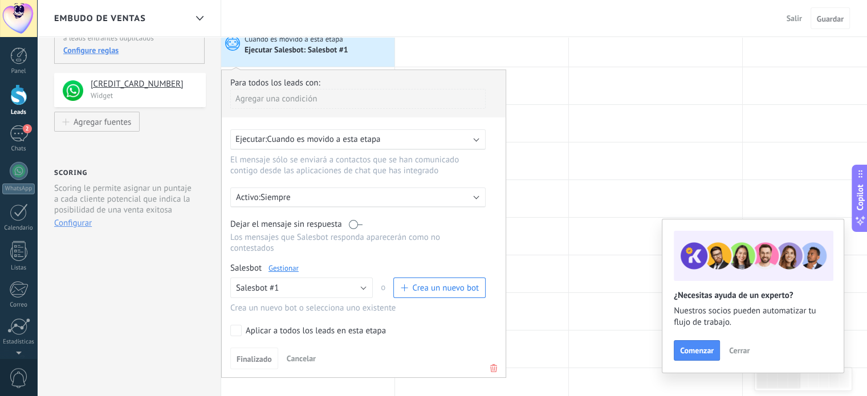
click at [246, 325] on div "Aplicar a todos los leads en esta etapa" at bounding box center [316, 330] width 140 height 11
click at [361, 221] on label at bounding box center [356, 224] width 14 height 11
click at [270, 355] on span "Finalizado" at bounding box center [253, 359] width 35 height 8
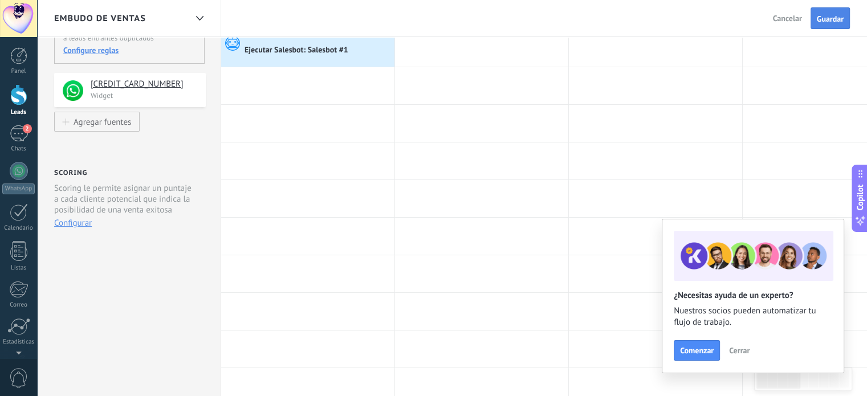
click at [839, 11] on button "Guardar" at bounding box center [829, 18] width 39 height 22
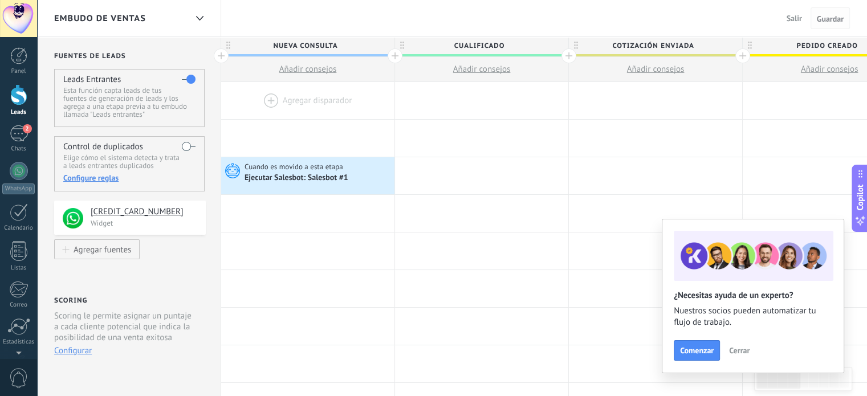
click at [825, 22] on span "Guardar" at bounding box center [830, 19] width 27 height 8
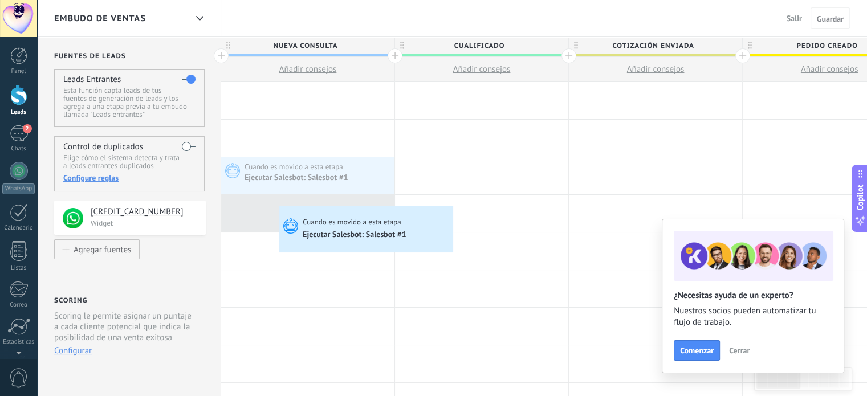
drag, startPoint x: 350, startPoint y: 178, endPoint x: 282, endPoint y: 208, distance: 74.5
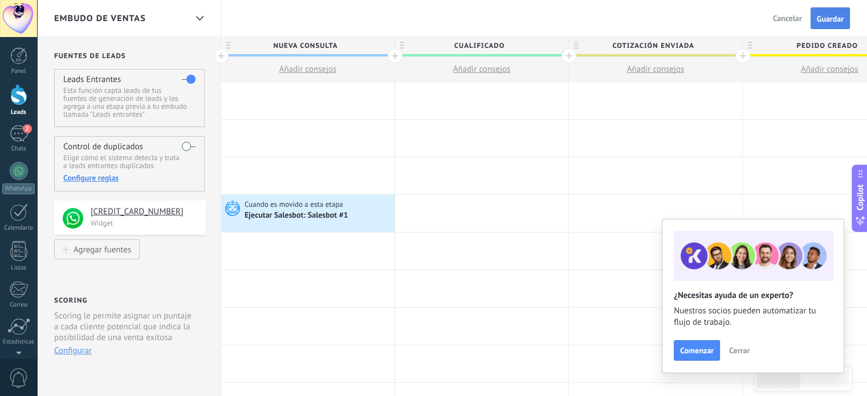
click at [818, 11] on button "Guardar" at bounding box center [829, 18] width 39 height 22
click at [17, 139] on div "2" at bounding box center [19, 133] width 18 height 17
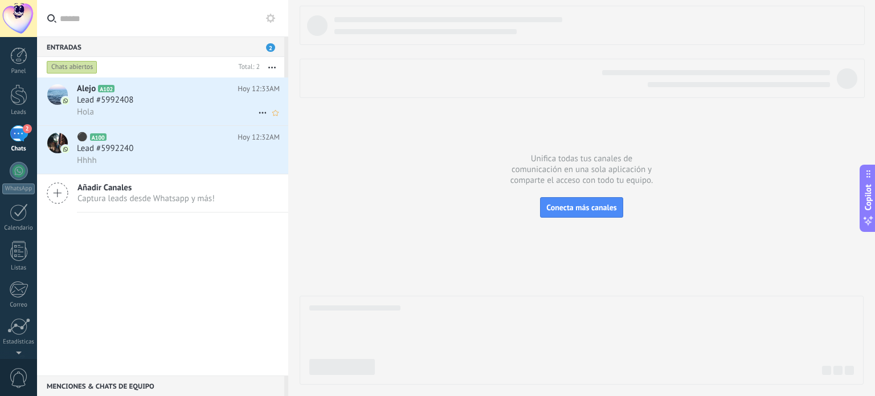
click at [259, 114] on use at bounding box center [262, 113] width 7 height 2
click at [277, 139] on span "Conversación cerrada" at bounding box center [314, 142] width 78 height 23
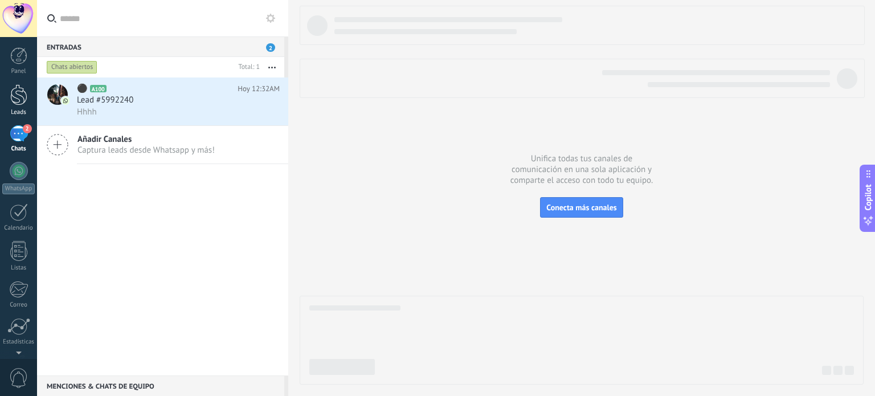
click at [11, 107] on link "Leads" at bounding box center [18, 100] width 37 height 32
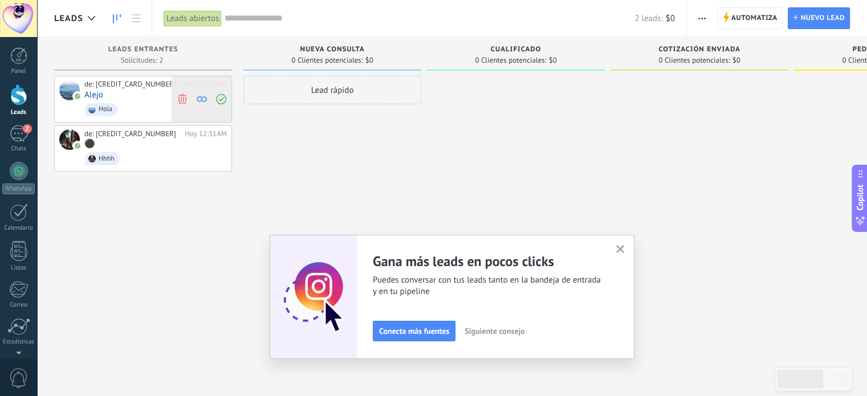
click at [186, 97] on use at bounding box center [182, 98] width 9 height 10
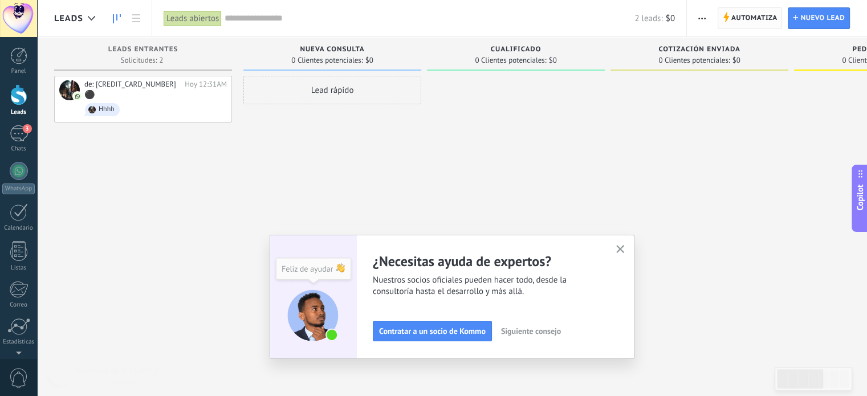
click at [739, 10] on span "Automatiza" at bounding box center [754, 18] width 46 height 21
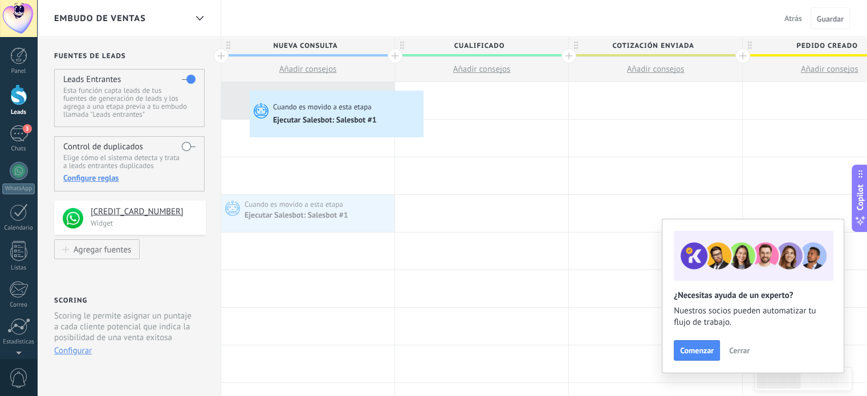
drag, startPoint x: 311, startPoint y: 203, endPoint x: 246, endPoint y: 91, distance: 129.7
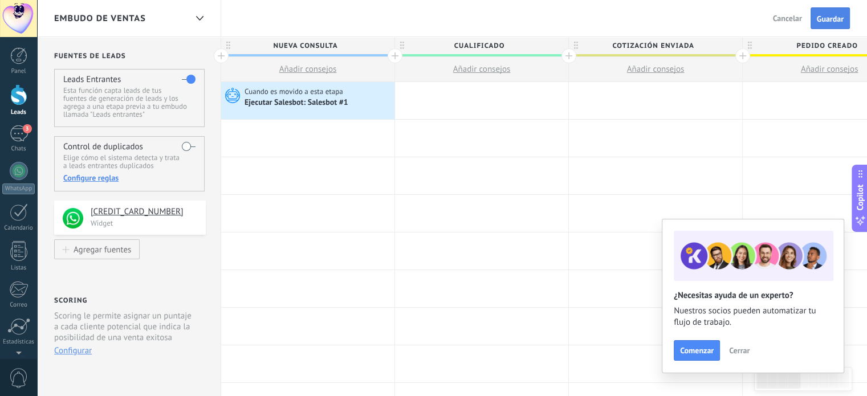
click at [821, 13] on button "Guardar" at bounding box center [829, 18] width 39 height 22
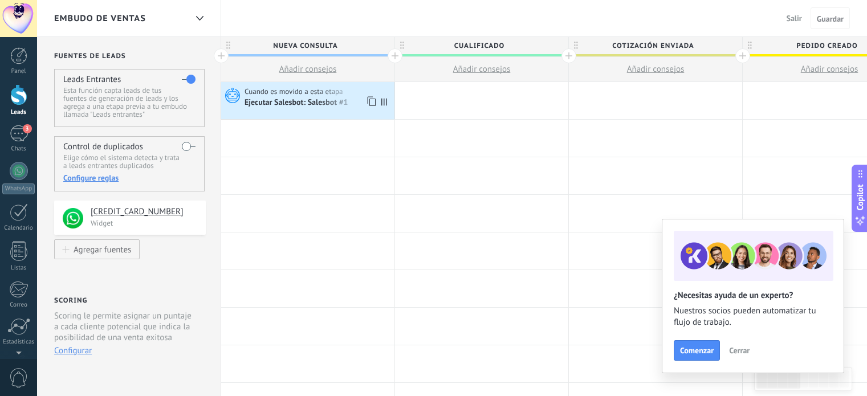
click at [319, 96] on span "Cuando es movido a esta etapa" at bounding box center [294, 92] width 100 height 10
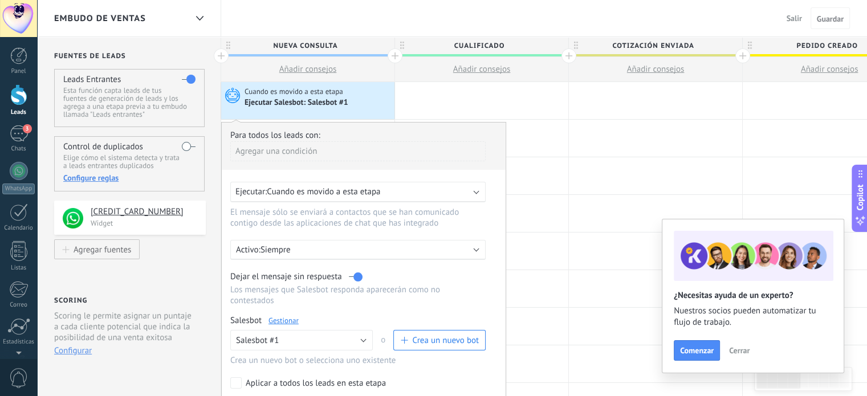
click at [435, 191] on div "Ejecutar: Cuando es movido a esta etapa" at bounding box center [353, 191] width 236 height 11
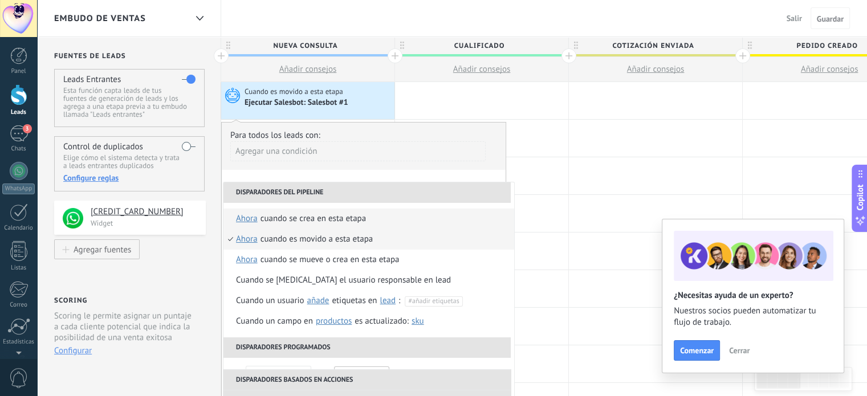
click at [381, 218] on li "Cuando se crea en esta etapa ahora después de 5 minutos después de 10 minutos u…" at bounding box center [368, 219] width 291 height 21
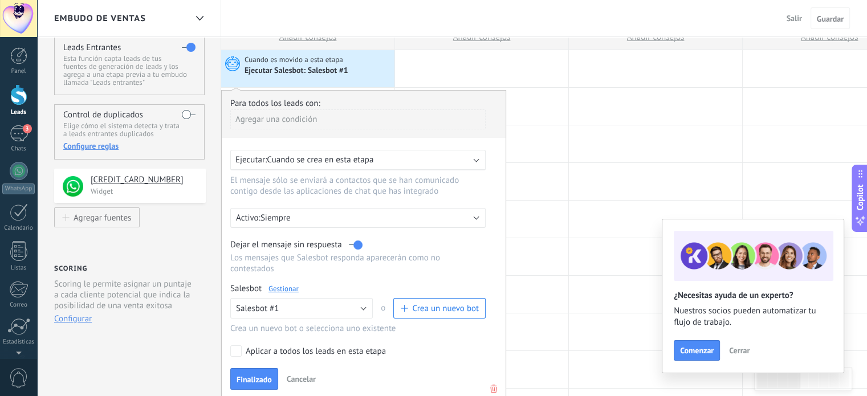
scroll to position [34, 0]
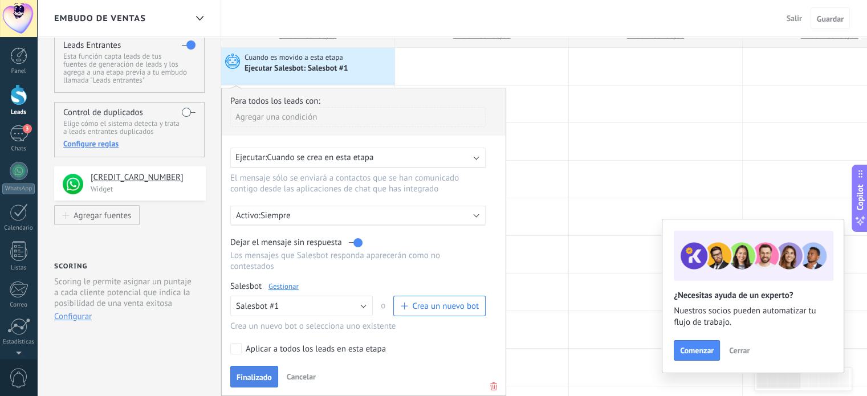
click at [255, 373] on span "Finalizado" at bounding box center [253, 377] width 35 height 8
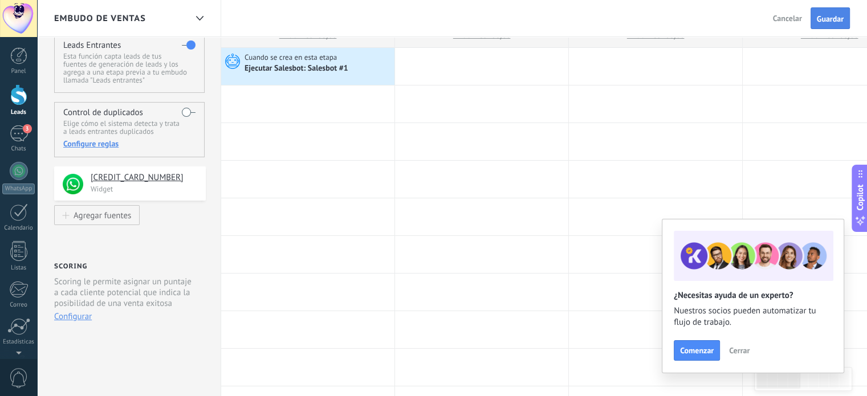
click at [811, 21] on button "Guardar" at bounding box center [829, 18] width 39 height 22
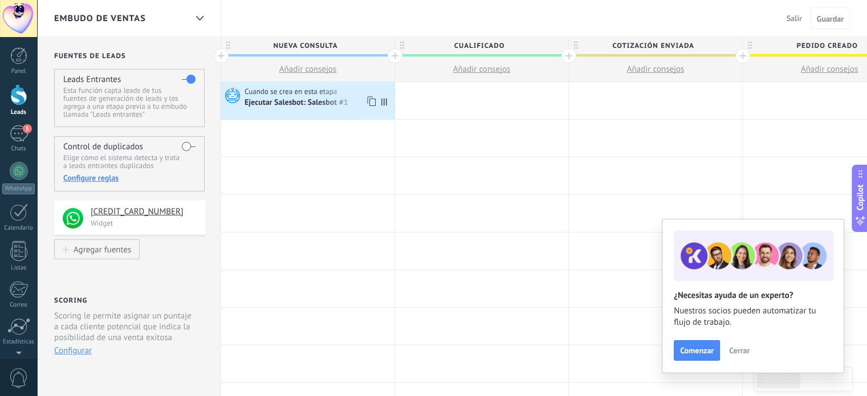
click at [312, 100] on div "Ejecutar Salesbot: Salesbot #1" at bounding box center [296, 103] width 105 height 10
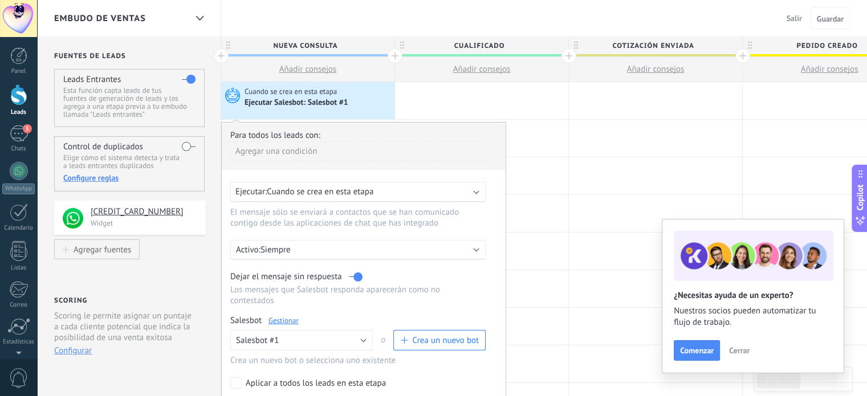
click at [242, 377] on label "Aplicar a todos los leads en esta etapa" at bounding box center [355, 382] width 251 height 11
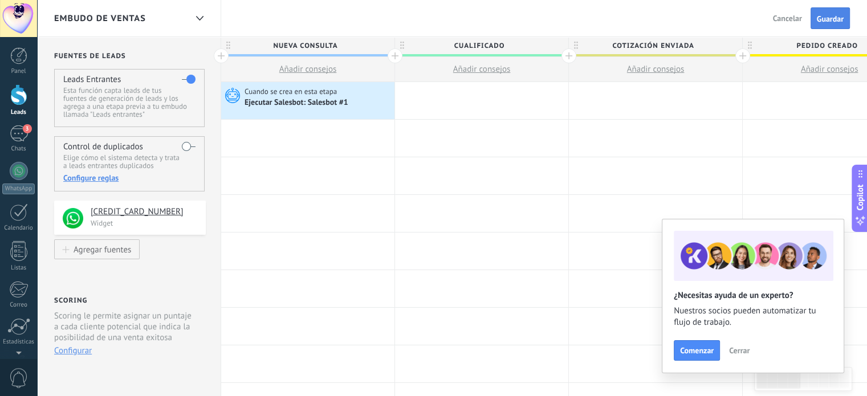
click at [812, 19] on button "Guardar" at bounding box center [829, 18] width 39 height 22
click at [19, 147] on div "Chats" at bounding box center [18, 148] width 33 height 7
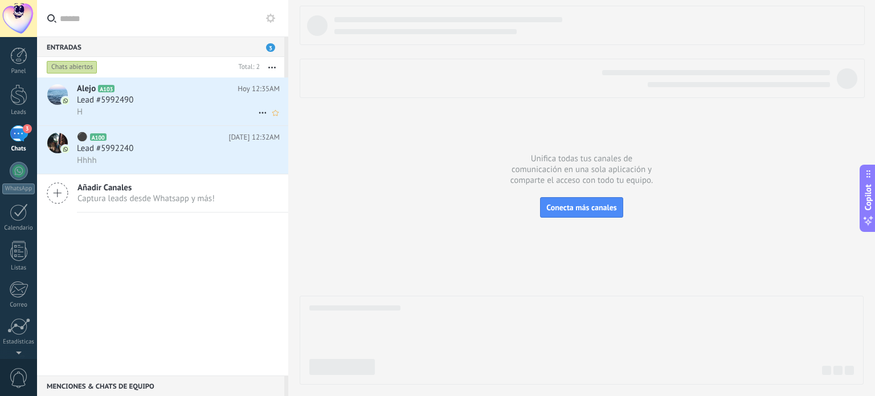
click at [256, 111] on icon at bounding box center [263, 113] width 14 height 14
click at [301, 145] on span "Conversación cerrada" at bounding box center [314, 142] width 78 height 23
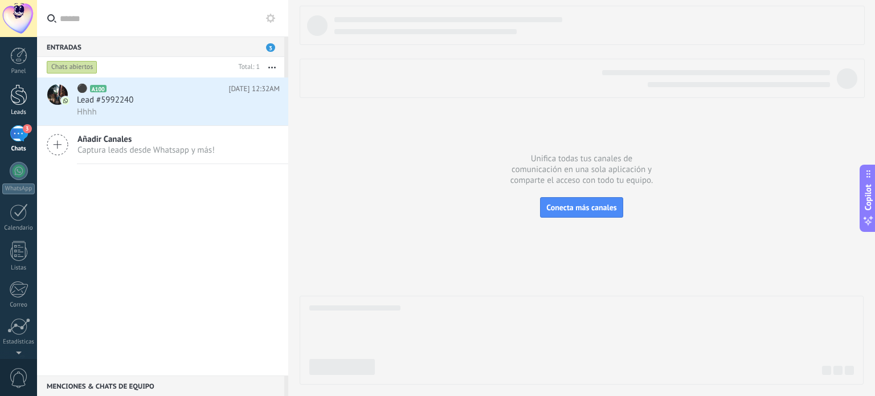
click at [10, 111] on div "Leads" at bounding box center [18, 112] width 33 height 7
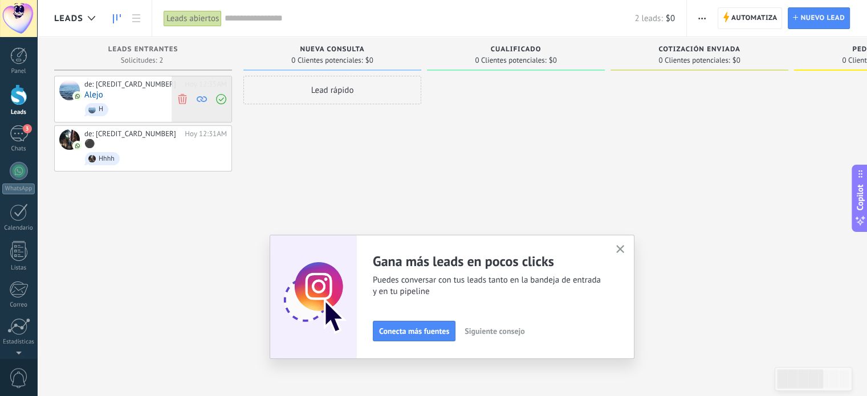
click at [181, 97] on use at bounding box center [182, 98] width 9 height 10
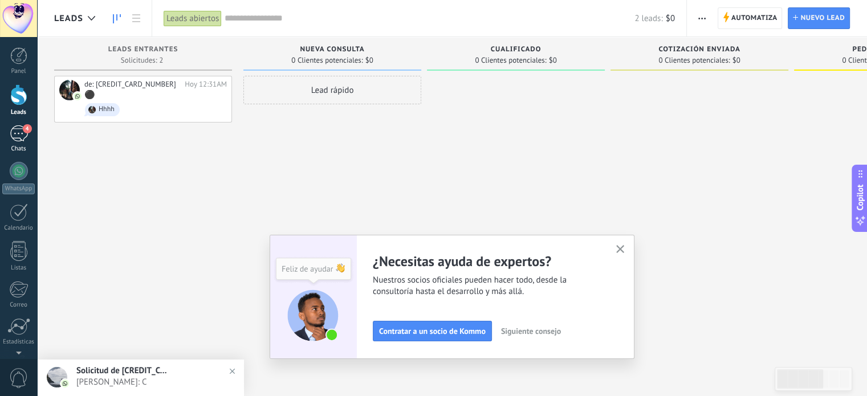
click at [14, 145] on div "Chats" at bounding box center [18, 148] width 33 height 7
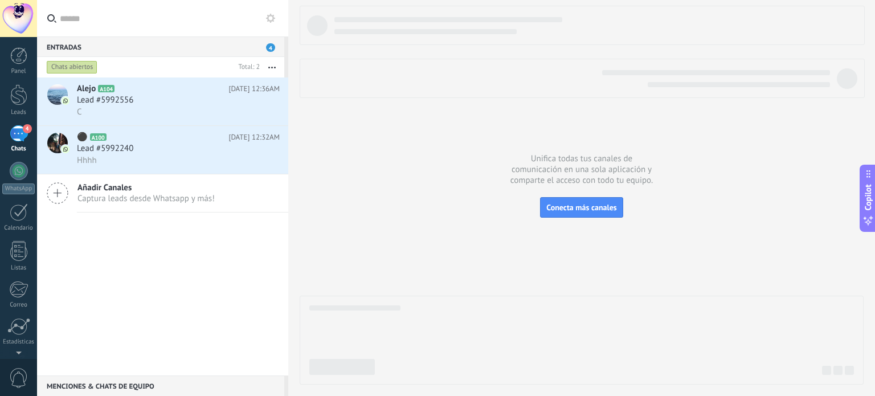
drag, startPoint x: 577, startPoint y: 193, endPoint x: 629, endPoint y: -42, distance: 240.4
click at [629, 0] on html ".abccls-1,.abccls-2{fill-rule:evenodd}.abccls-2{fill:#fff} .abfcls-1{fill:none}…" at bounding box center [437, 198] width 875 height 396
click at [25, 113] on div "Leads" at bounding box center [18, 112] width 33 height 7
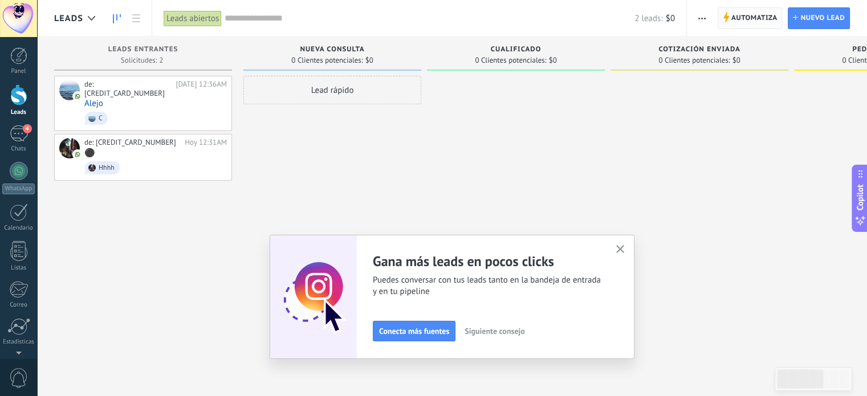
click at [752, 13] on span "Automatiza" at bounding box center [754, 18] width 46 height 21
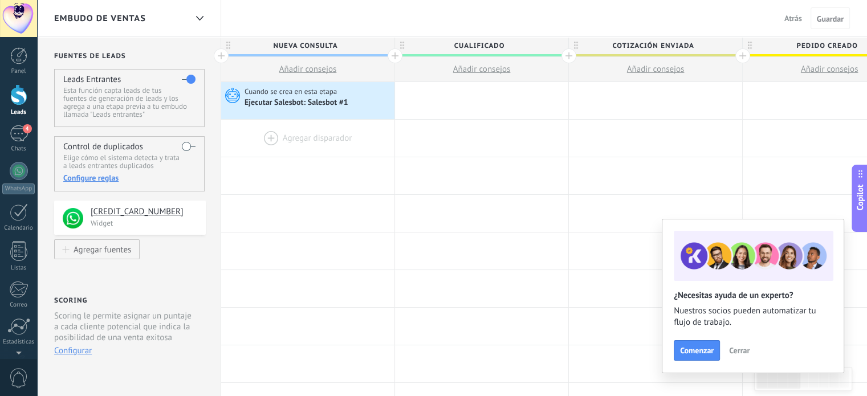
click at [281, 134] on div at bounding box center [307, 138] width 173 height 37
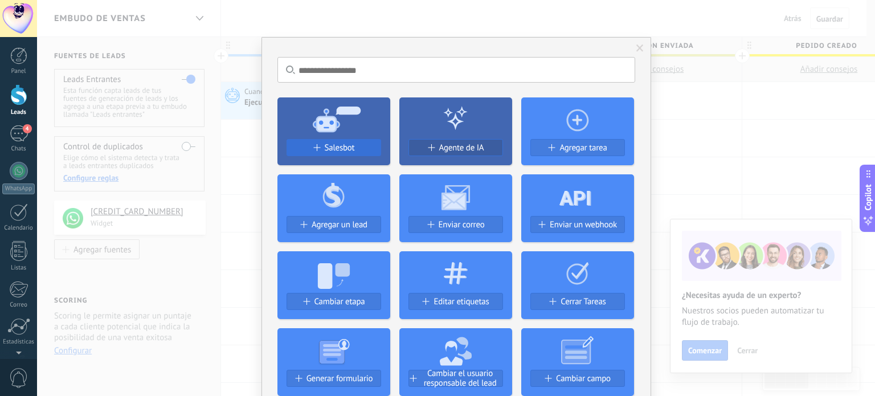
click at [308, 148] on div "Salesbot" at bounding box center [333, 148] width 93 height 10
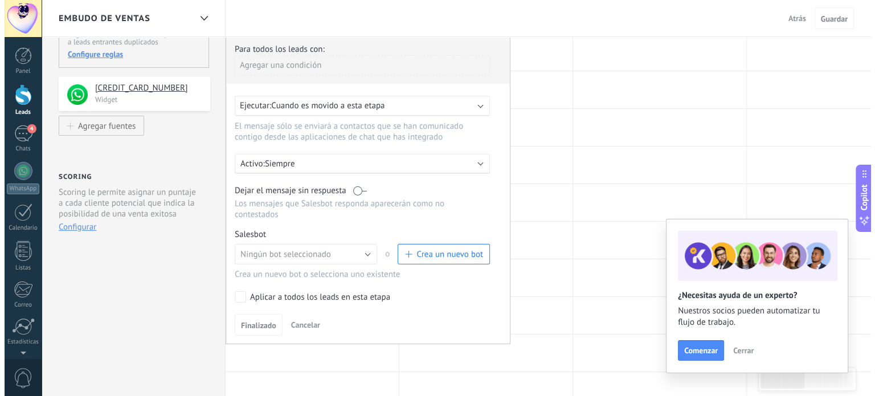
scroll to position [145, 0]
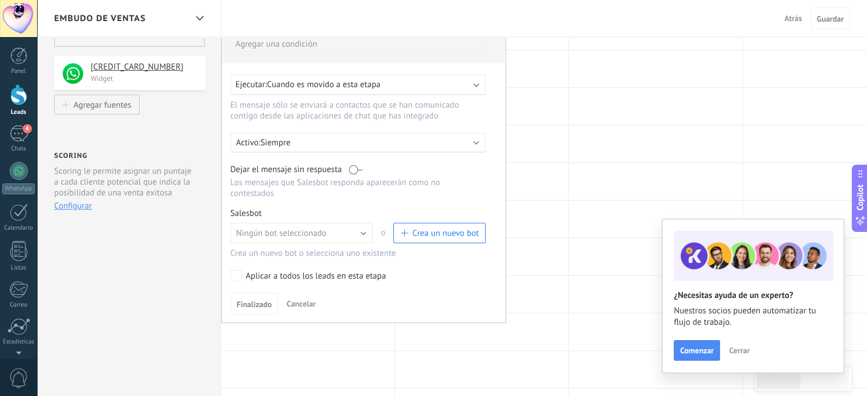
click at [442, 228] on span "Crea un nuevo bot" at bounding box center [445, 233] width 67 height 11
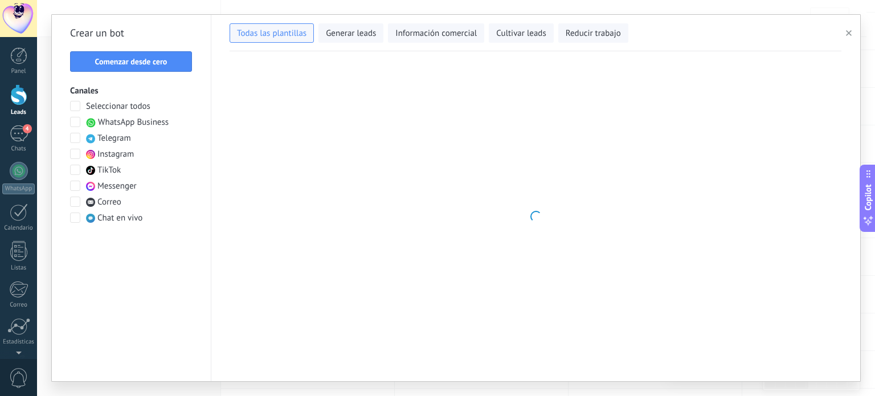
type input "**********"
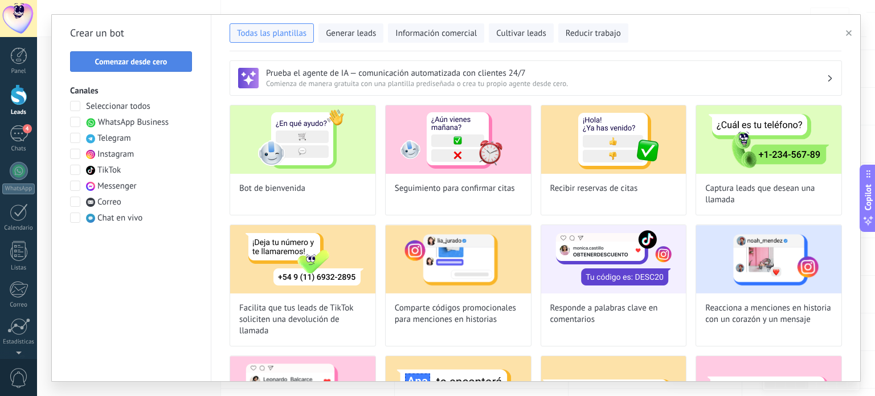
click at [162, 67] on button "Comenzar desde cero" at bounding box center [131, 61] width 122 height 21
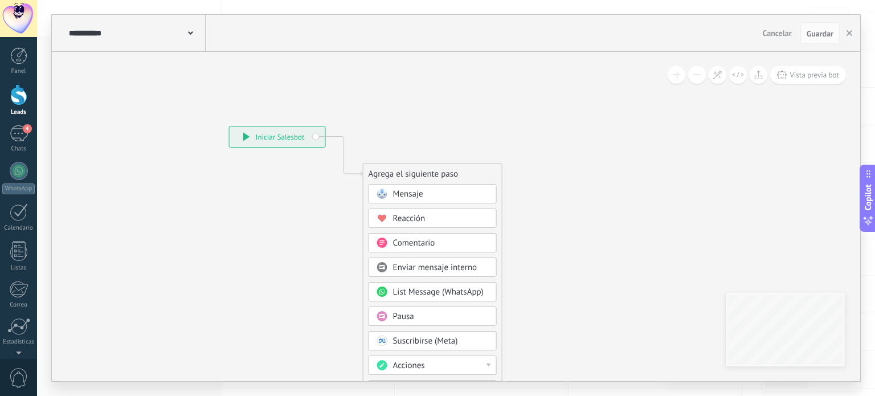
drag, startPoint x: 562, startPoint y: 153, endPoint x: 374, endPoint y: 107, distance: 193.5
click at [374, 107] on icon at bounding box center [327, 331] width 766 height 980
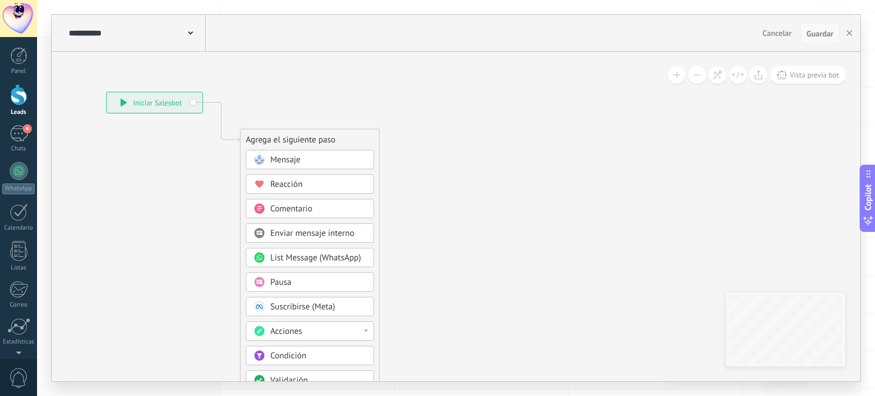
click at [825, 32] on span "Guardar" at bounding box center [820, 34] width 27 height 8
